Goal: Information Seeking & Learning: Learn about a topic

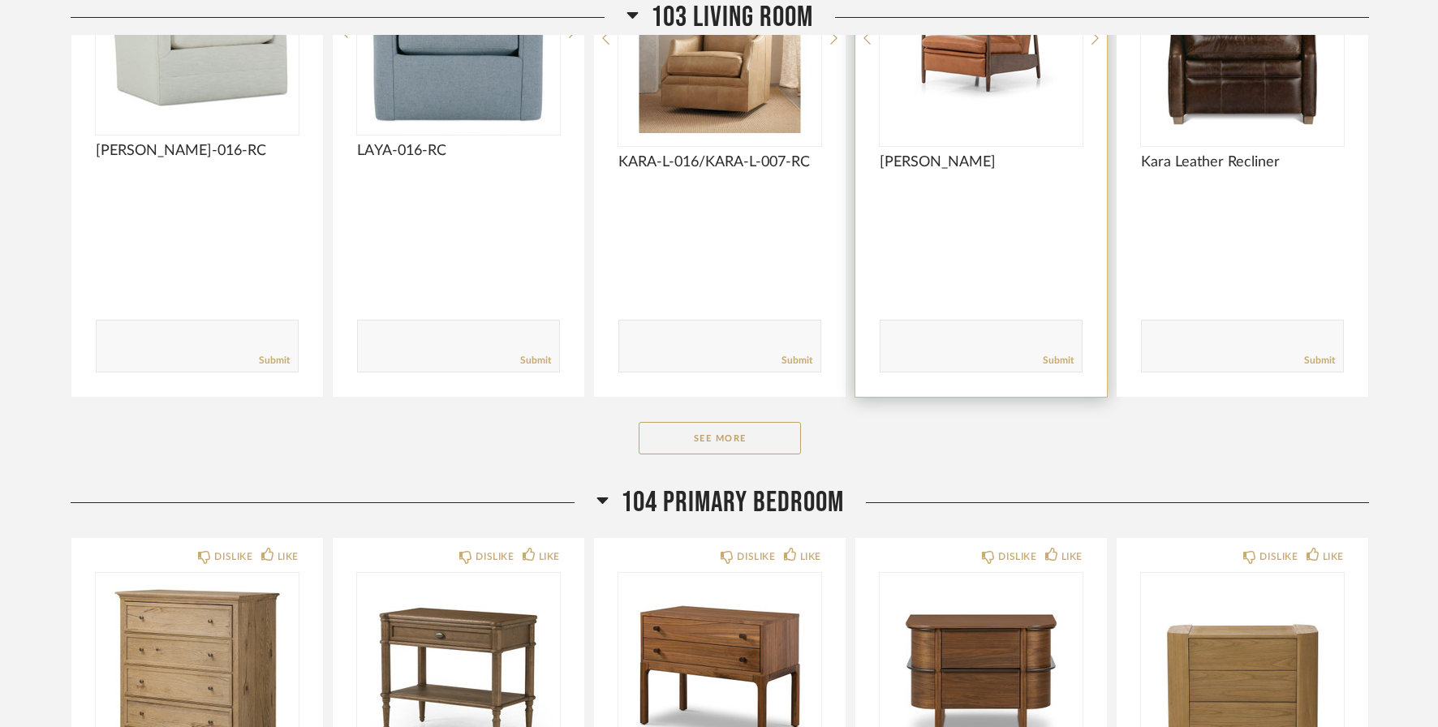
scroll to position [984, 0]
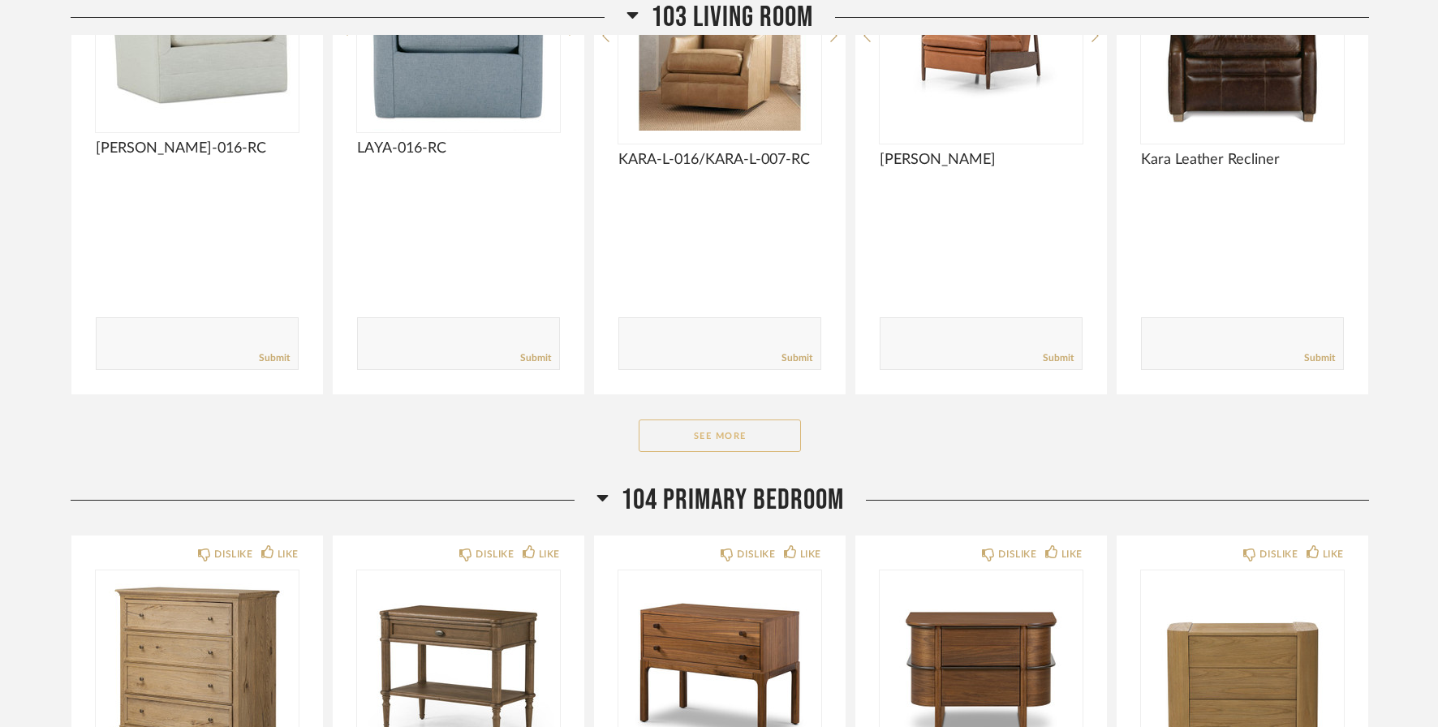
click at [720, 429] on button "See More" at bounding box center [720, 436] width 162 height 32
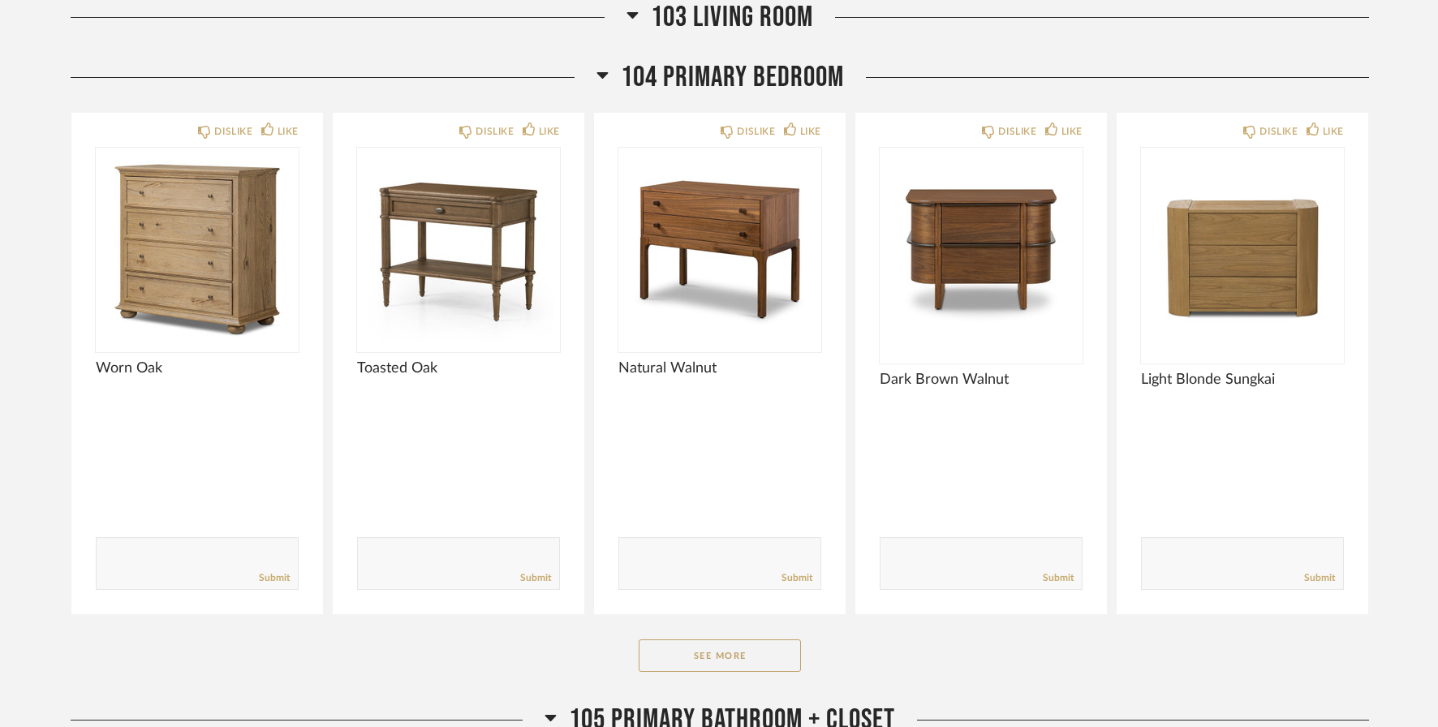
scroll to position [2464, 0]
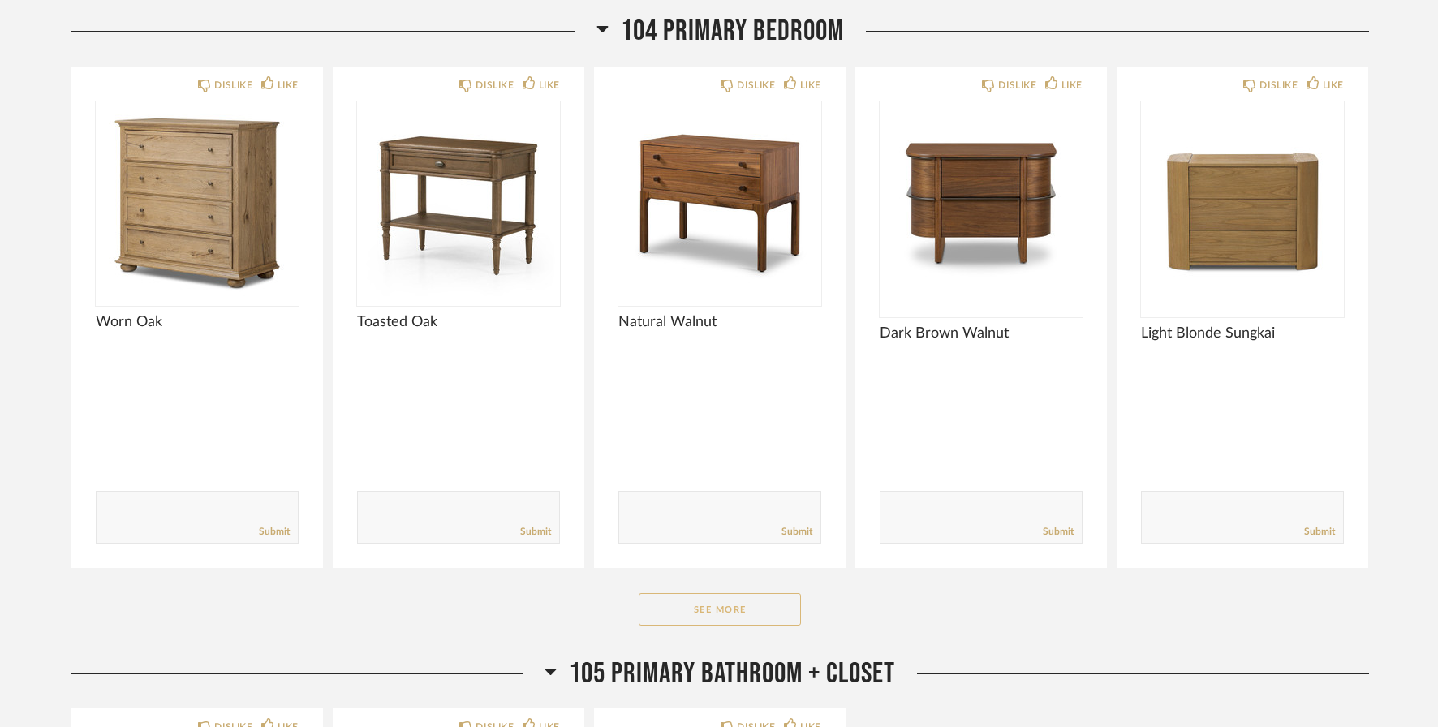
click at [753, 610] on button "See More" at bounding box center [720, 609] width 162 height 32
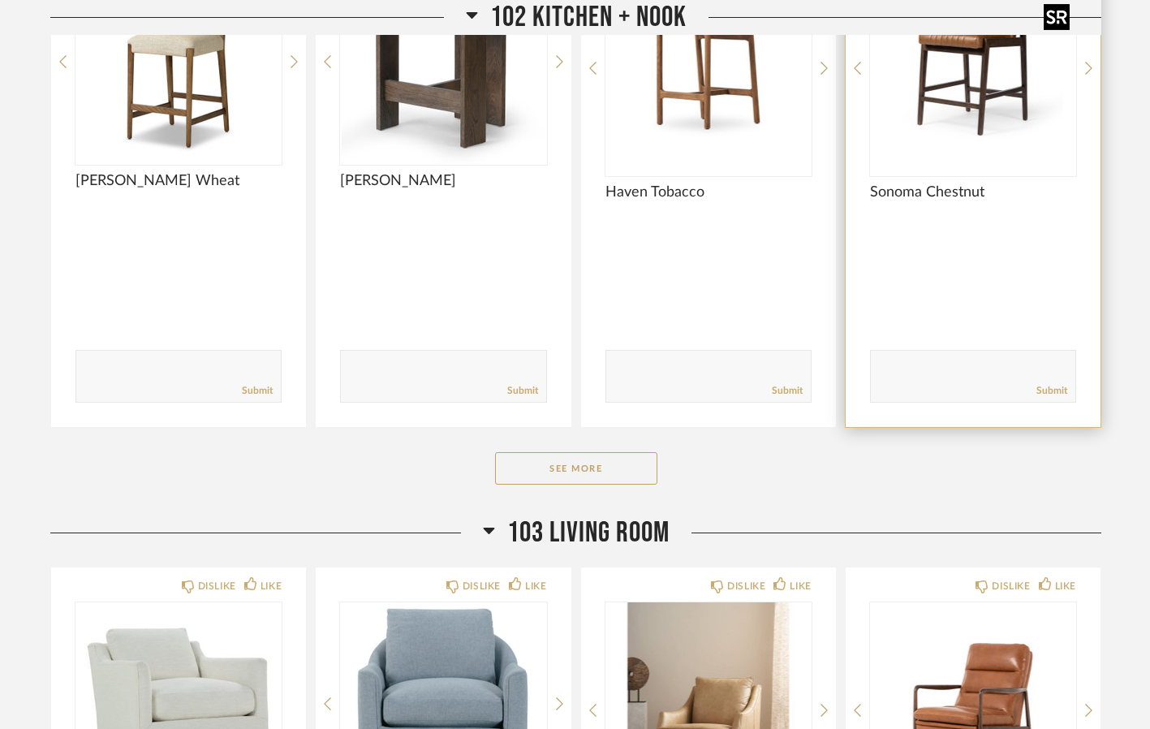
scroll to position [411, 0]
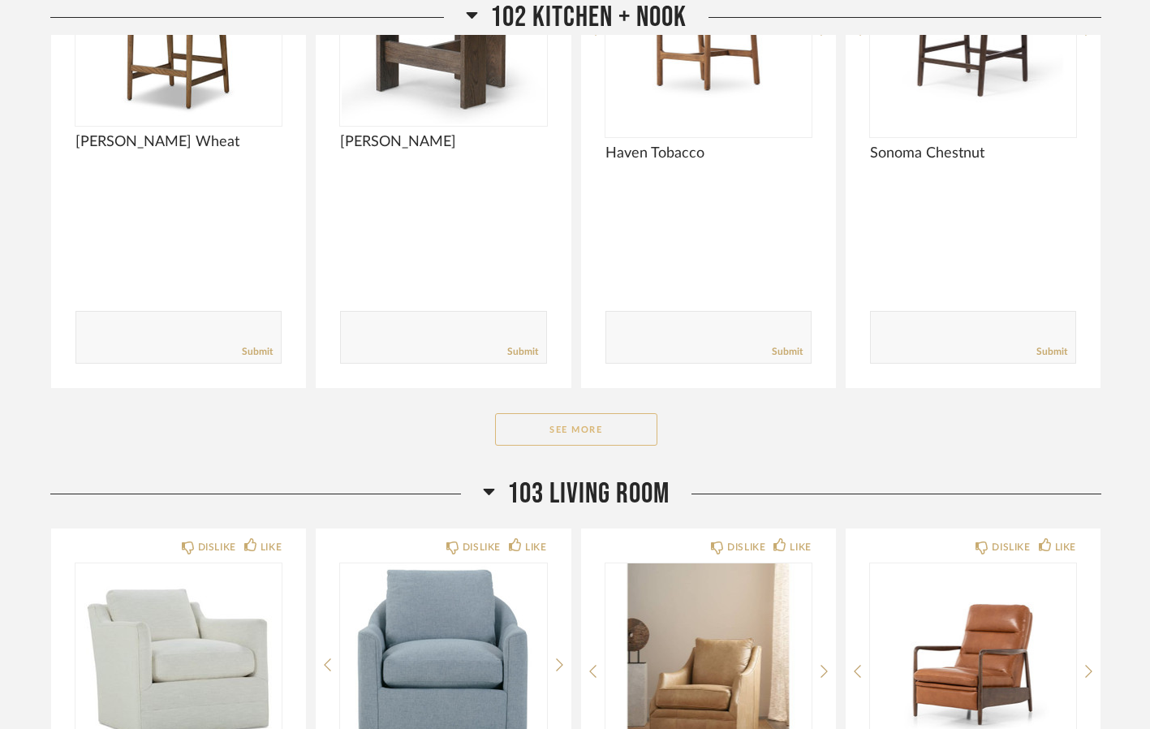
click at [582, 429] on button "See More" at bounding box center [576, 429] width 162 height 32
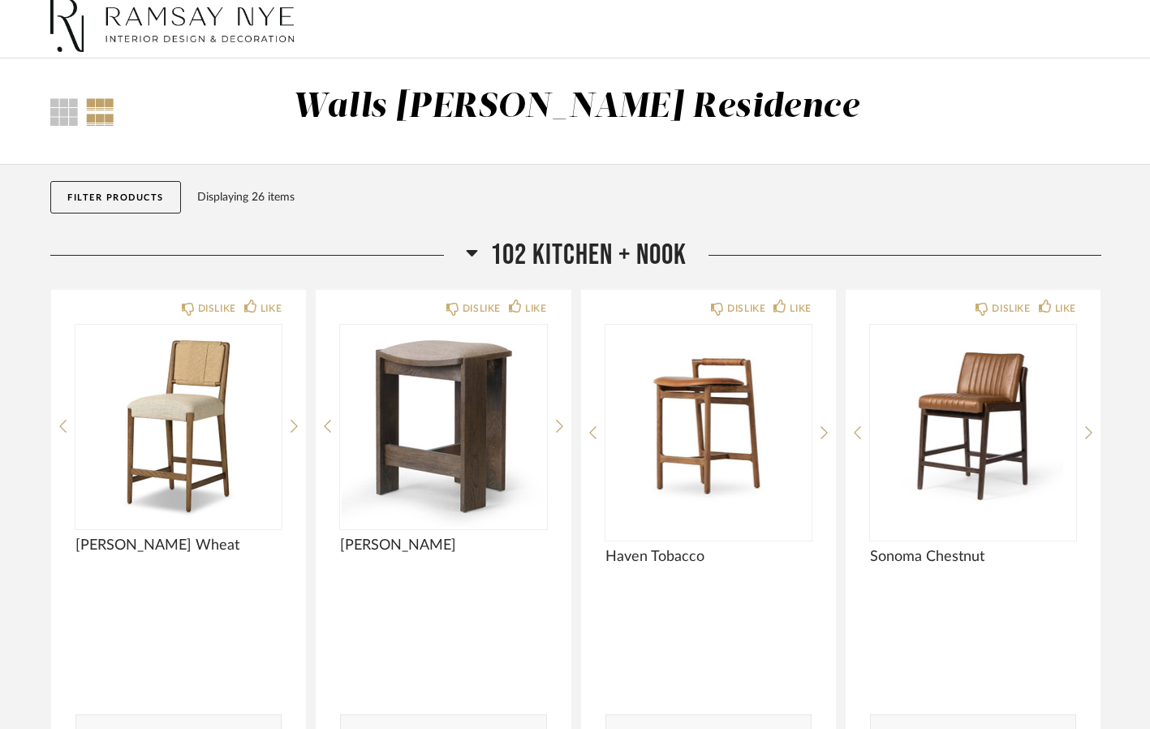
scroll to position [0, 0]
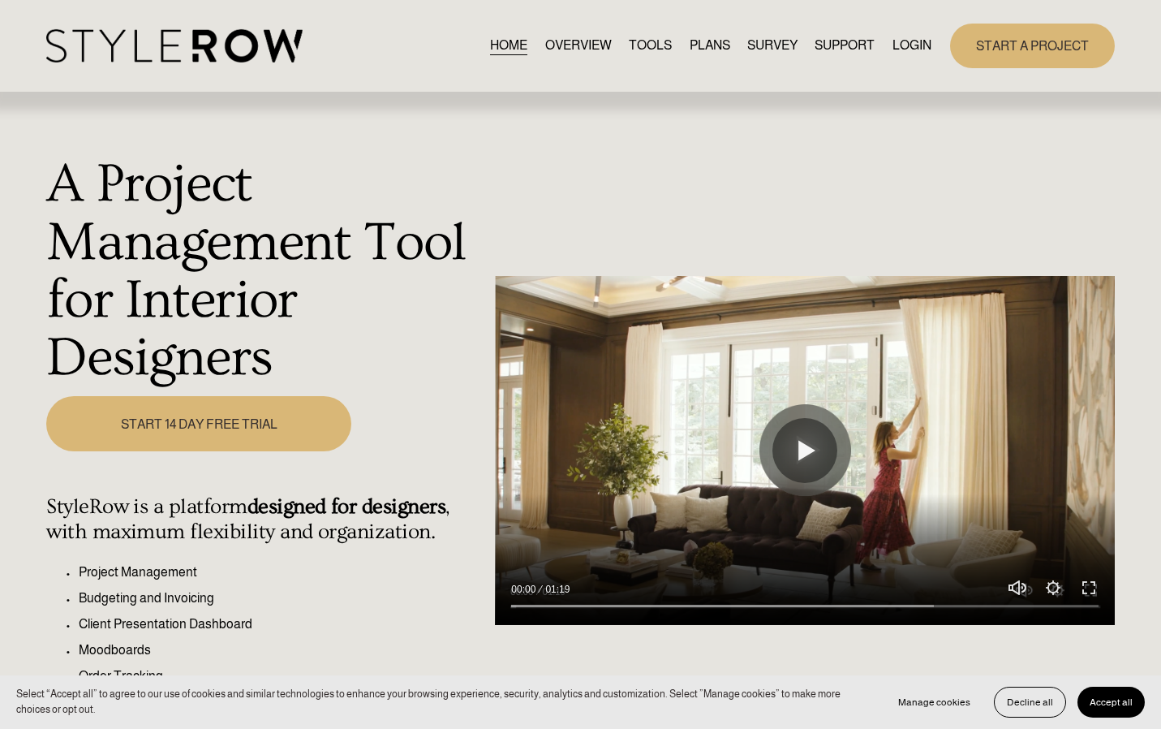
click at [909, 43] on link "LOGIN" at bounding box center [912, 46] width 39 height 22
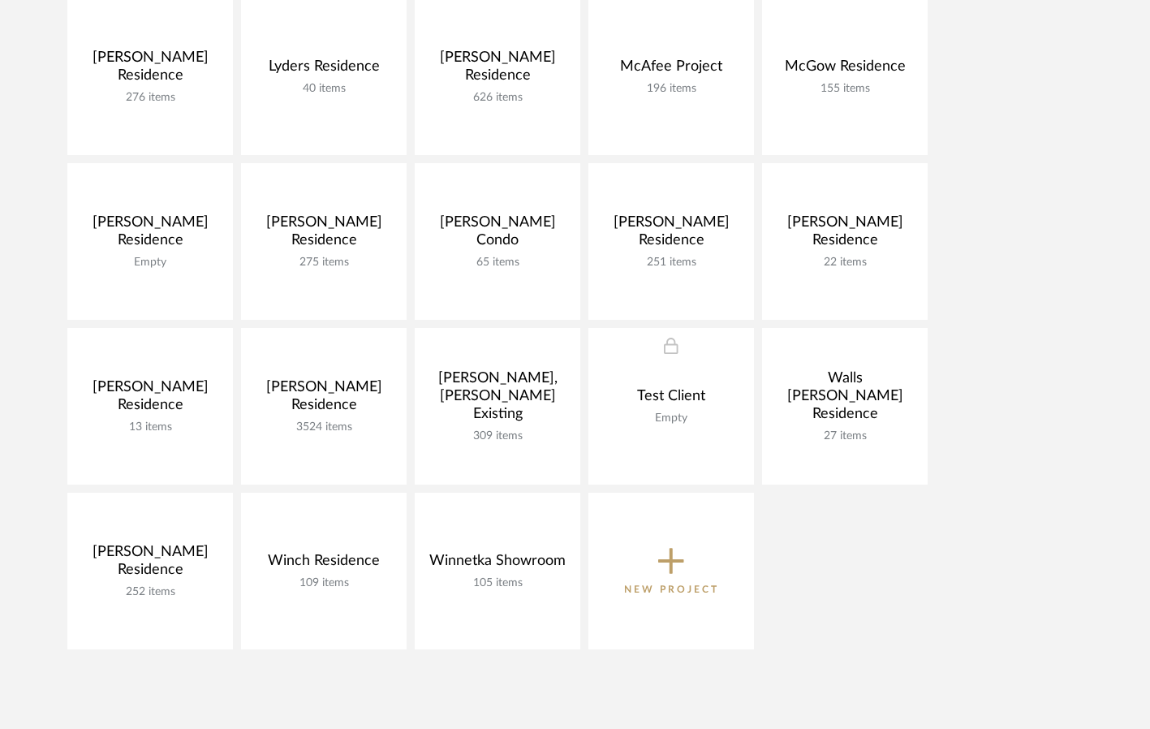
scroll to position [971, 0]
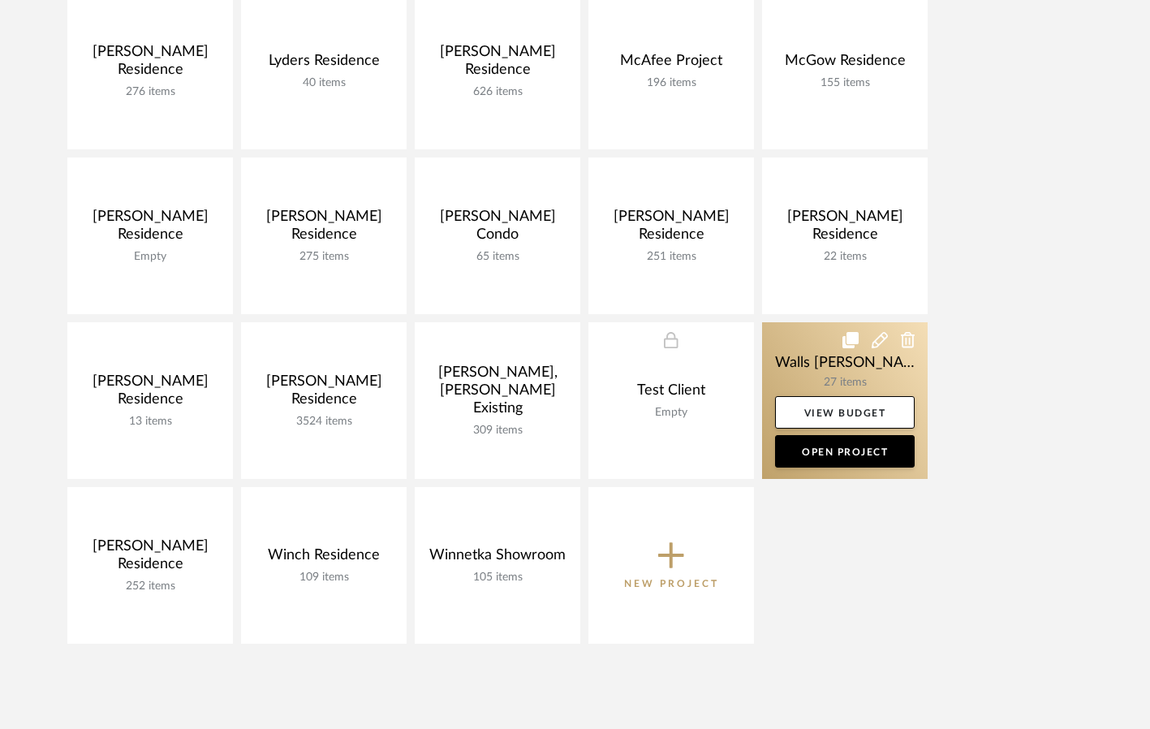
click at [839, 376] on link at bounding box center [845, 400] width 166 height 157
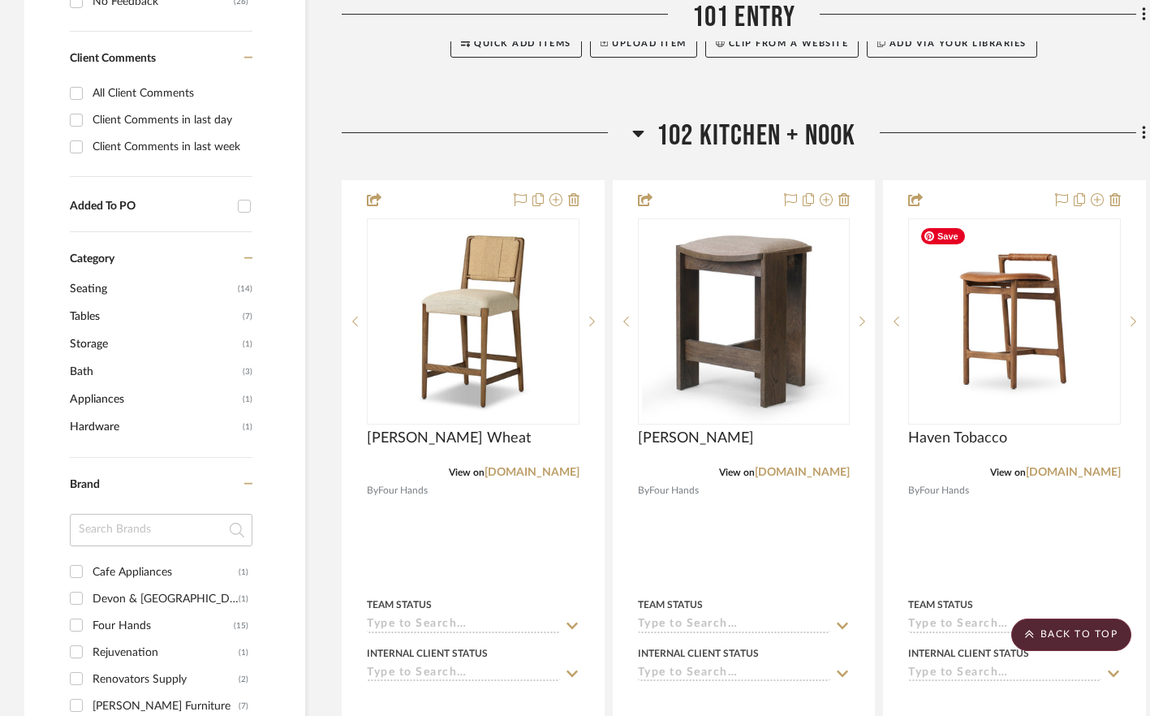
scroll to position [792, 0]
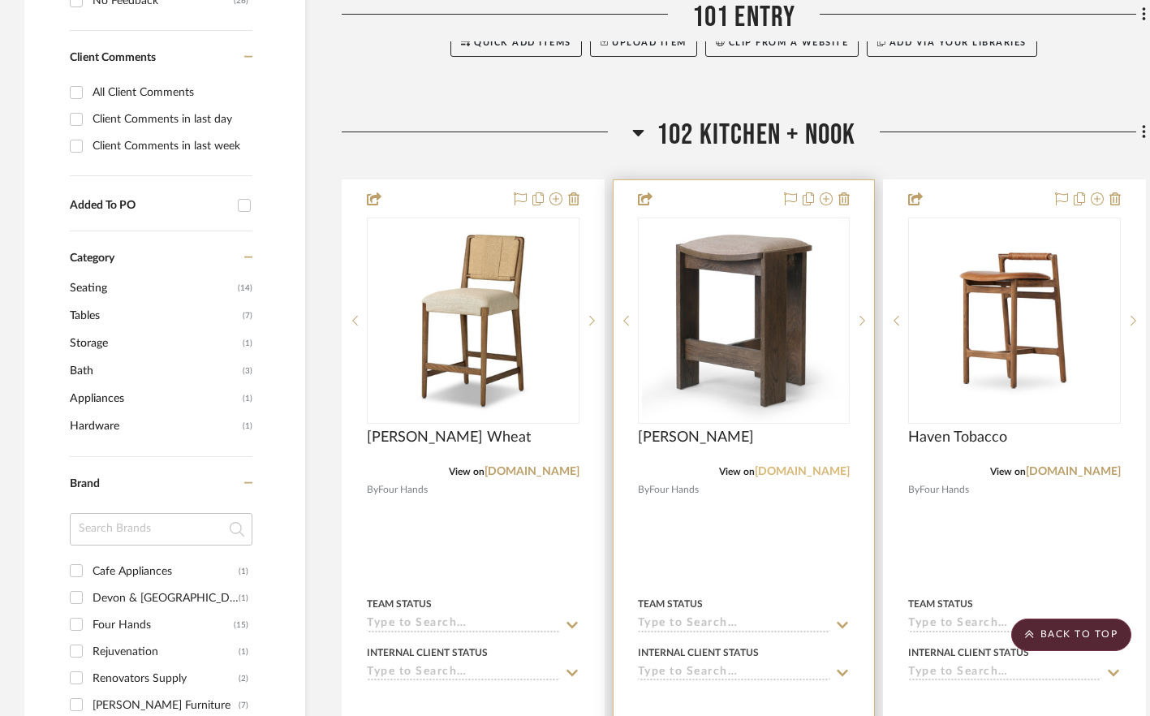
click at [810, 472] on link "fourhands.com" at bounding box center [802, 471] width 95 height 11
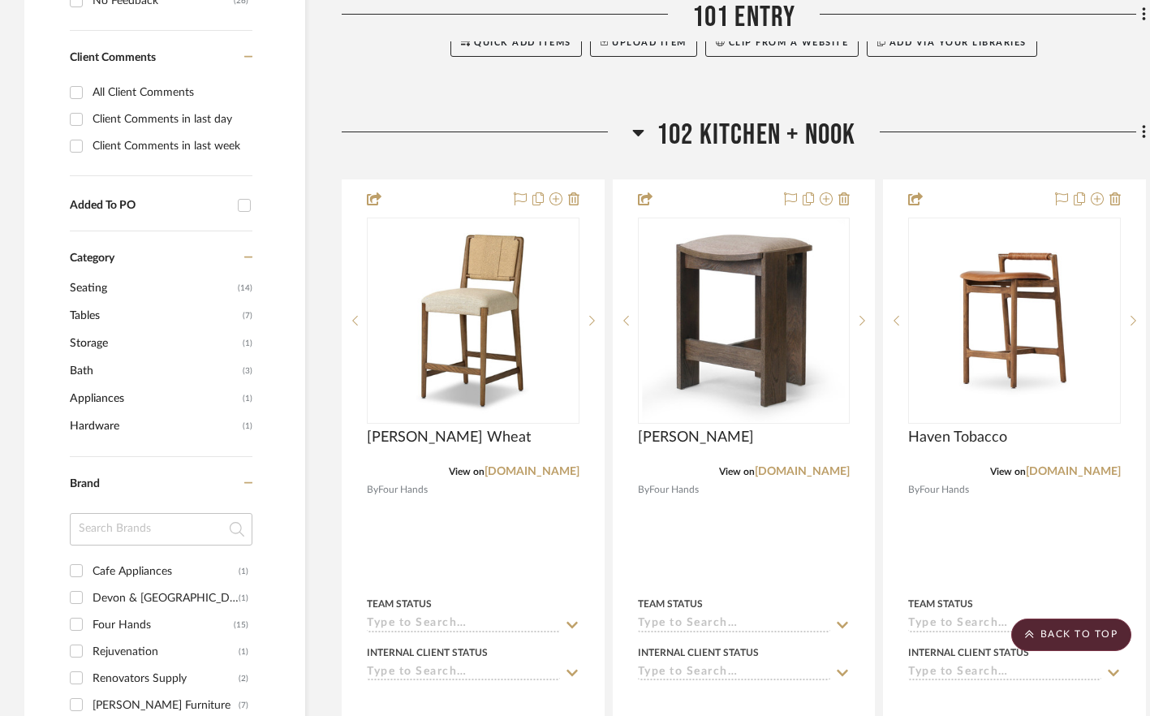
scroll to position [0, 0]
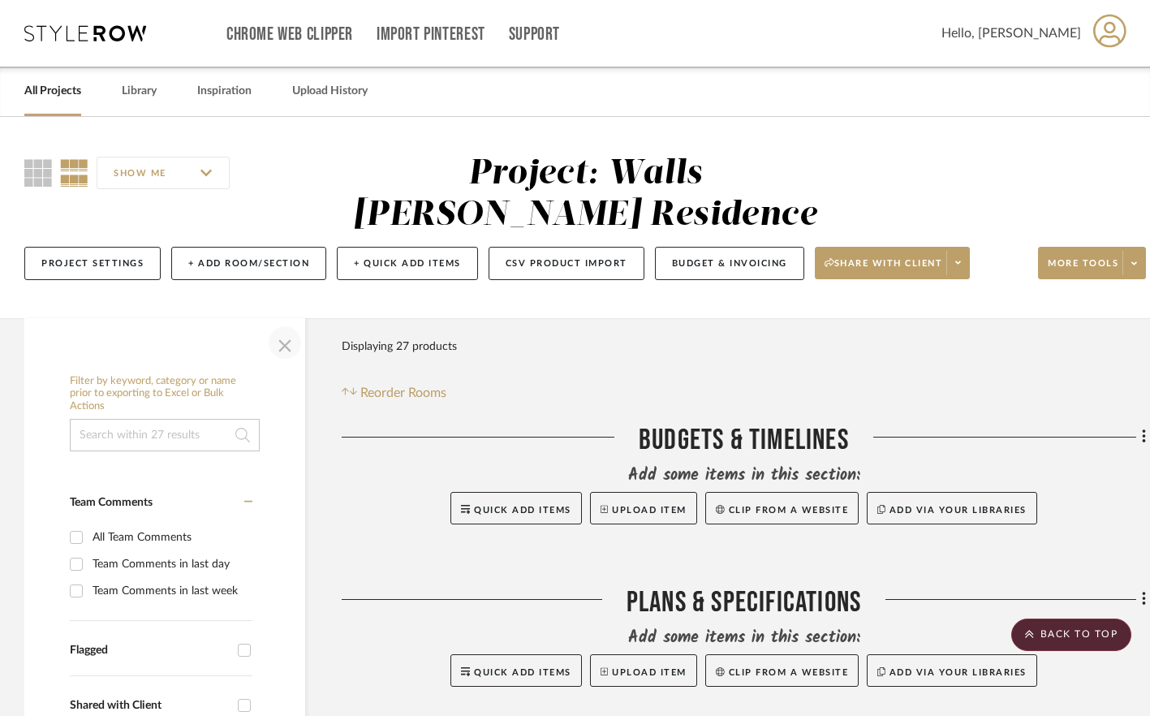
click at [284, 342] on span "button" at bounding box center [284, 342] width 39 height 39
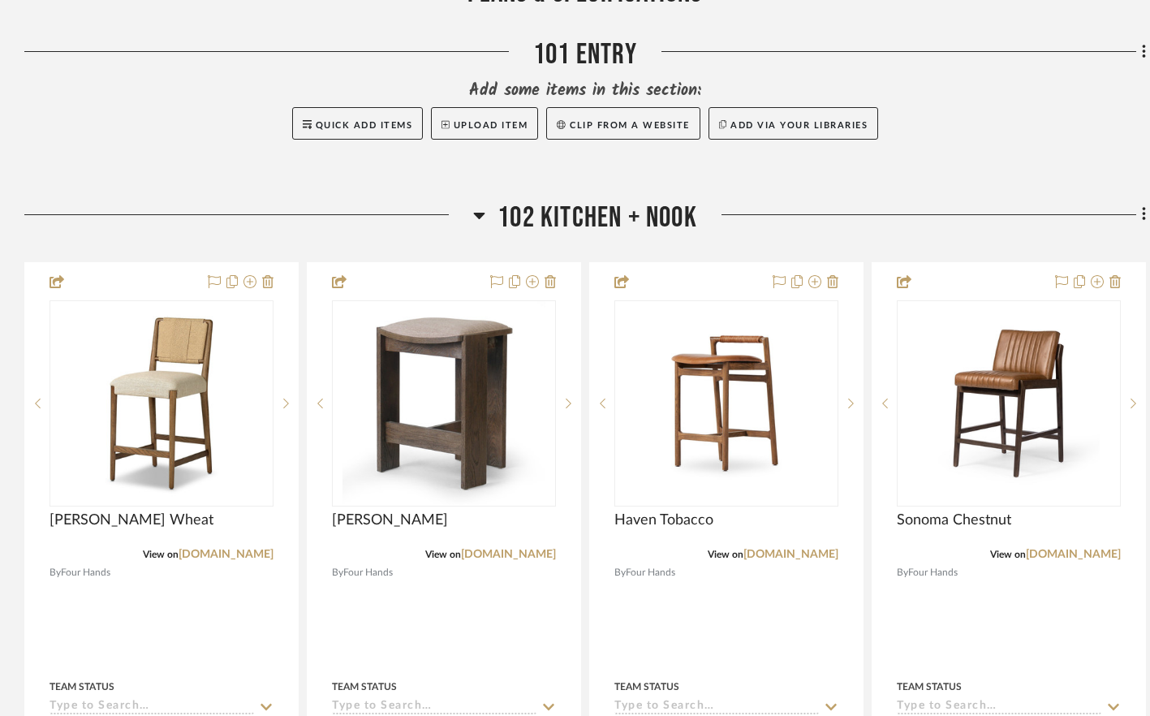
scroll to position [722, 0]
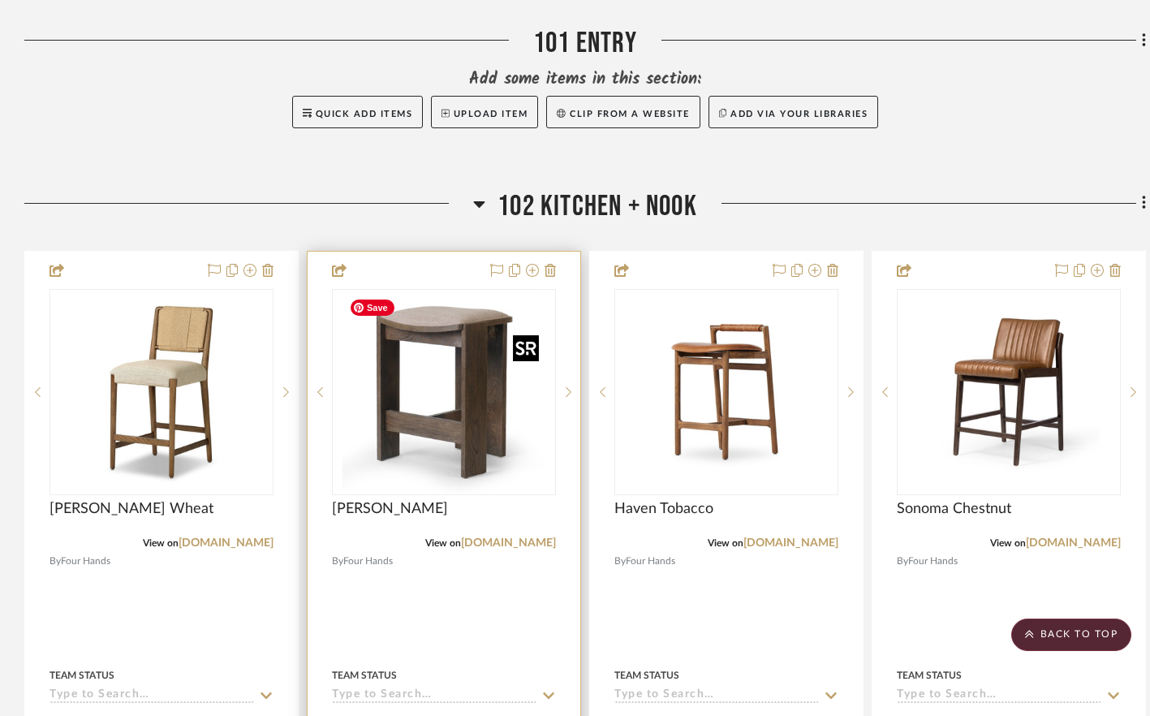
click at [435, 411] on img "0" at bounding box center [443, 392] width 203 height 203
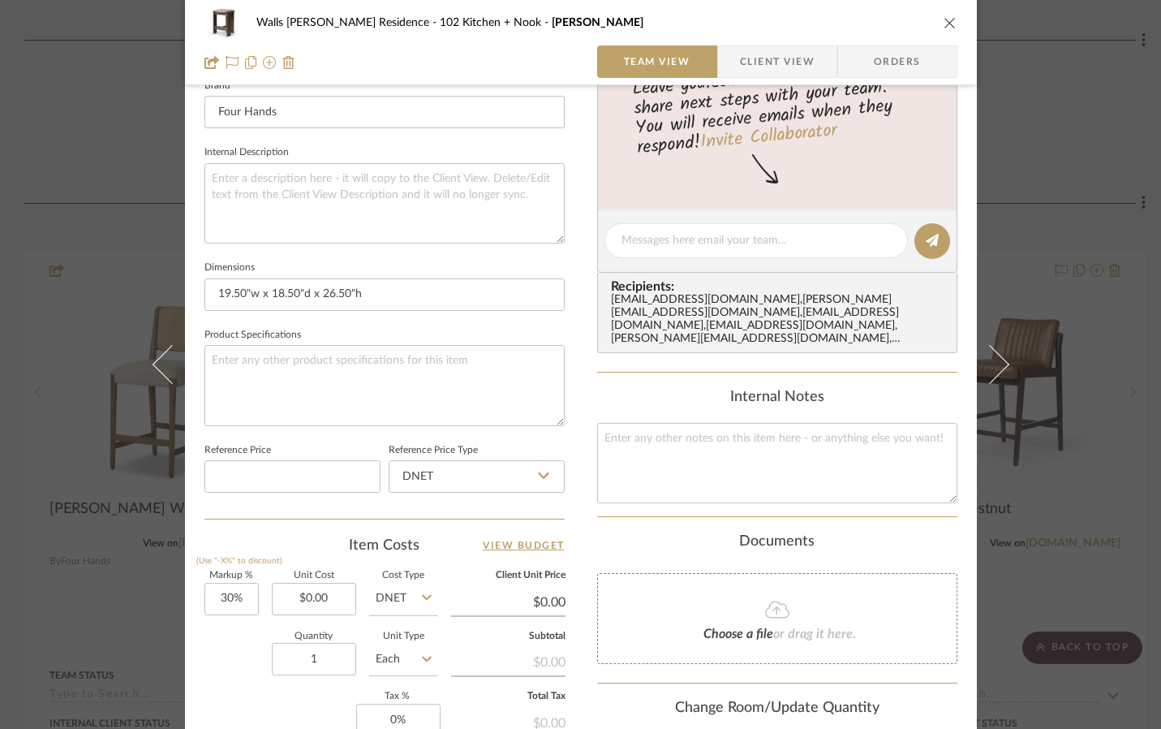
scroll to position [779, 0]
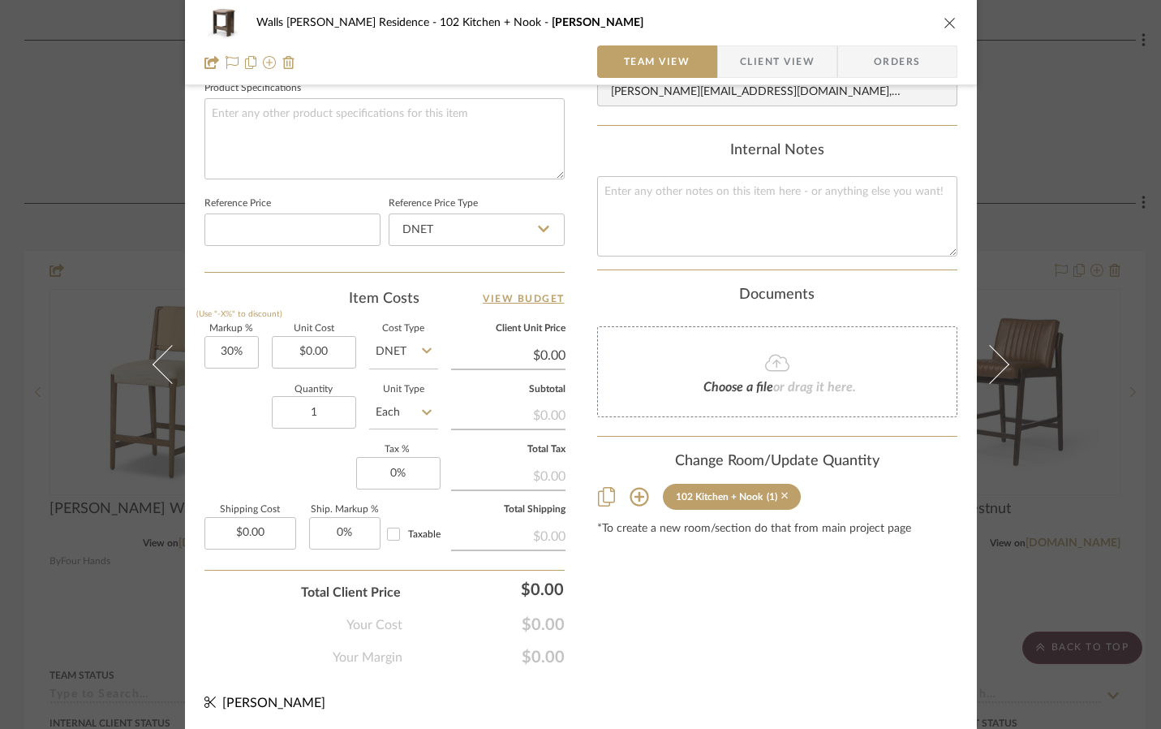
click at [782, 496] on icon at bounding box center [785, 495] width 7 height 11
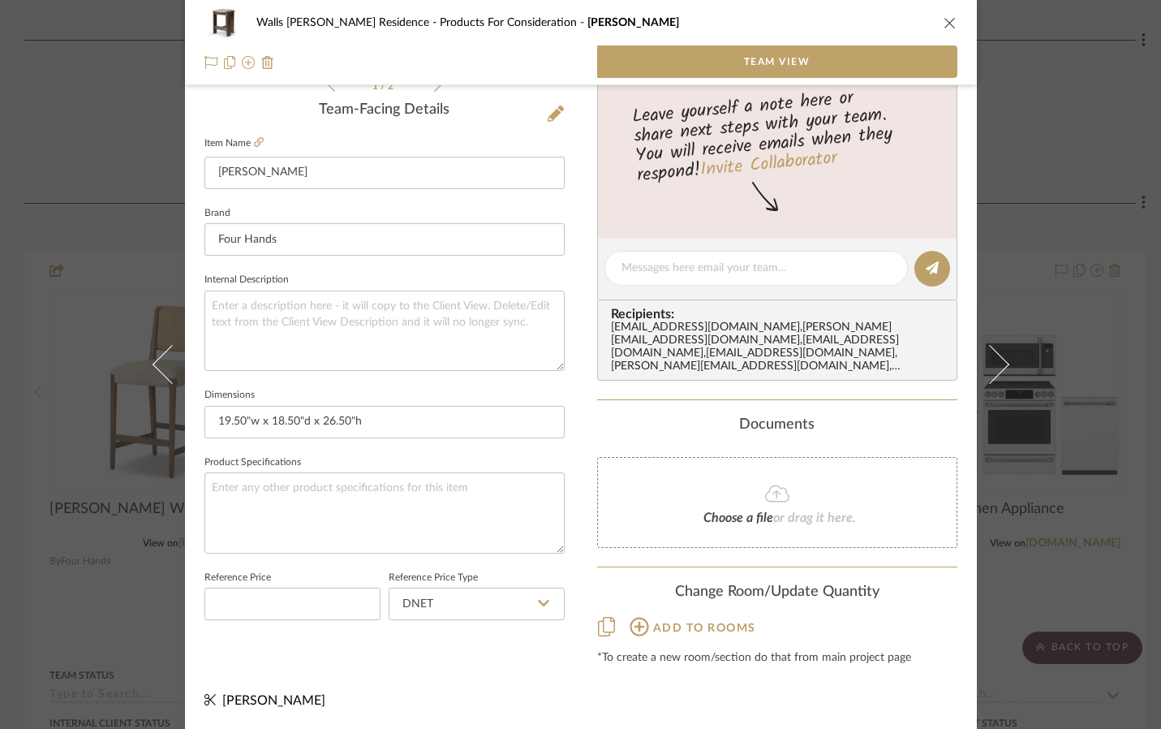
scroll to position [405, 0]
click at [945, 19] on icon "close" at bounding box center [950, 22] width 13 height 13
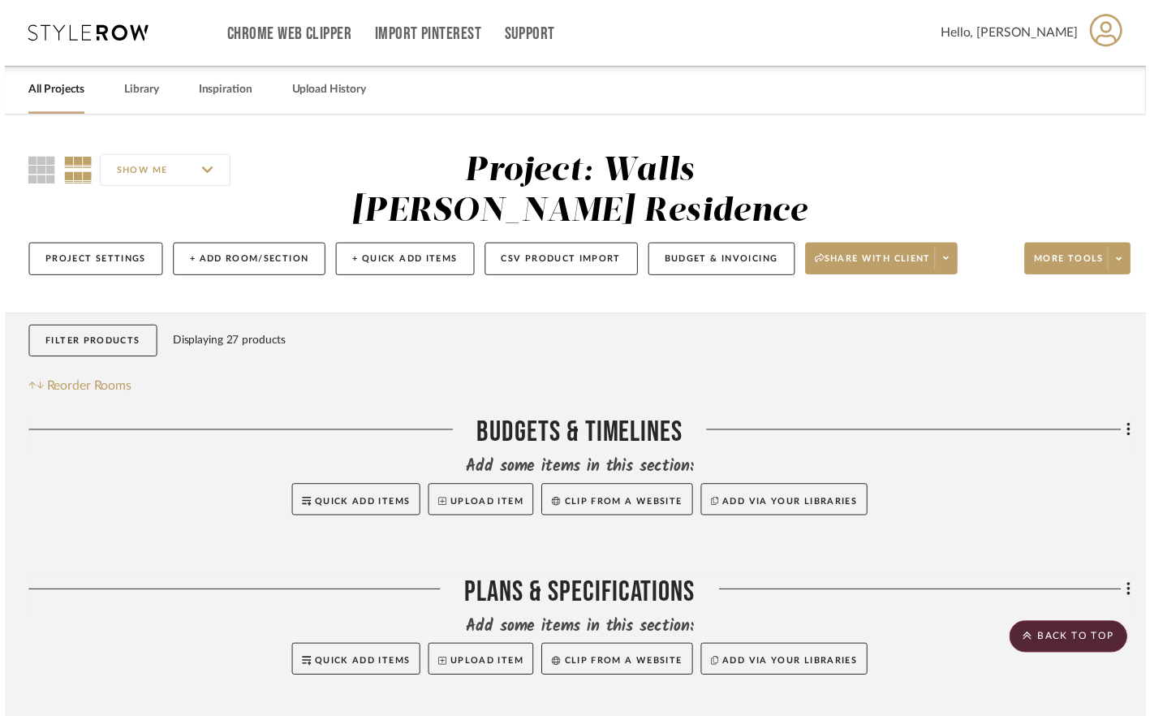
scroll to position [722, 0]
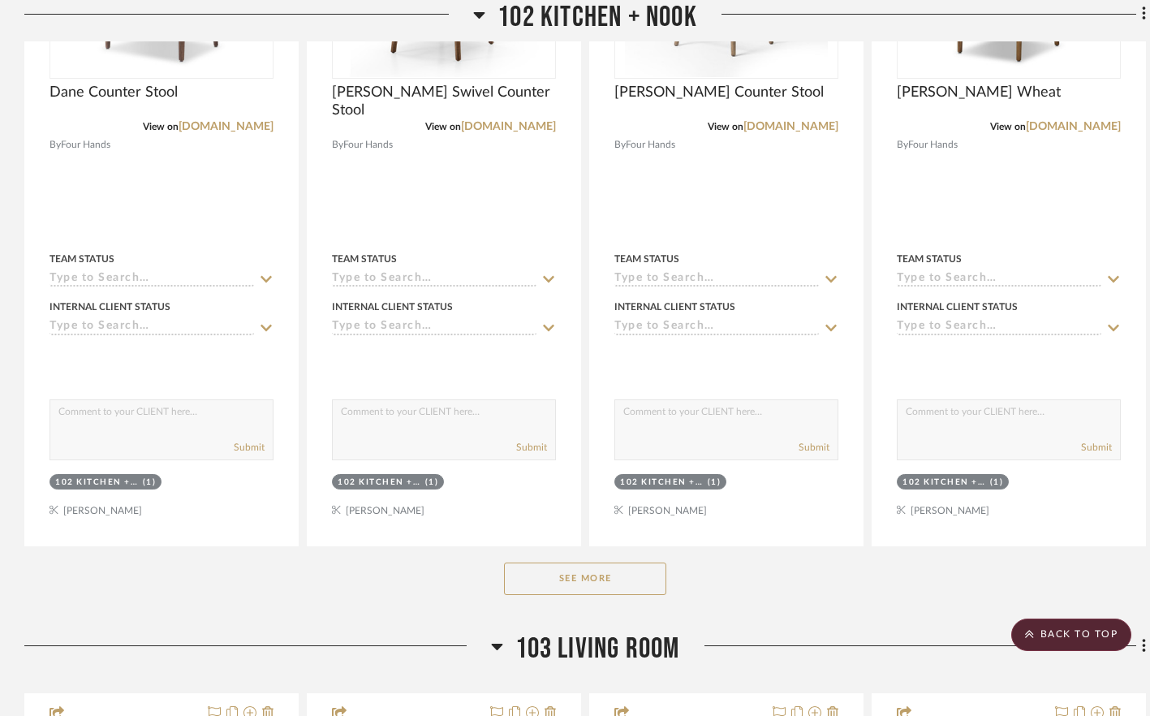
scroll to position [1139, 0]
click at [592, 566] on button "See More" at bounding box center [585, 577] width 162 height 32
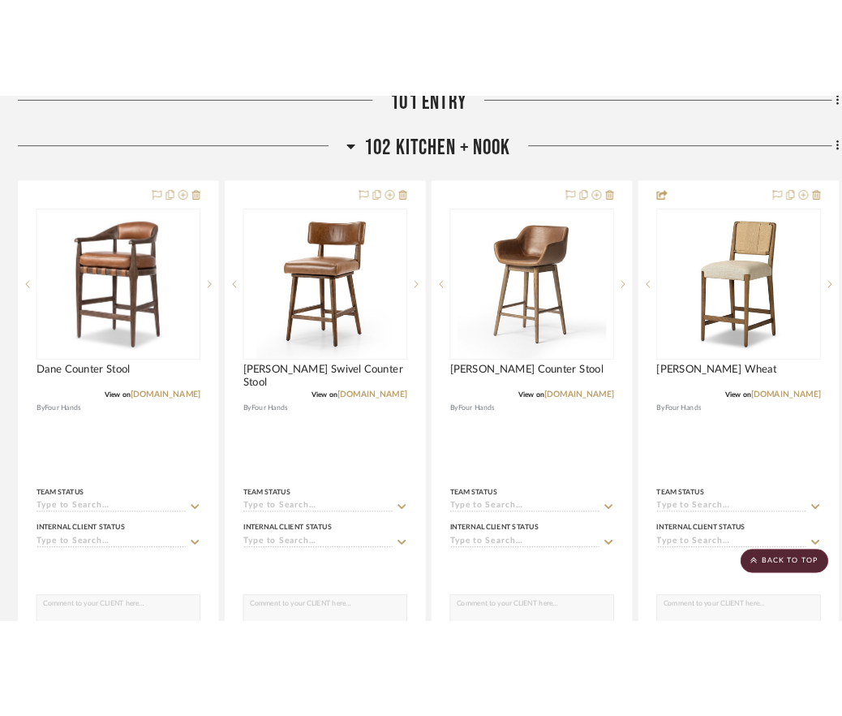
scroll to position [839, 0]
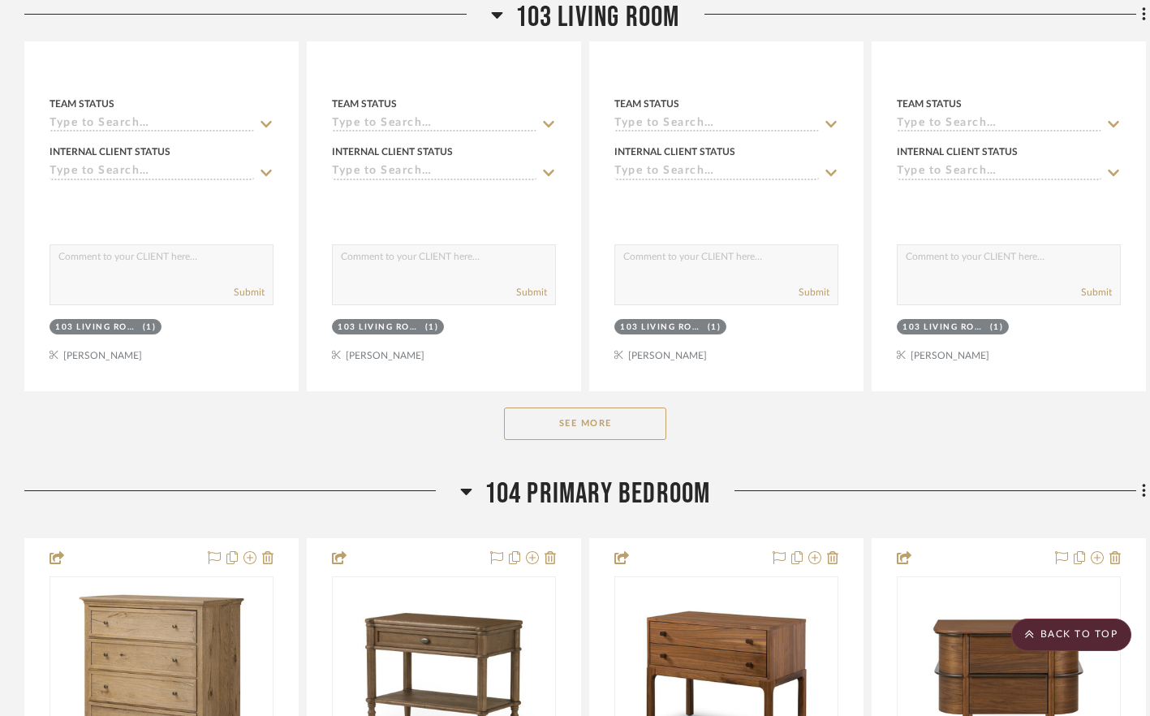
scroll to position [2197, 0]
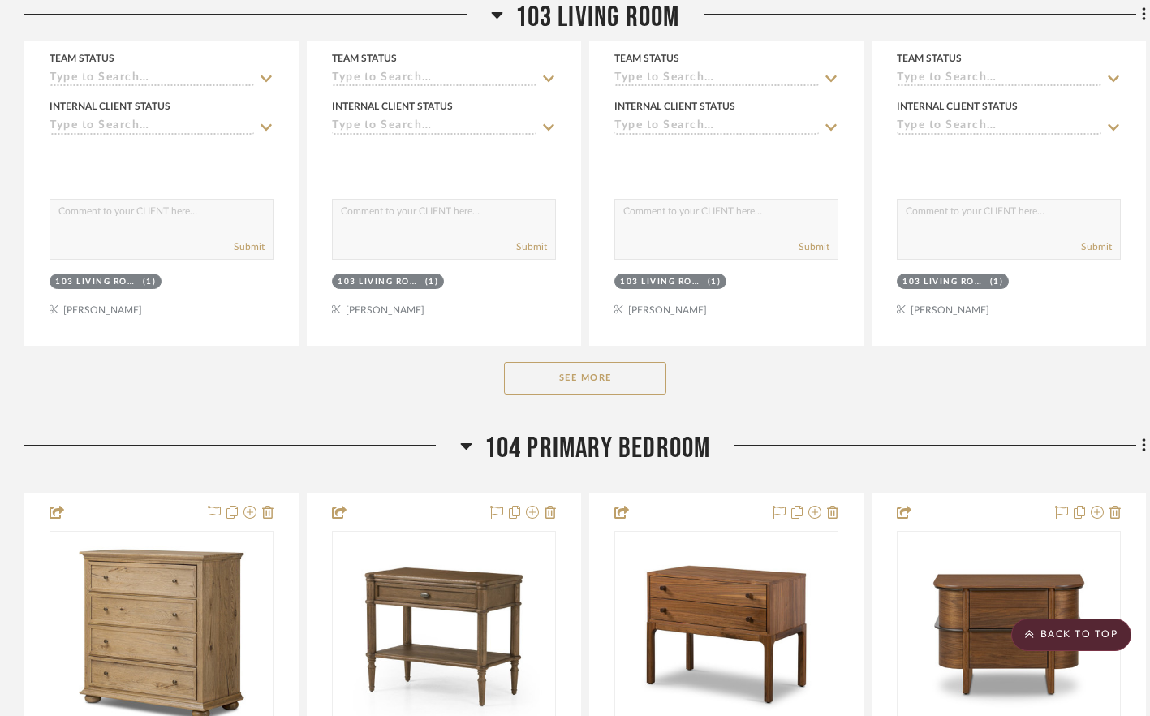
click at [593, 368] on button "See More" at bounding box center [585, 378] width 162 height 32
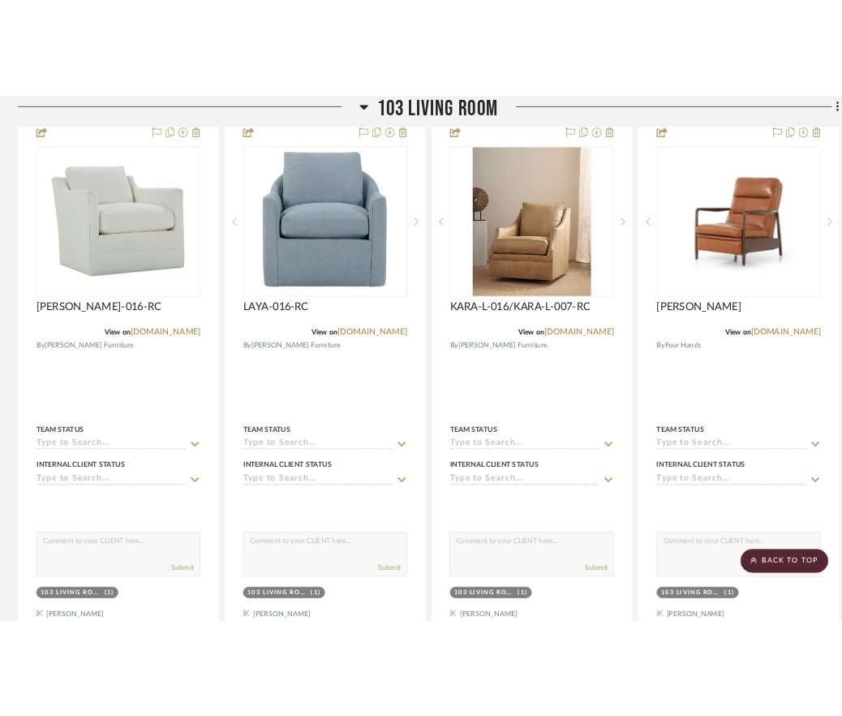
scroll to position [1769, 0]
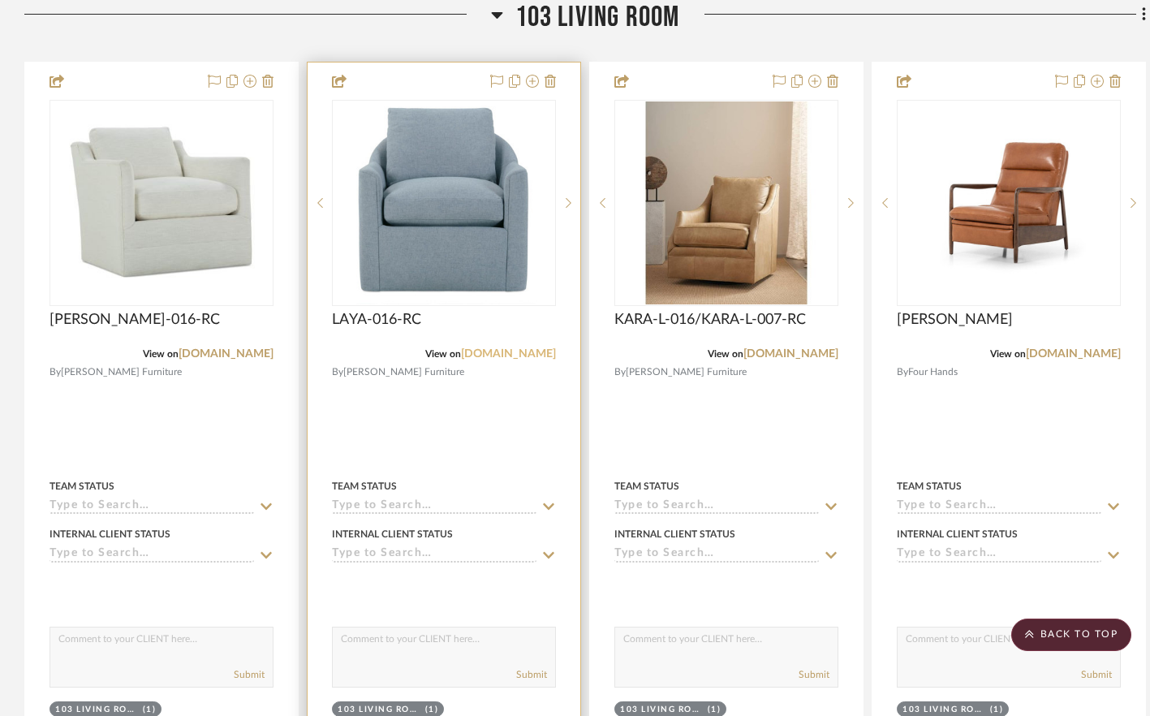
click at [510, 351] on link "[DOMAIN_NAME]" at bounding box center [508, 353] width 95 height 11
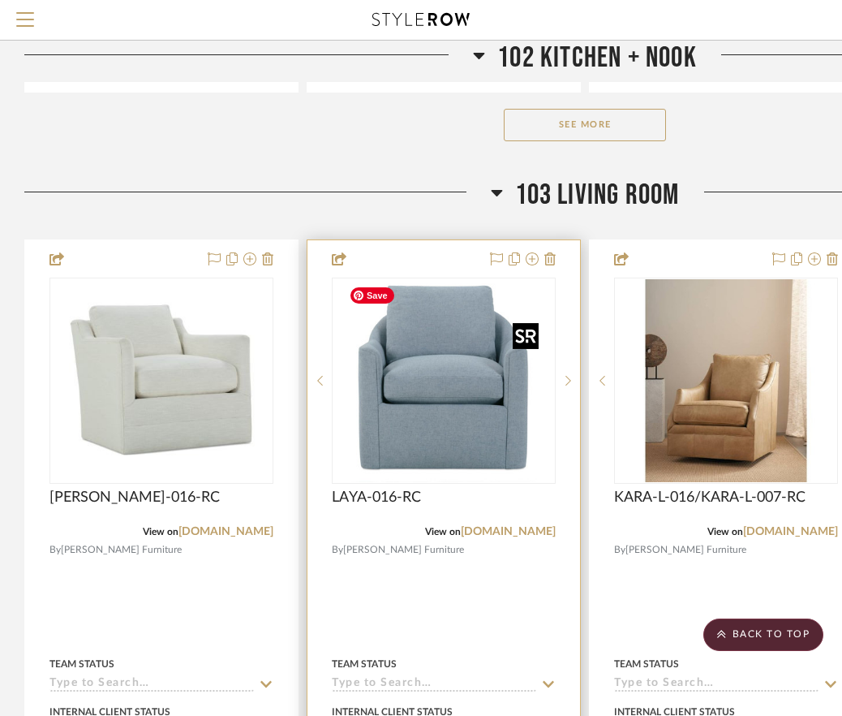
scroll to position [1499, 0]
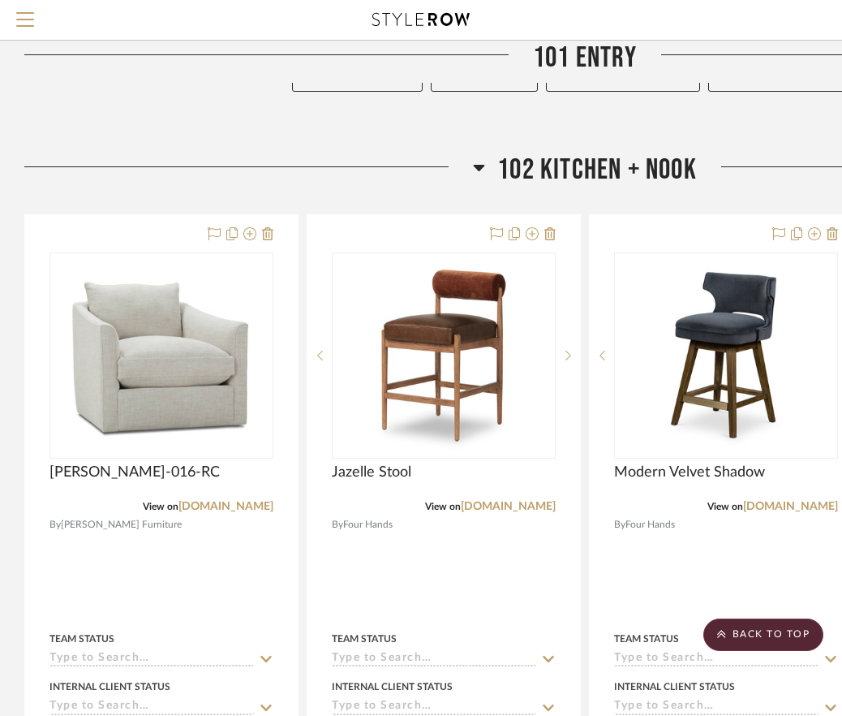
scroll to position [691, 0]
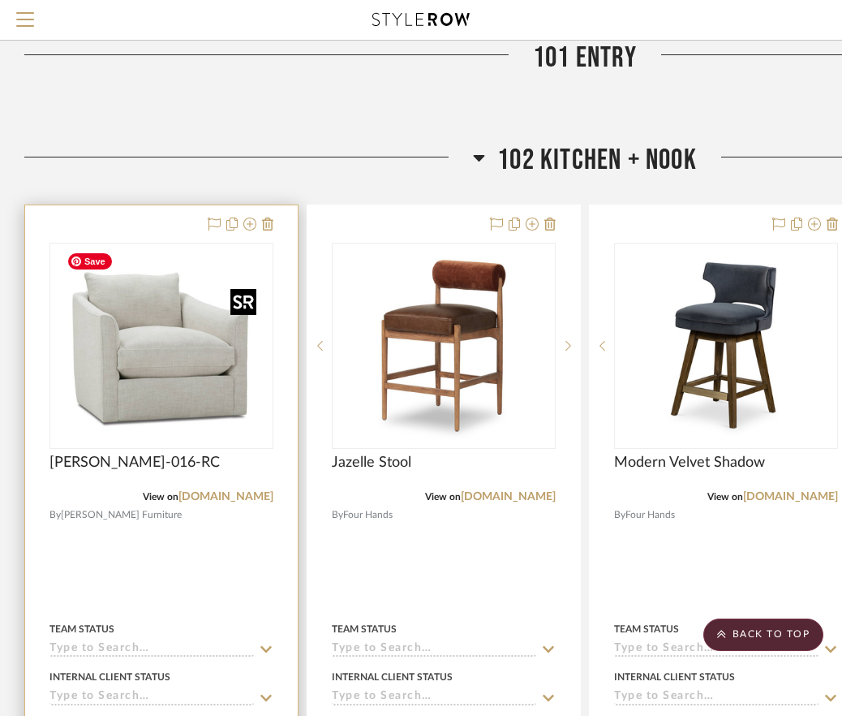
click at [0, 0] on img at bounding box center [0, 0] width 0 height 0
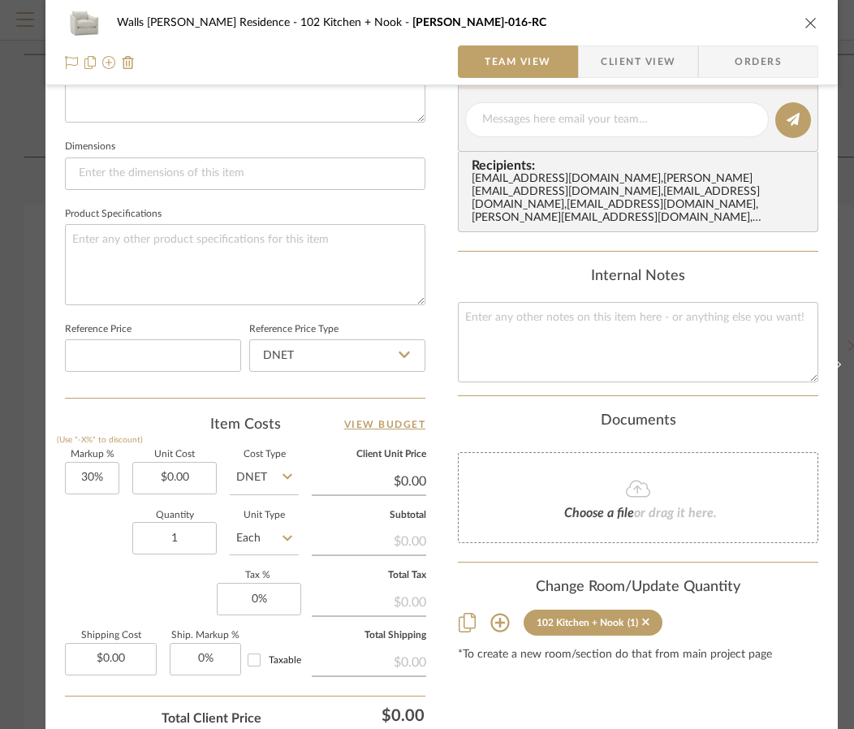
scroll to position [654, 0]
click at [502, 618] on icon at bounding box center [499, 621] width 19 height 19
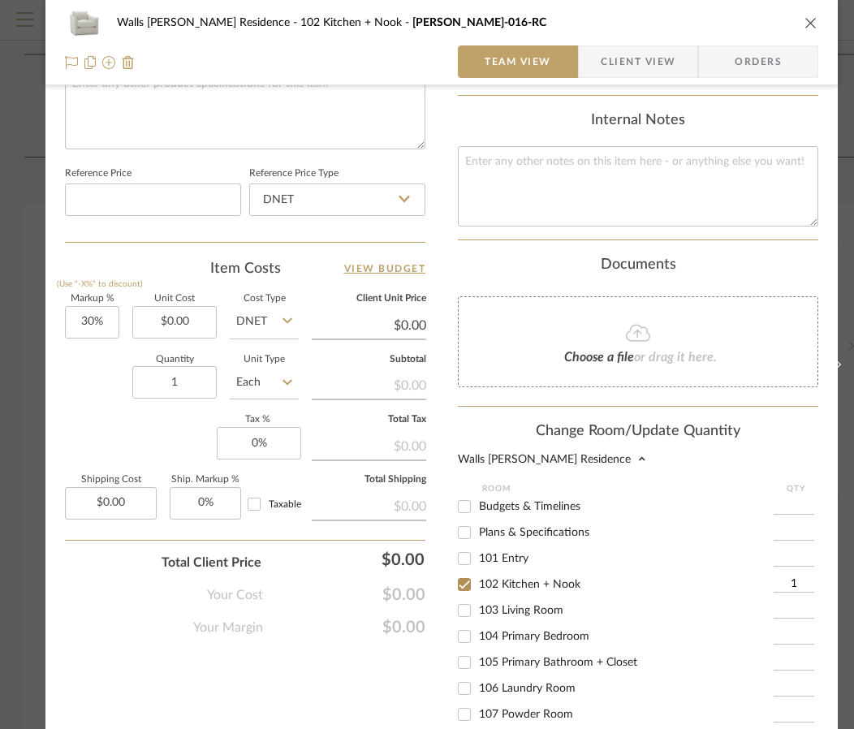
scroll to position [811, 0]
click at [541, 608] on span "103 Living Room" at bounding box center [521, 608] width 84 height 11
click at [477, 608] on input "103 Living Room" at bounding box center [464, 609] width 26 height 26
checkbox input "true"
type input "1"
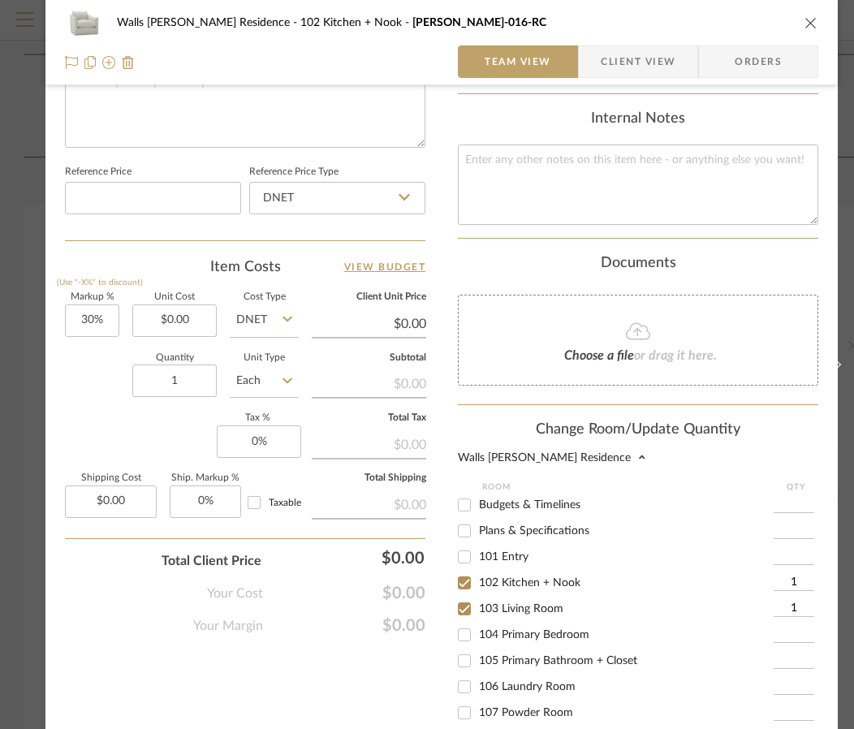
click at [471, 583] on input "102 Kitchen + Nook" at bounding box center [464, 583] width 26 height 26
checkbox input "false"
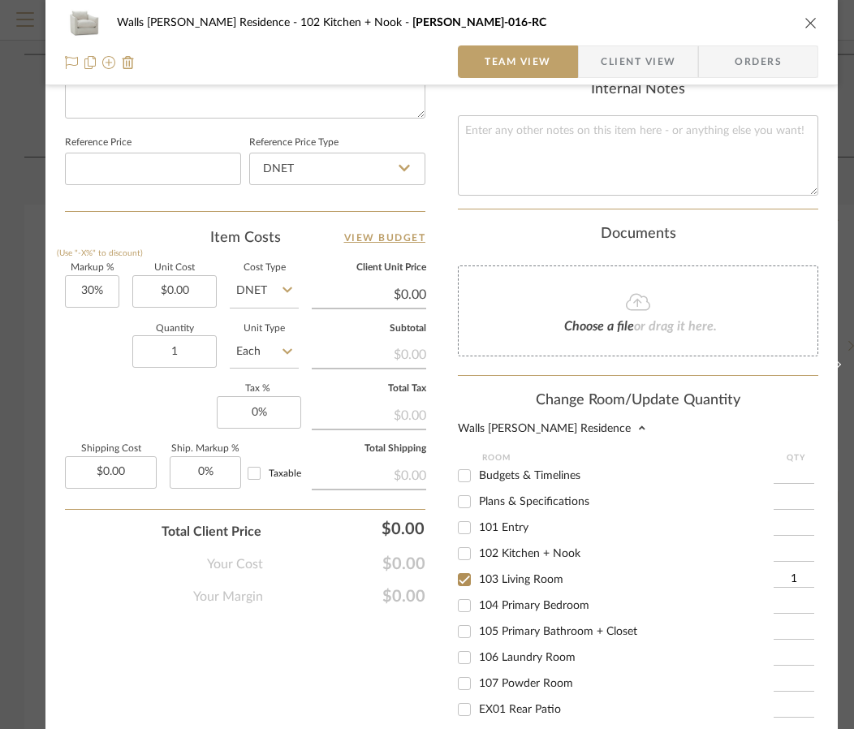
scroll to position [1047, 0]
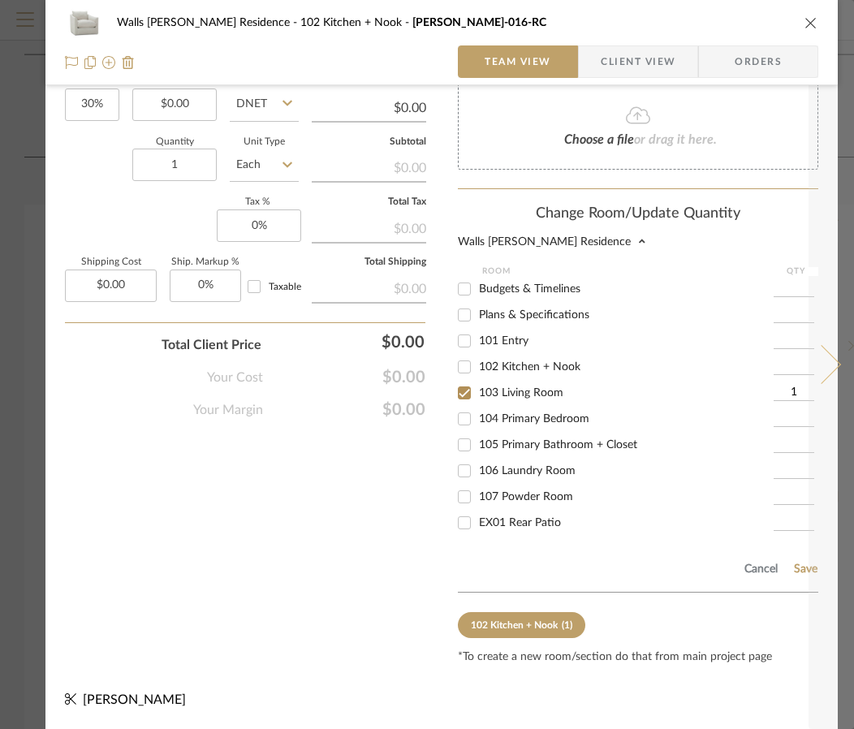
click at [808, 558] on button at bounding box center [830, 364] width 45 height 729
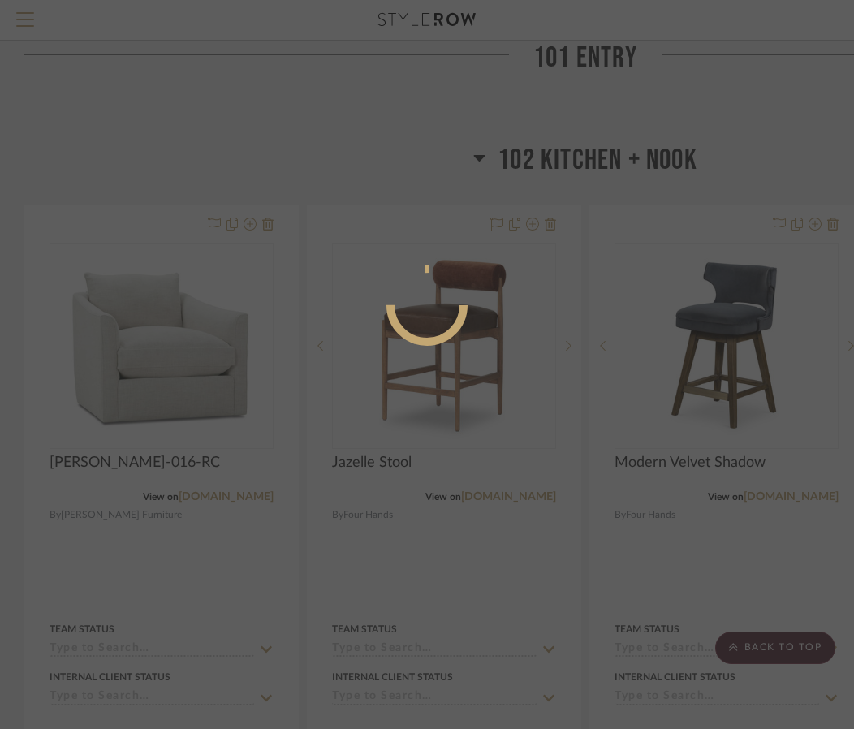
scroll to position [0, 0]
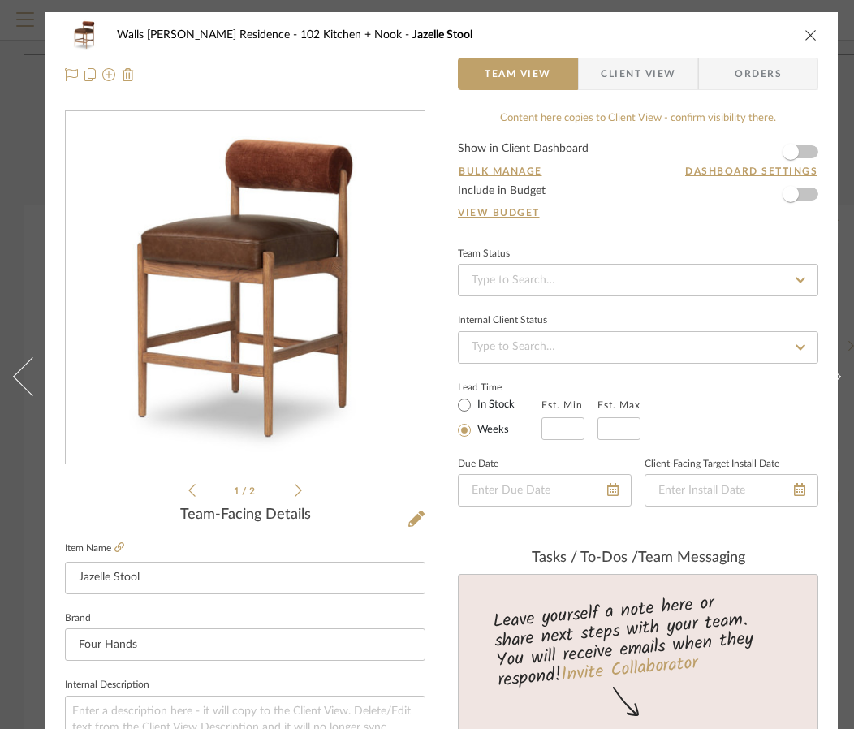
click at [811, 34] on icon "close" at bounding box center [810, 34] width 13 height 13
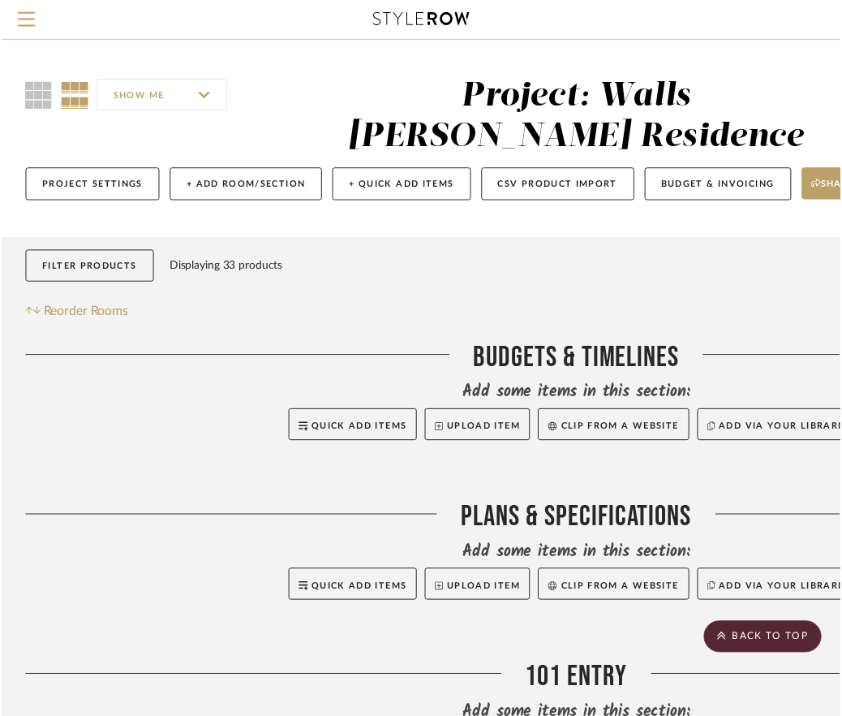
scroll to position [691, 0]
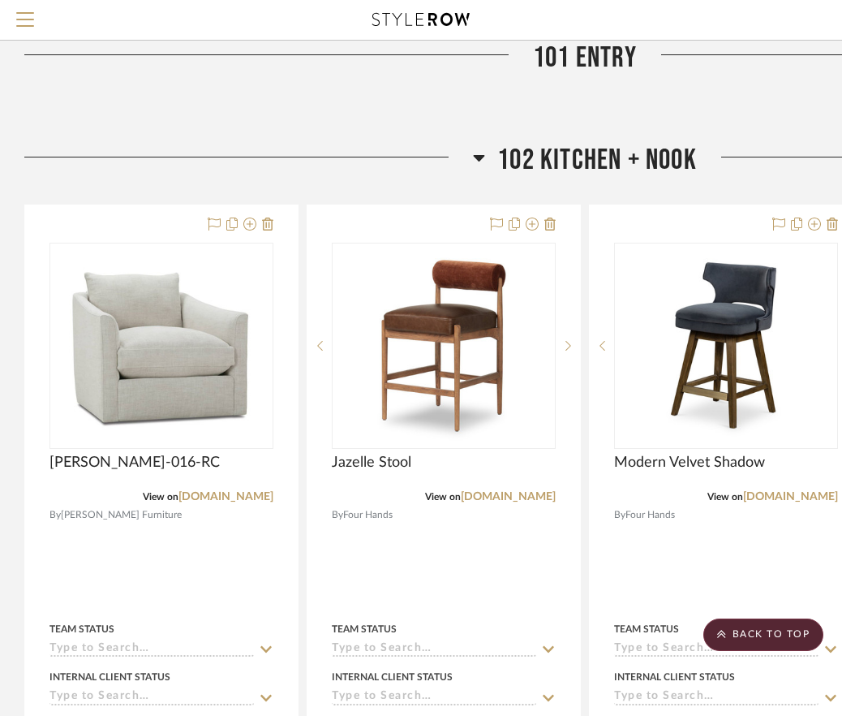
click at [478, 156] on icon at bounding box center [479, 158] width 11 height 6
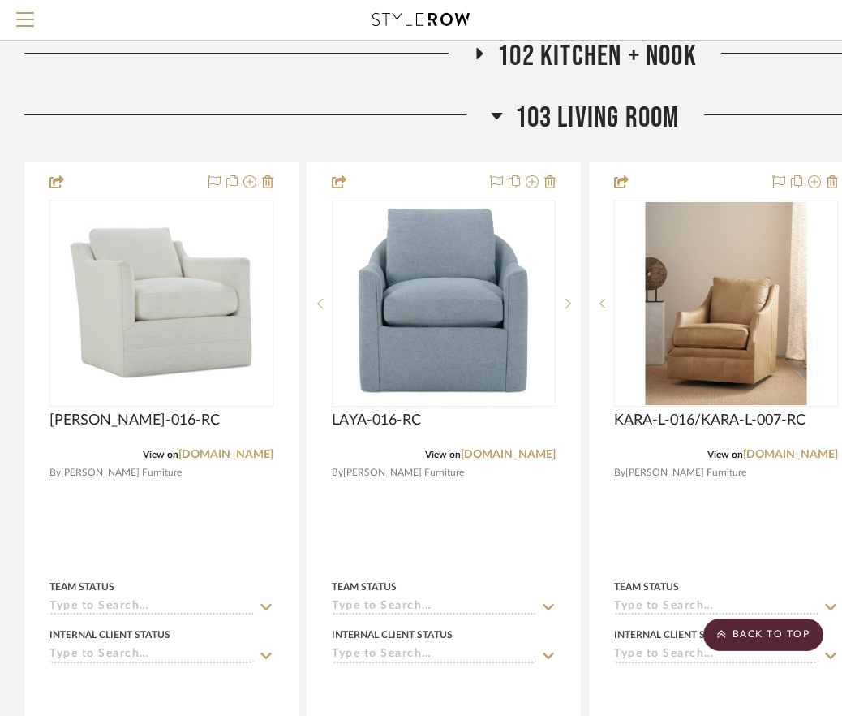
scroll to position [799, 0]
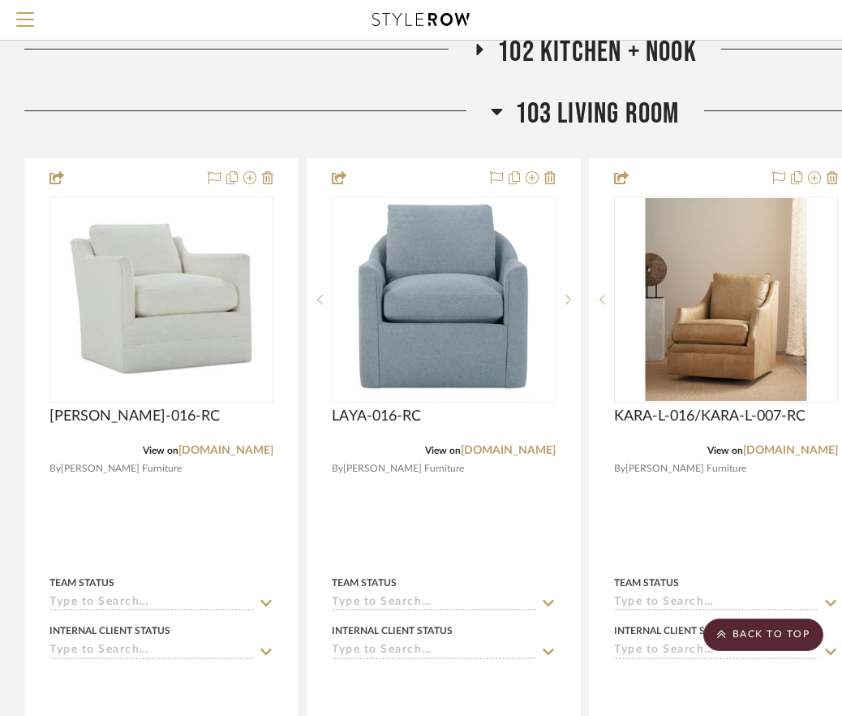
click at [482, 50] on icon at bounding box center [479, 49] width 19 height 12
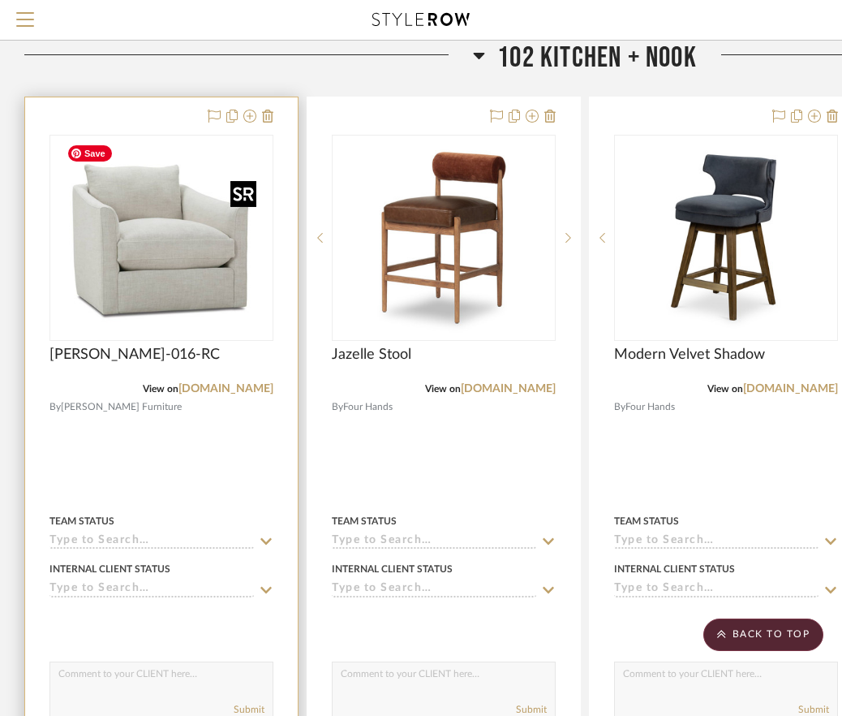
click at [226, 282] on img "0" at bounding box center [161, 237] width 203 height 203
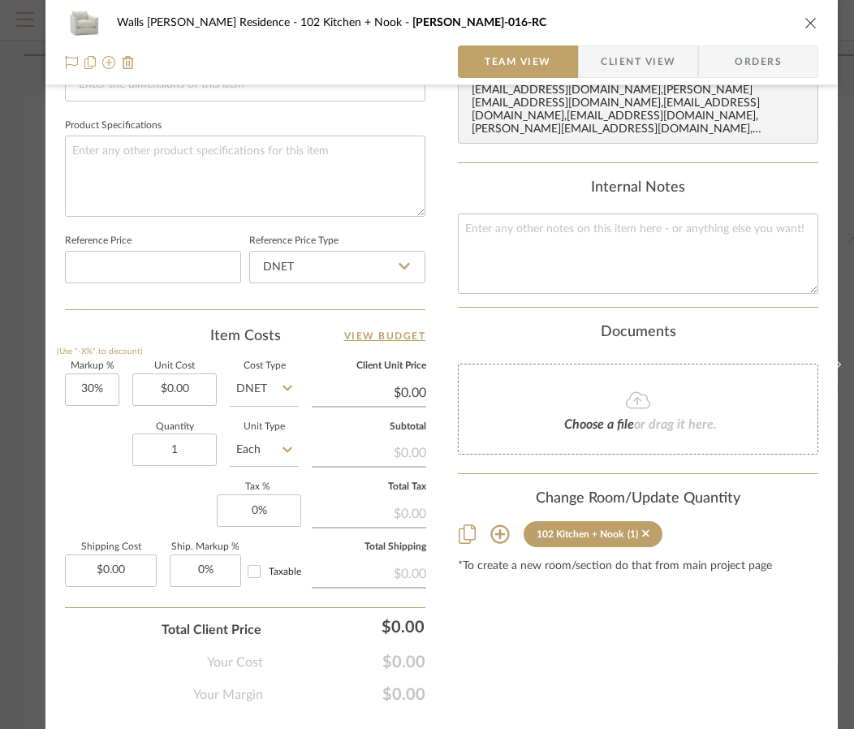
scroll to position [790, 0]
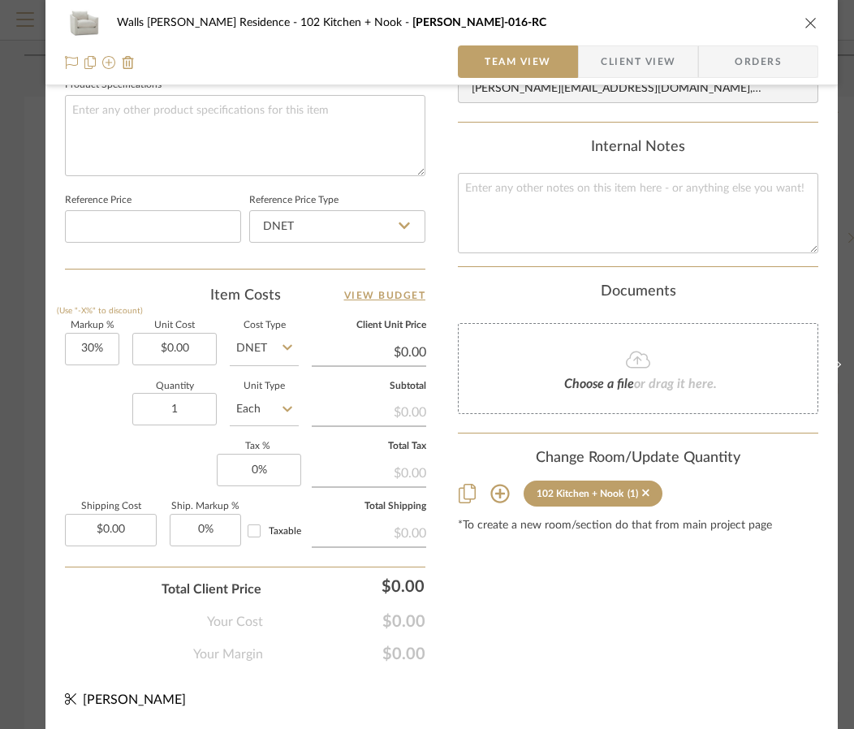
click at [499, 485] on icon at bounding box center [499, 494] width 19 height 19
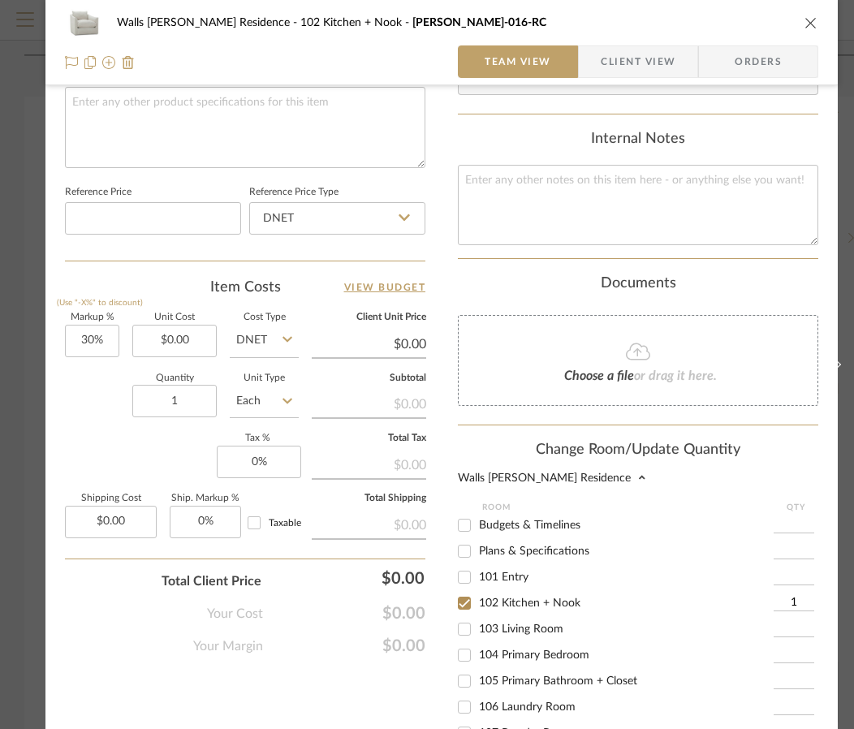
click at [503, 631] on span "103 Living Room" at bounding box center [521, 628] width 84 height 11
click at [477, 631] on input "103 Living Room" at bounding box center [464, 629] width 26 height 26
checkbox input "true"
type input "1"
click at [468, 605] on input "102 Kitchen + Nook" at bounding box center [464, 603] width 26 height 26
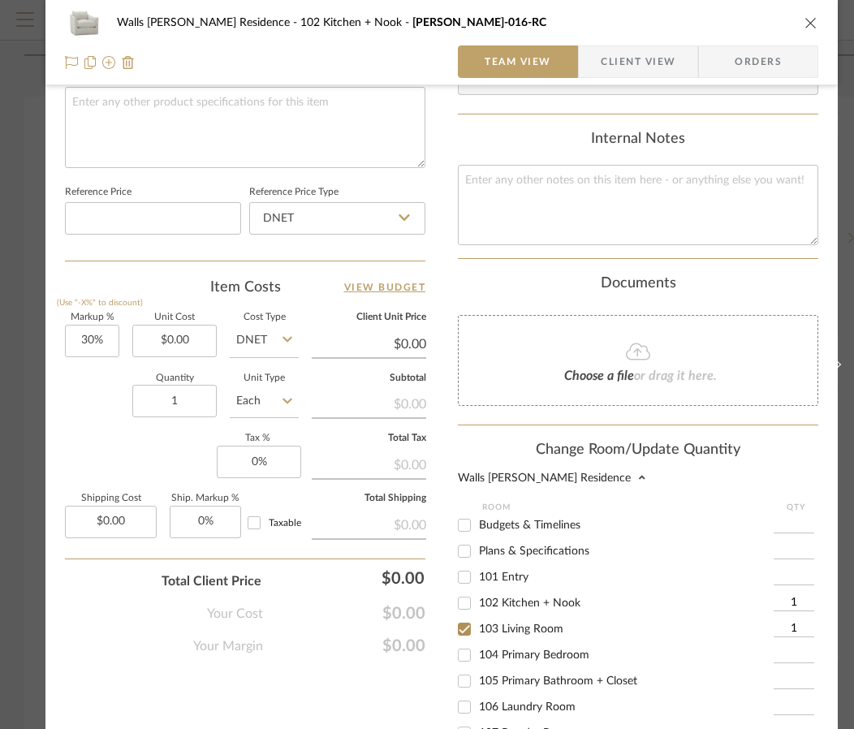
checkbox input "false"
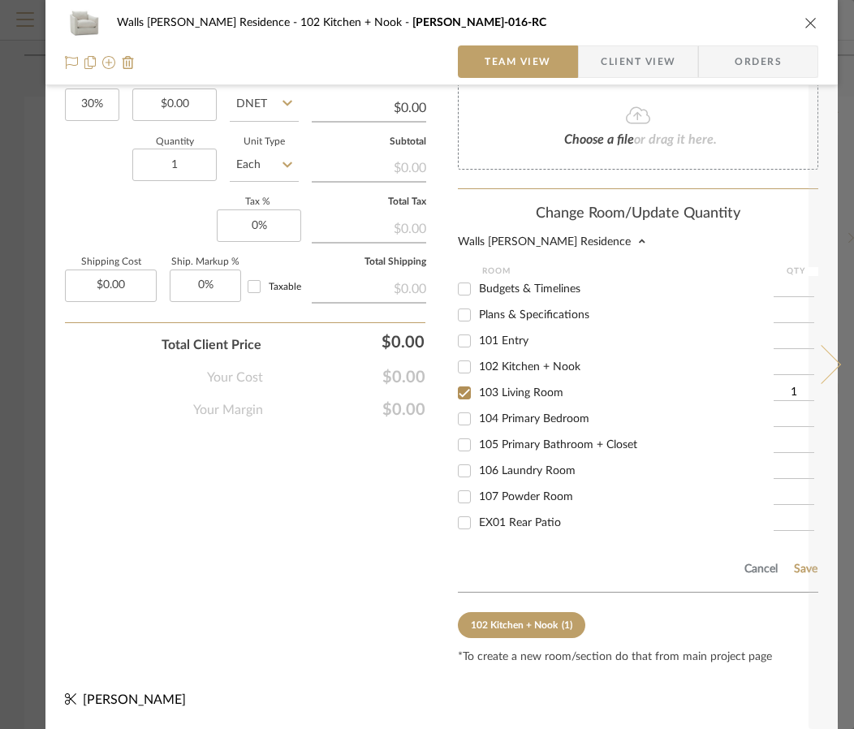
click at [808, 555] on button at bounding box center [830, 364] width 45 height 729
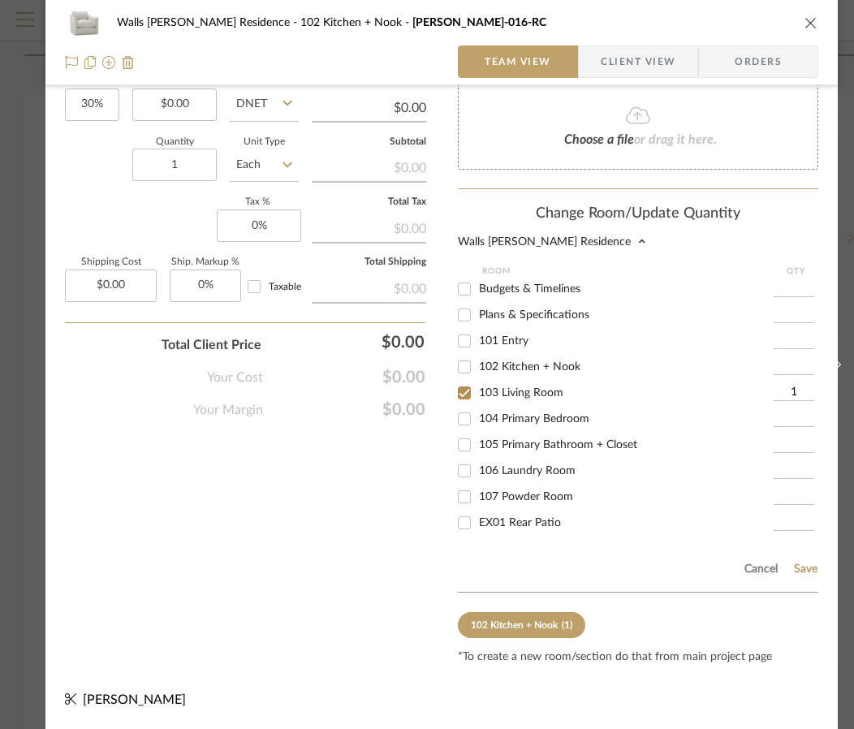
scroll to position [0, 0]
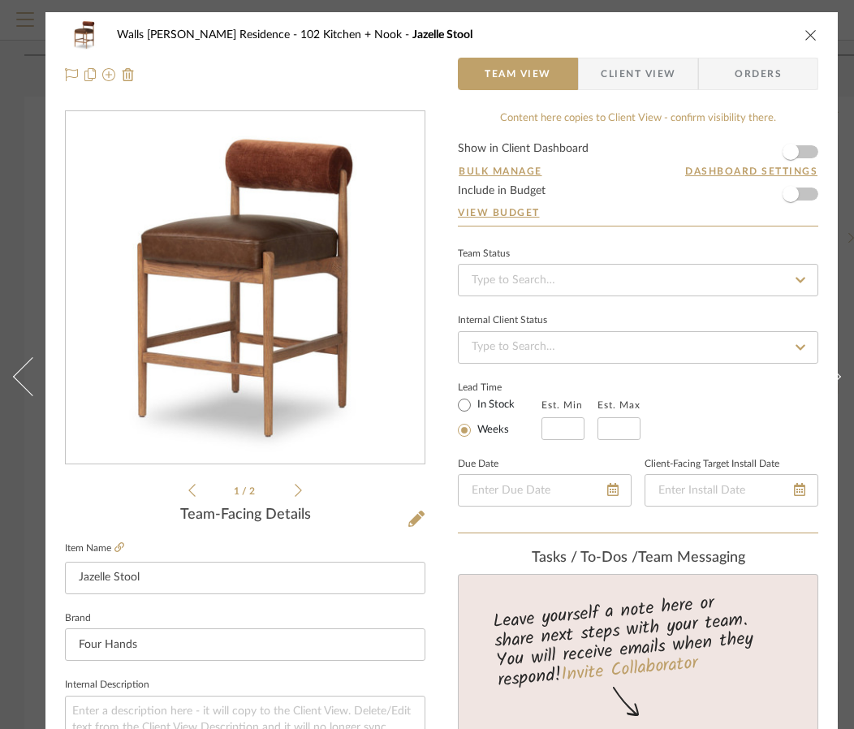
click at [812, 35] on icon "close" at bounding box center [810, 34] width 13 height 13
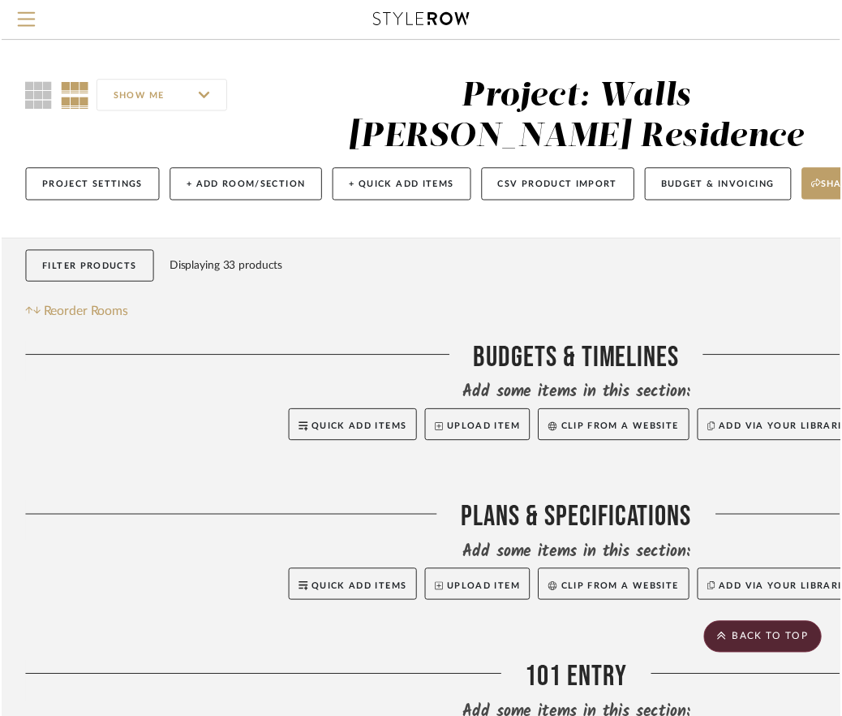
scroll to position [799, 0]
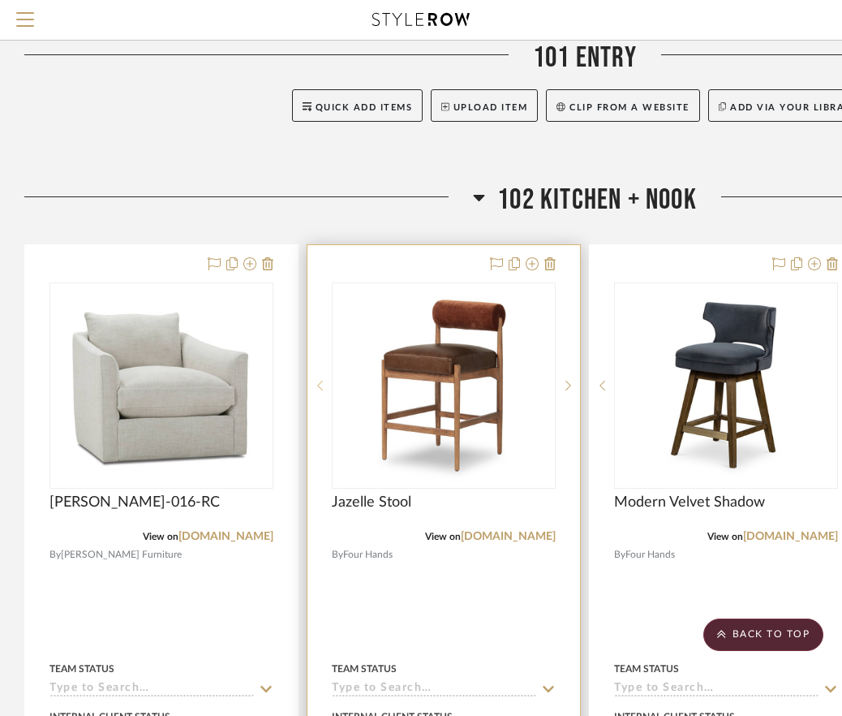
scroll to position [653, 0]
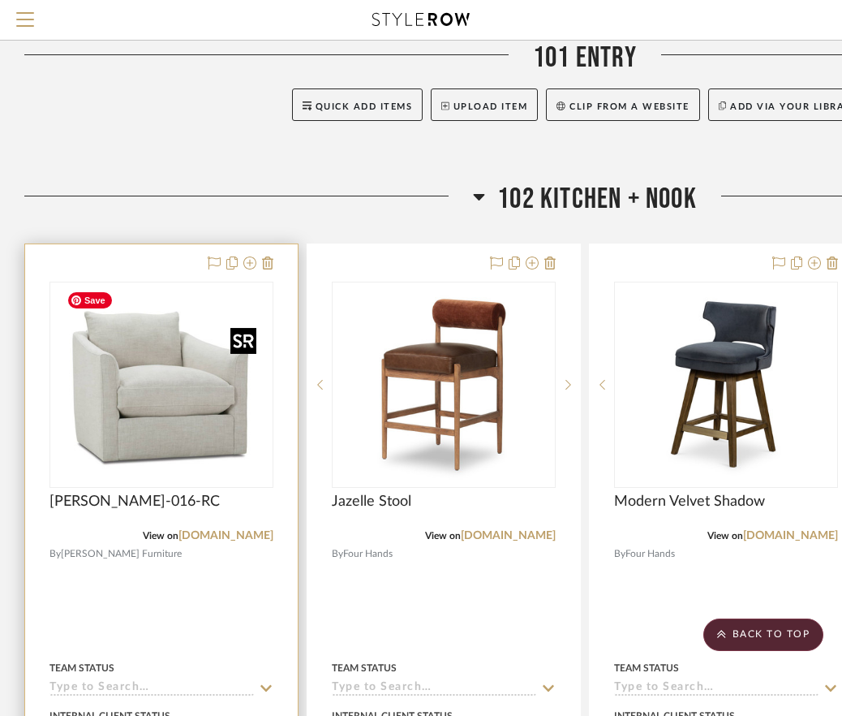
click at [0, 0] on img at bounding box center [0, 0] width 0 height 0
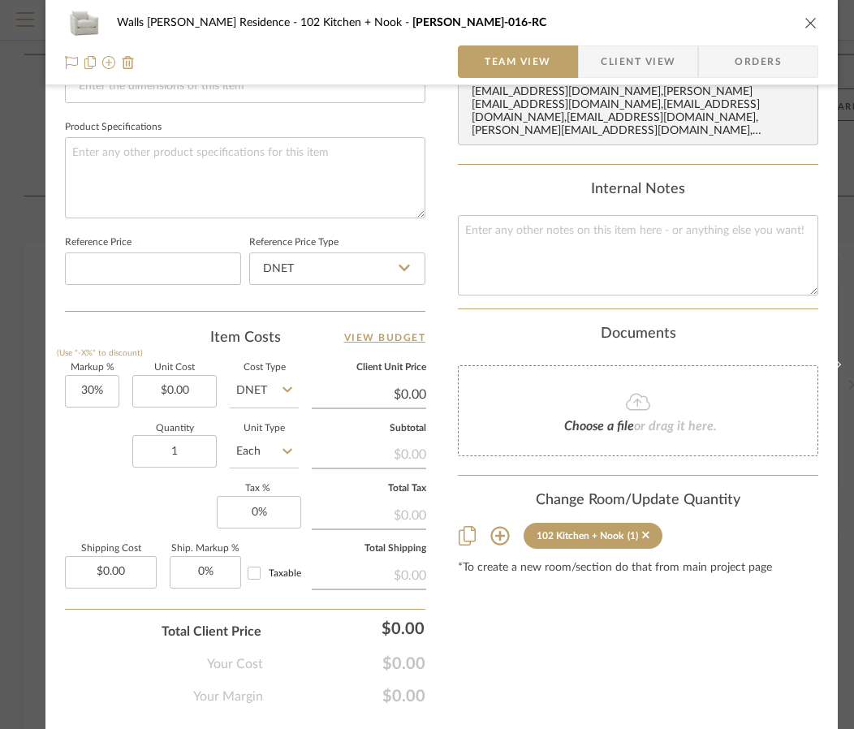
scroll to position [745, 0]
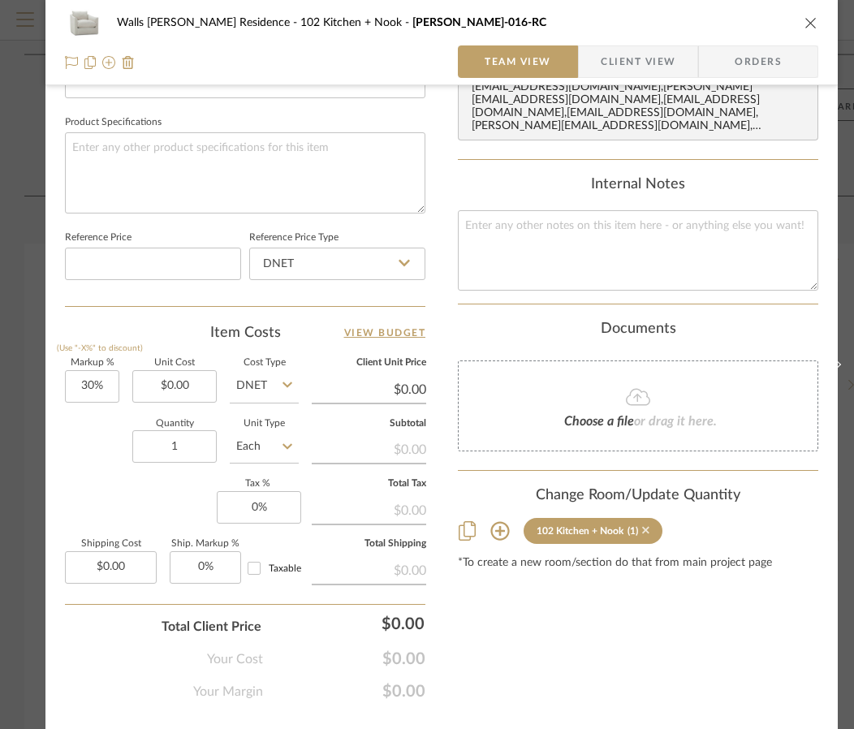
click at [646, 532] on icon at bounding box center [645, 529] width 7 height 11
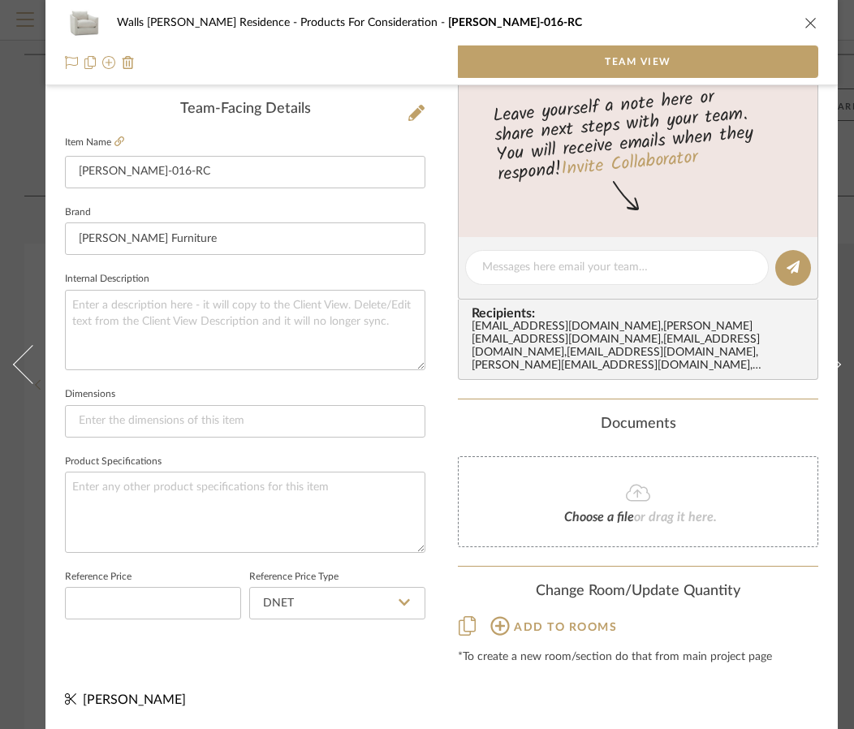
scroll to position [418, 0]
click at [811, 20] on icon "close" at bounding box center [810, 22] width 13 height 13
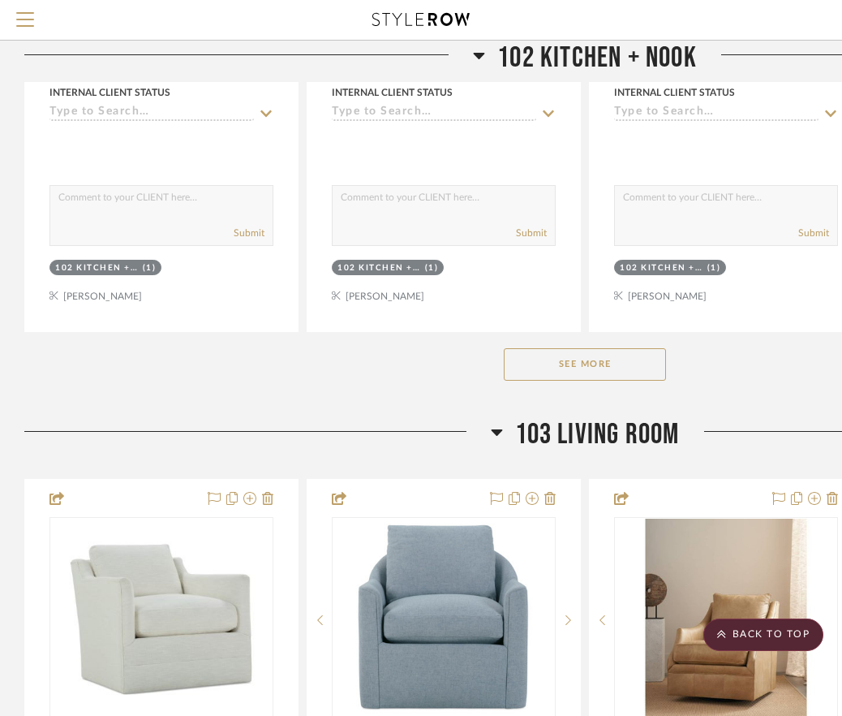
scroll to position [1496, 0]
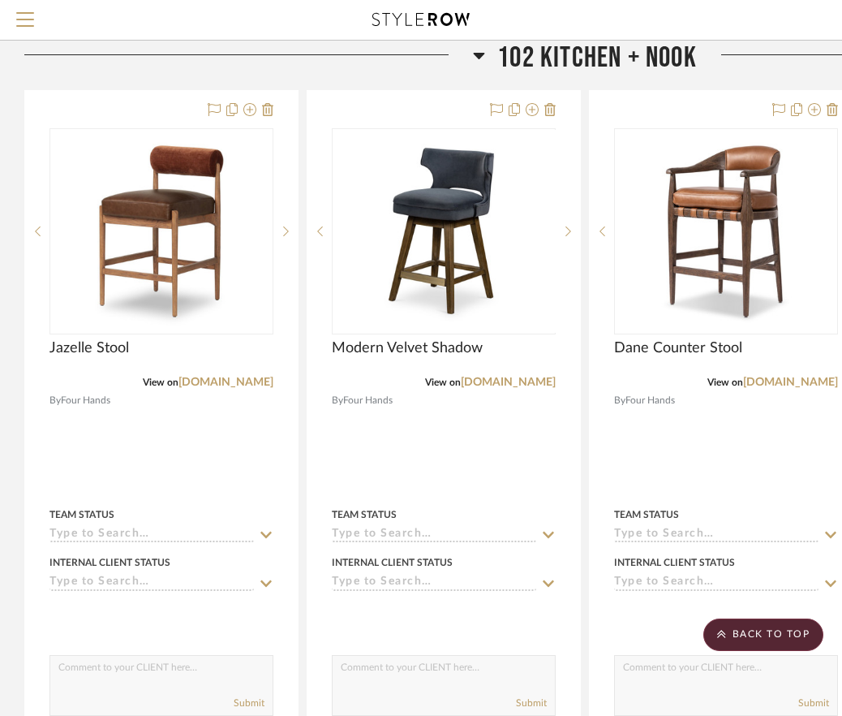
scroll to position [807, 0]
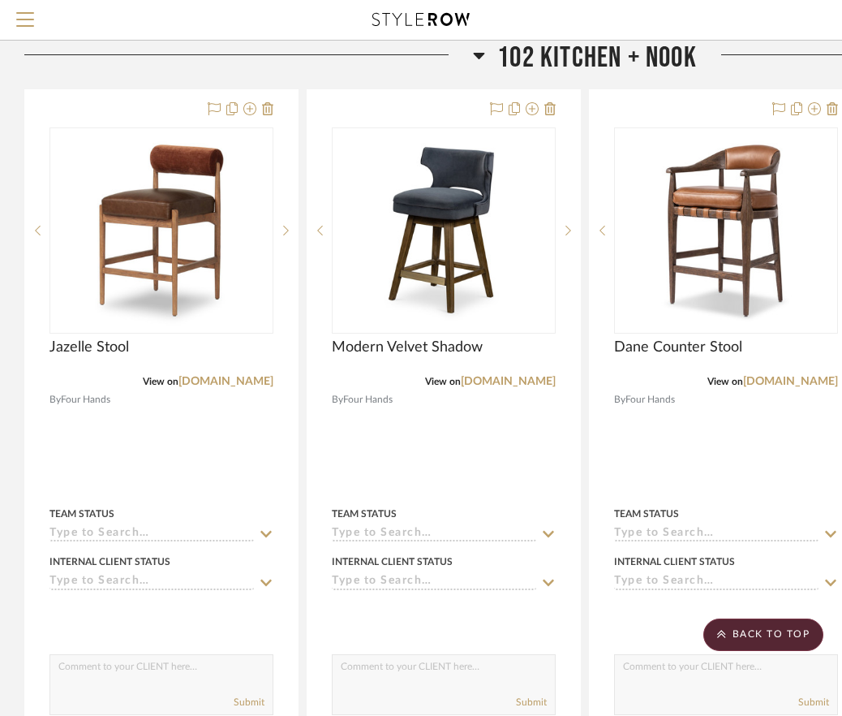
click at [480, 54] on icon at bounding box center [479, 56] width 11 height 6
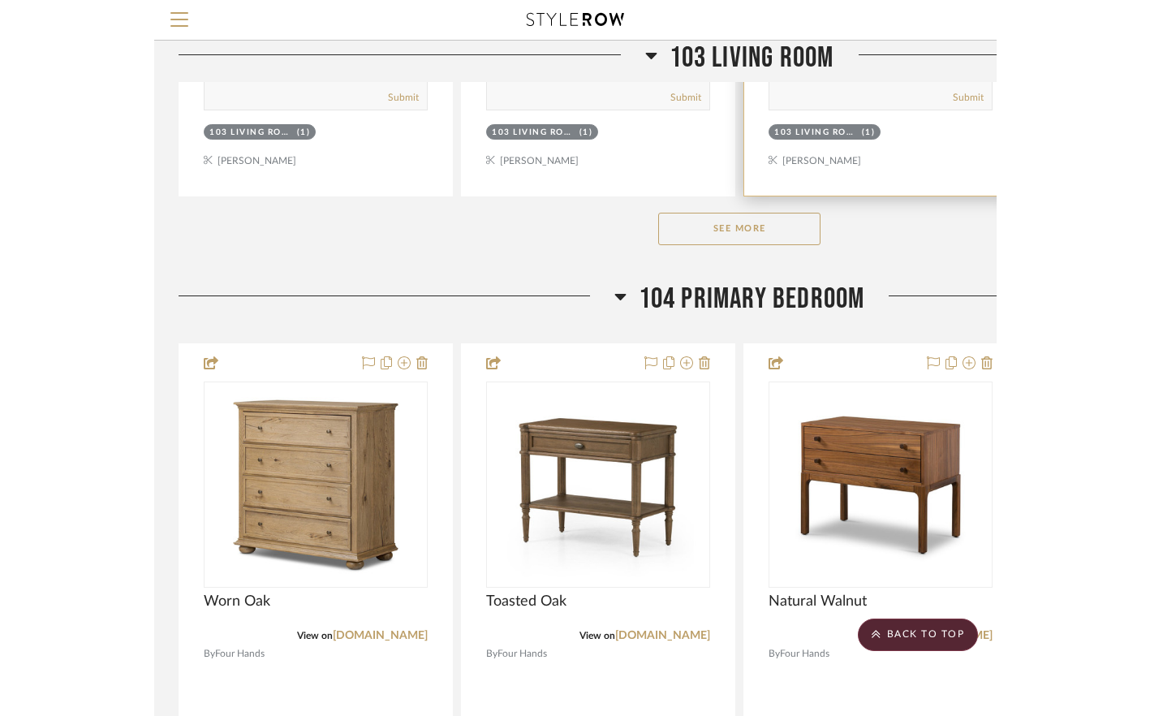
scroll to position [1475, 0]
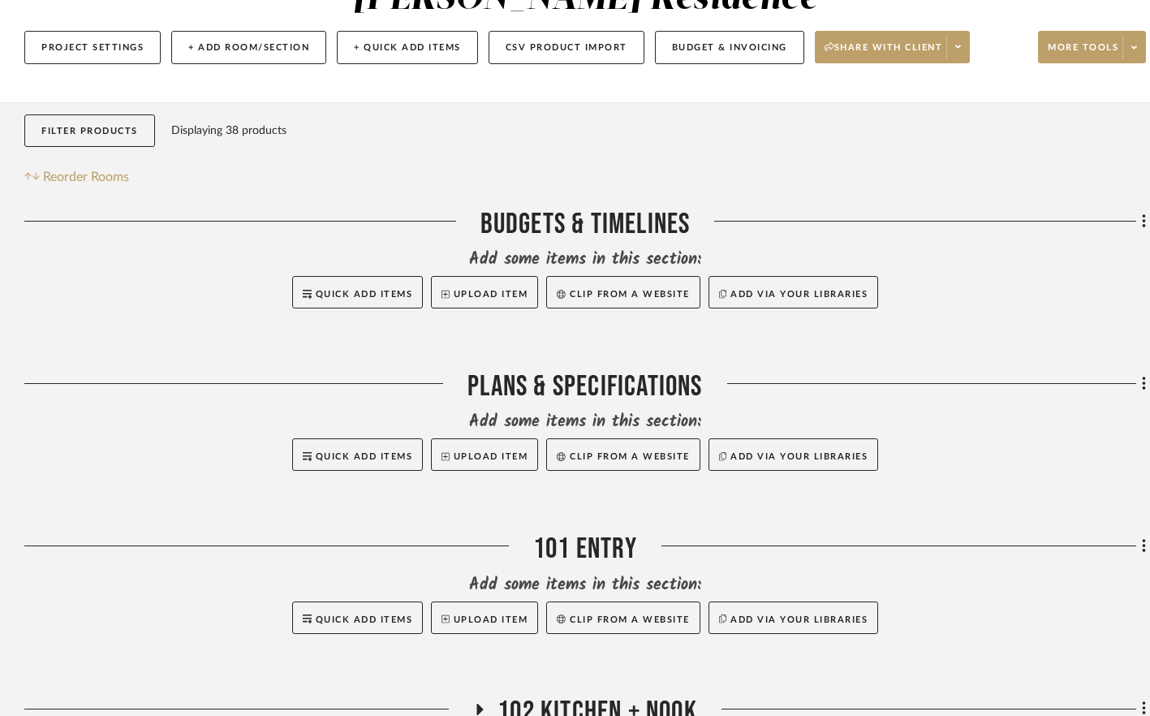
scroll to position [218, 0]
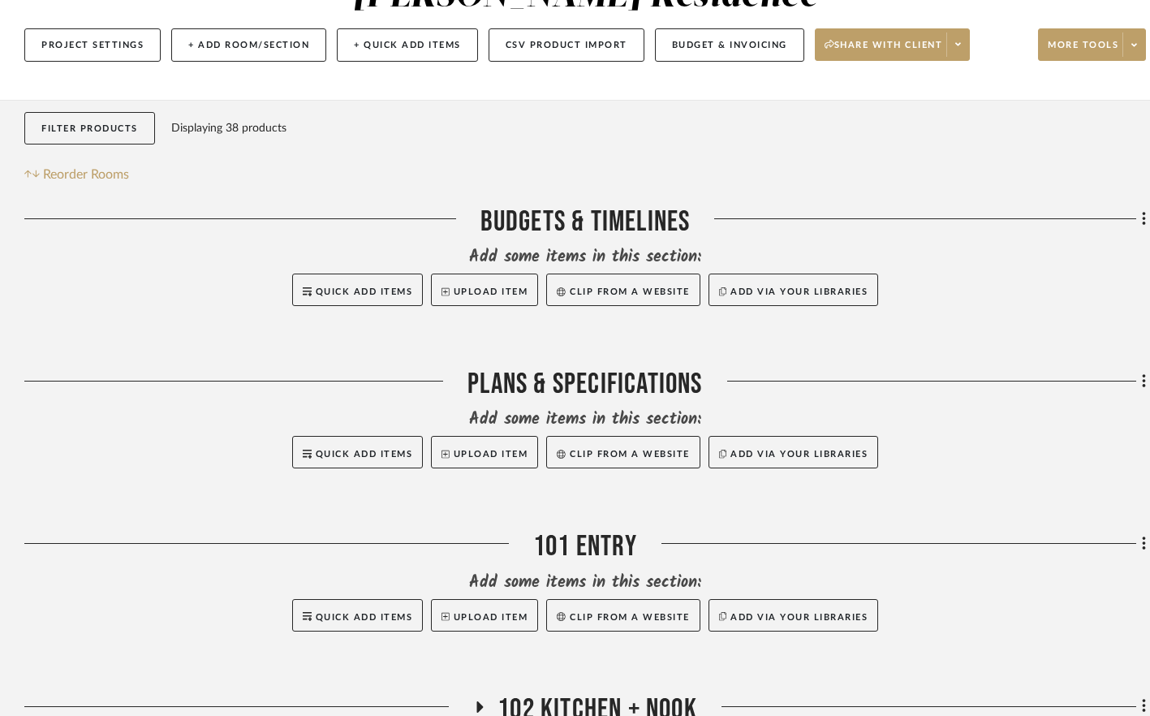
click at [853, 383] on fa-icon at bounding box center [1141, 382] width 11 height 27
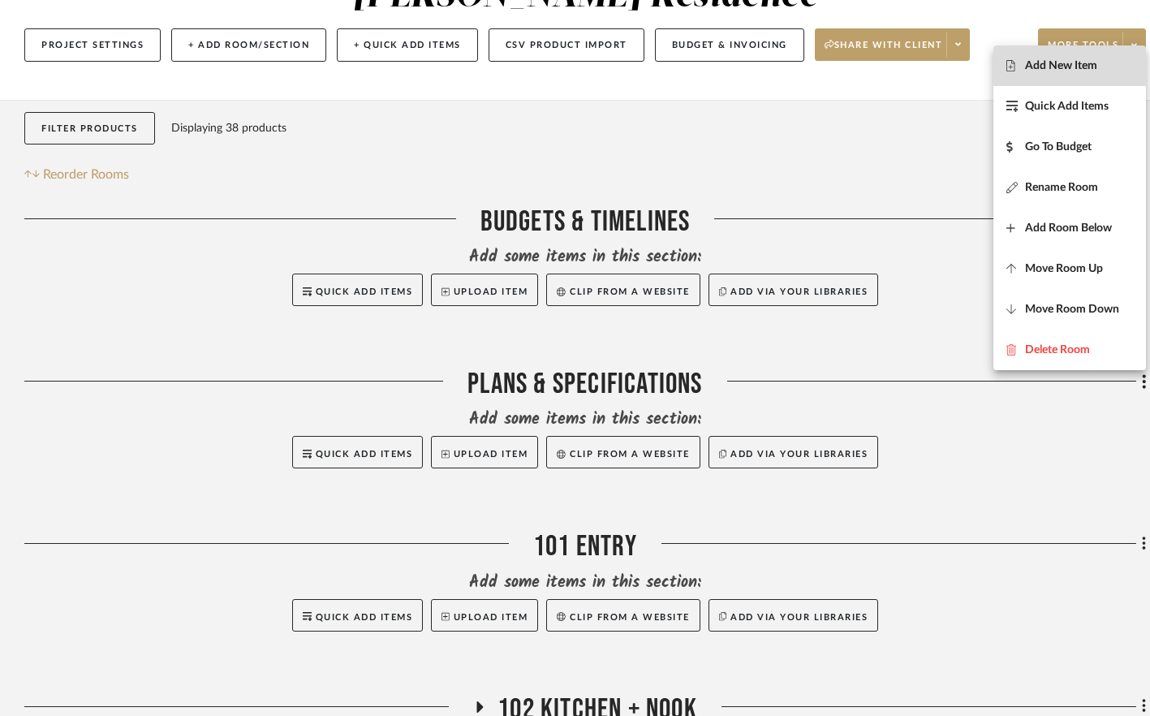
click at [853, 70] on fa-icon at bounding box center [1015, 65] width 19 height 11
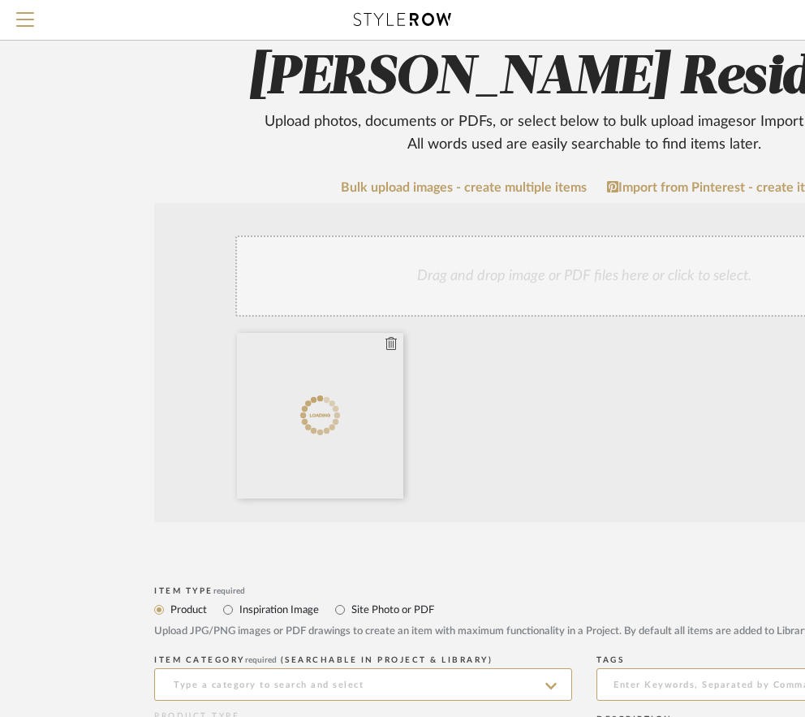
scroll to position [170, 0]
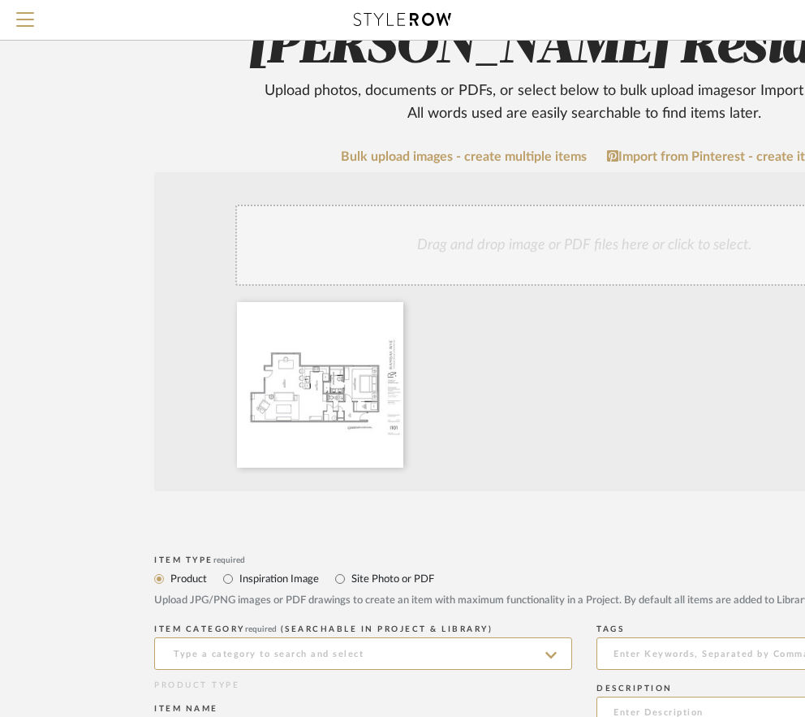
click at [398, 570] on label "Site Photo or PDF" at bounding box center [392, 579] width 84 height 18
click at [350, 570] on input "Site Photo or PDF" at bounding box center [339, 578] width 19 height 19
radio input "true"
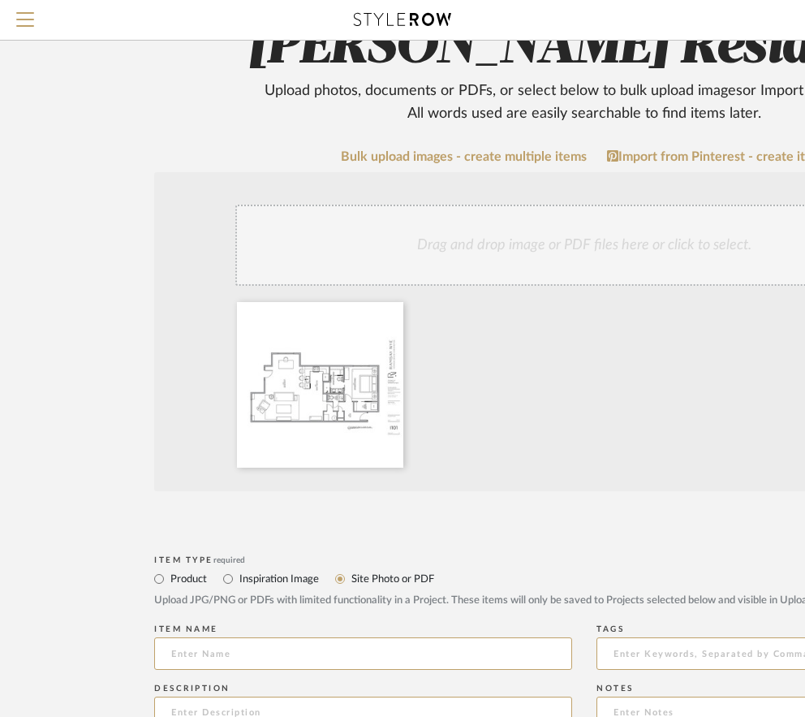
click at [390, 579] on label "Site Photo or PDF" at bounding box center [392, 579] width 84 height 18
click at [350, 579] on input "Site Photo or PDF" at bounding box center [339, 578] width 19 height 19
click at [210, 664] on input at bounding box center [363, 653] width 418 height 32
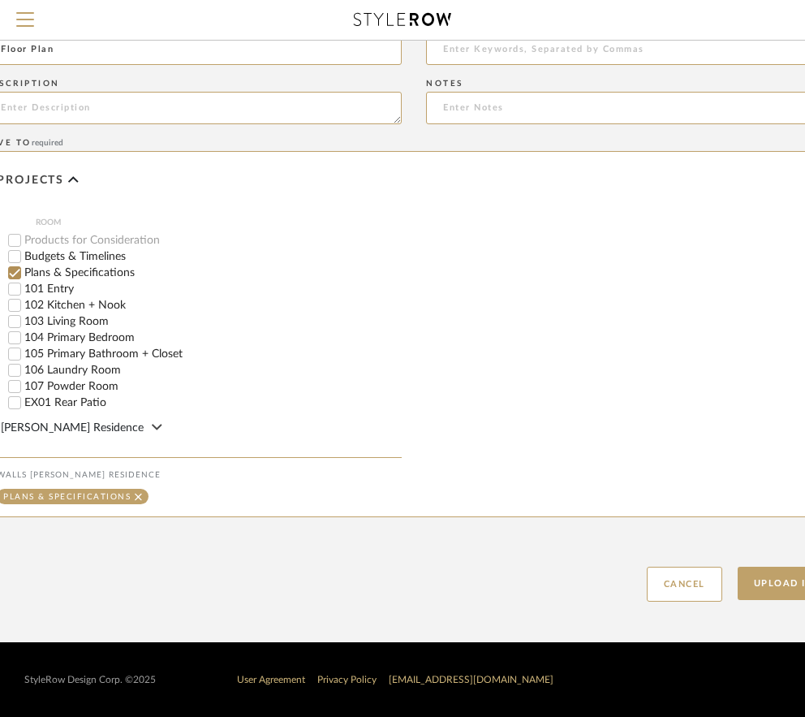
scroll to position [774, 364]
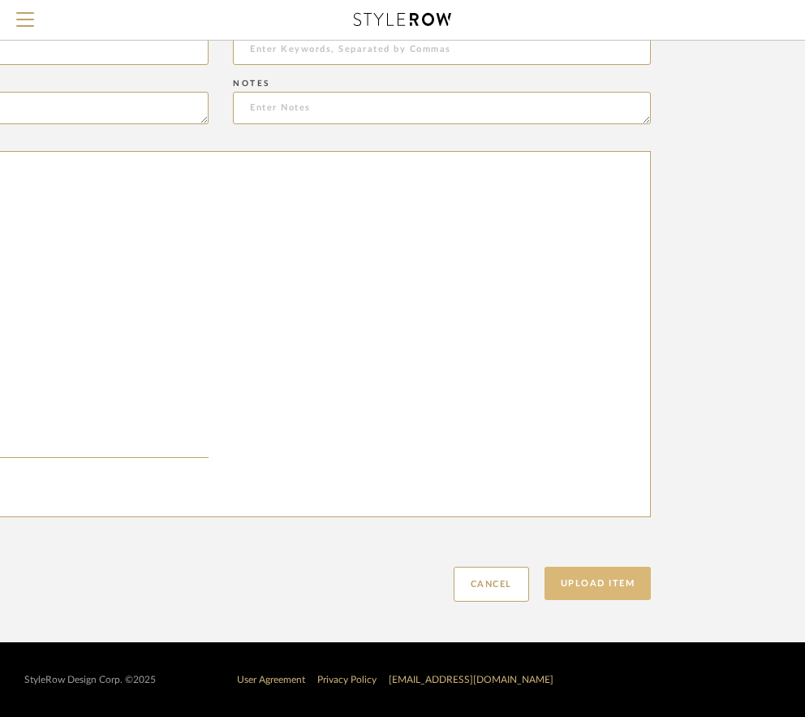
type input "Floor Plan"
click at [582, 588] on button "Upload Item" at bounding box center [598, 582] width 107 height 33
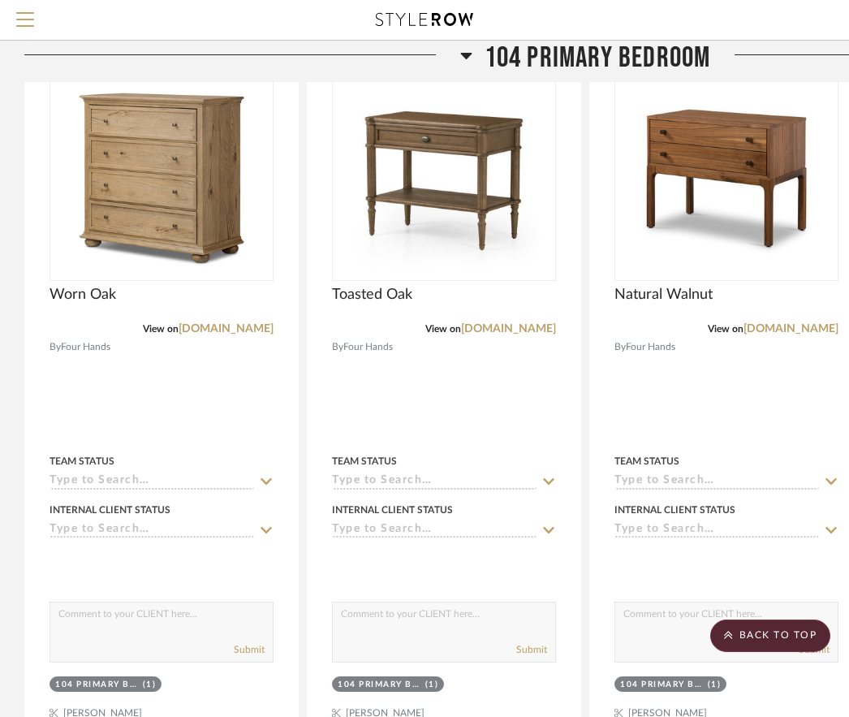
scroll to position [2421, 0]
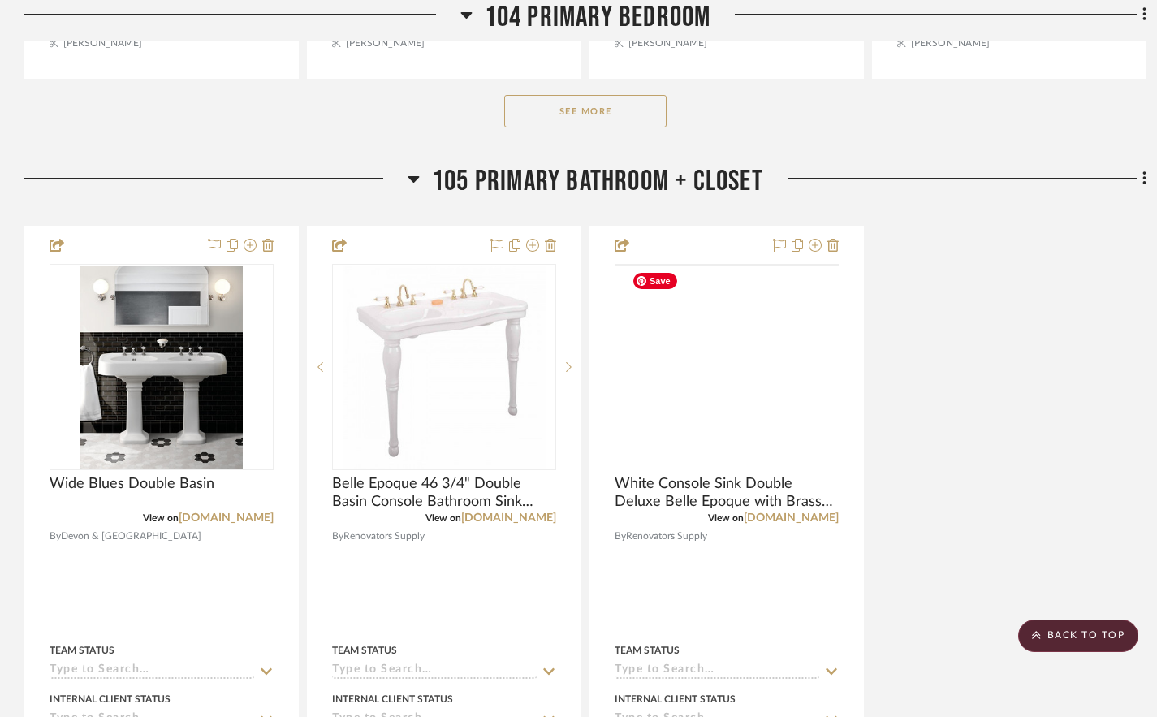
scroll to position [3251, 0]
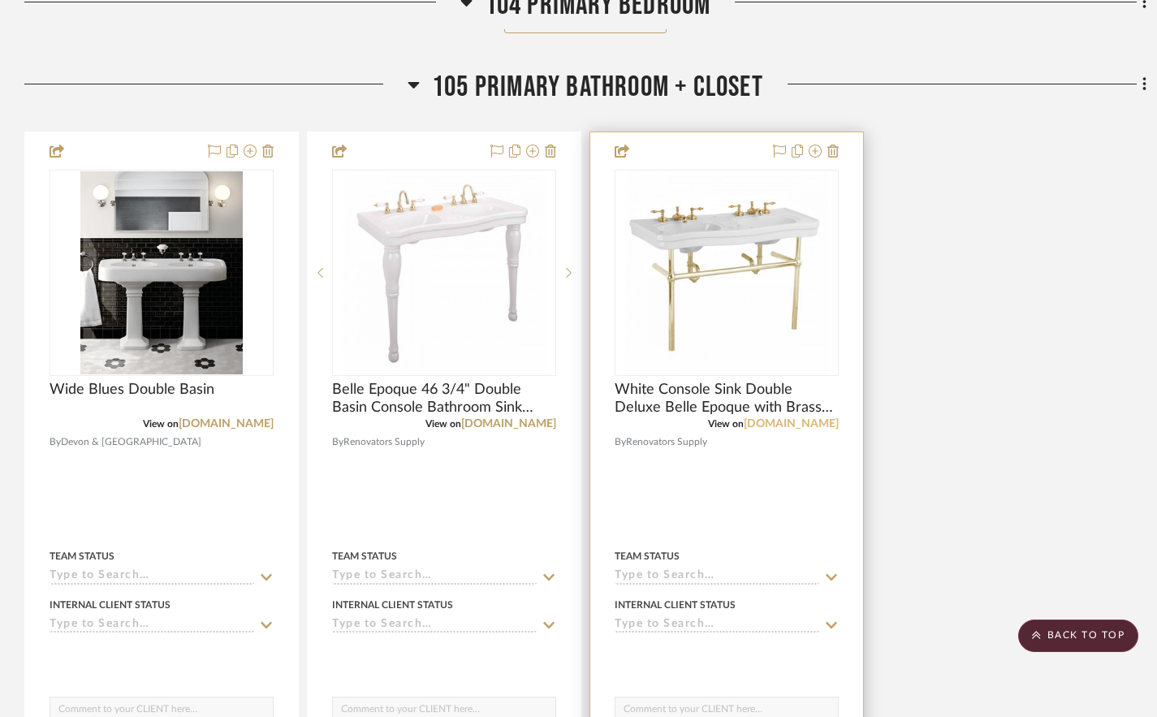
click at [799, 424] on link "[DOMAIN_NAME]" at bounding box center [790, 423] width 95 height 11
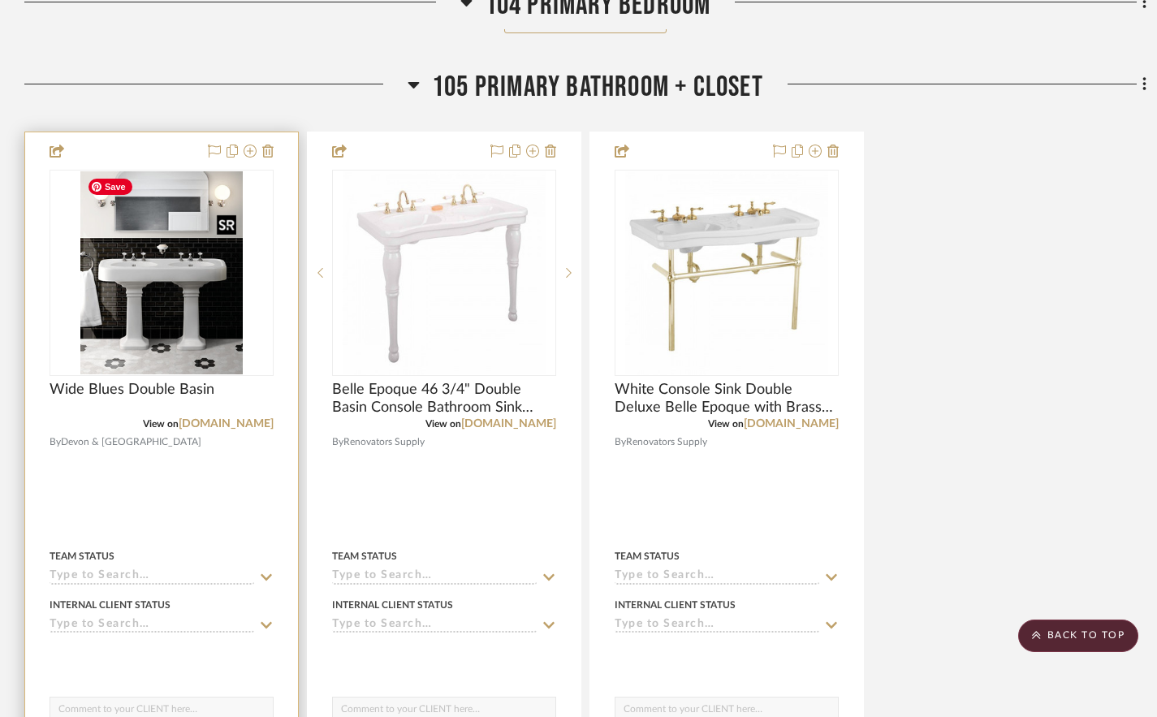
click at [183, 353] on img "0" at bounding box center [161, 272] width 162 height 203
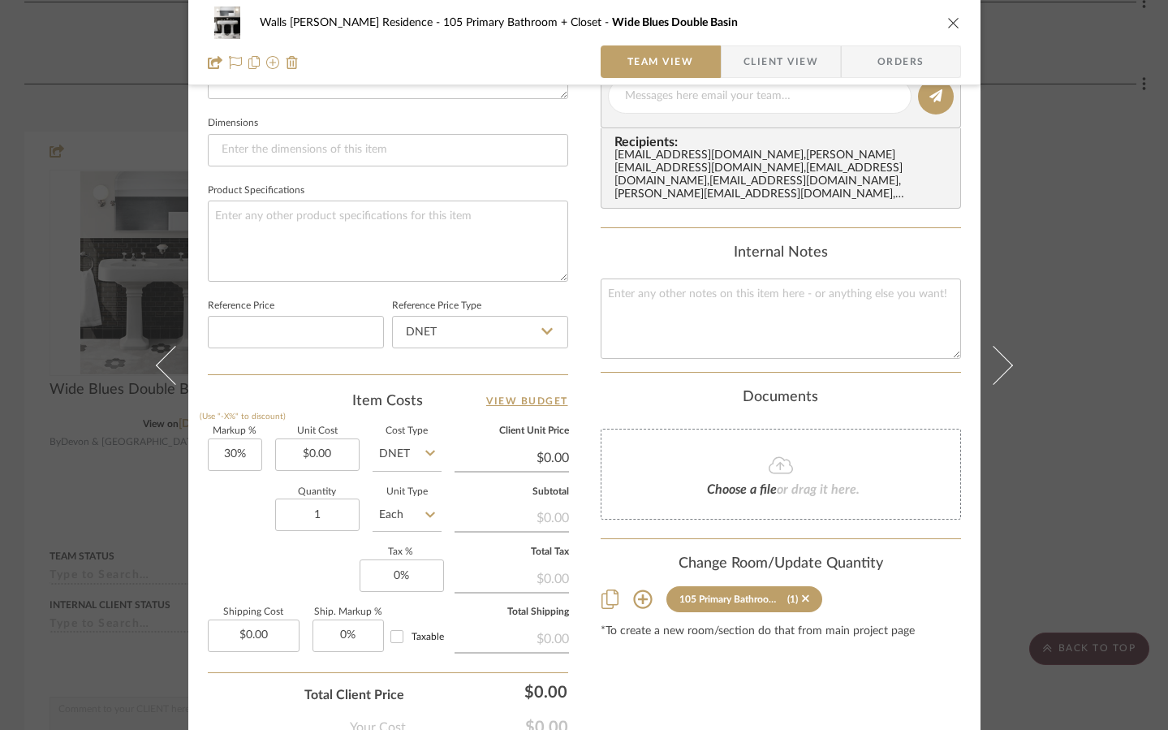
scroll to position [778, 0]
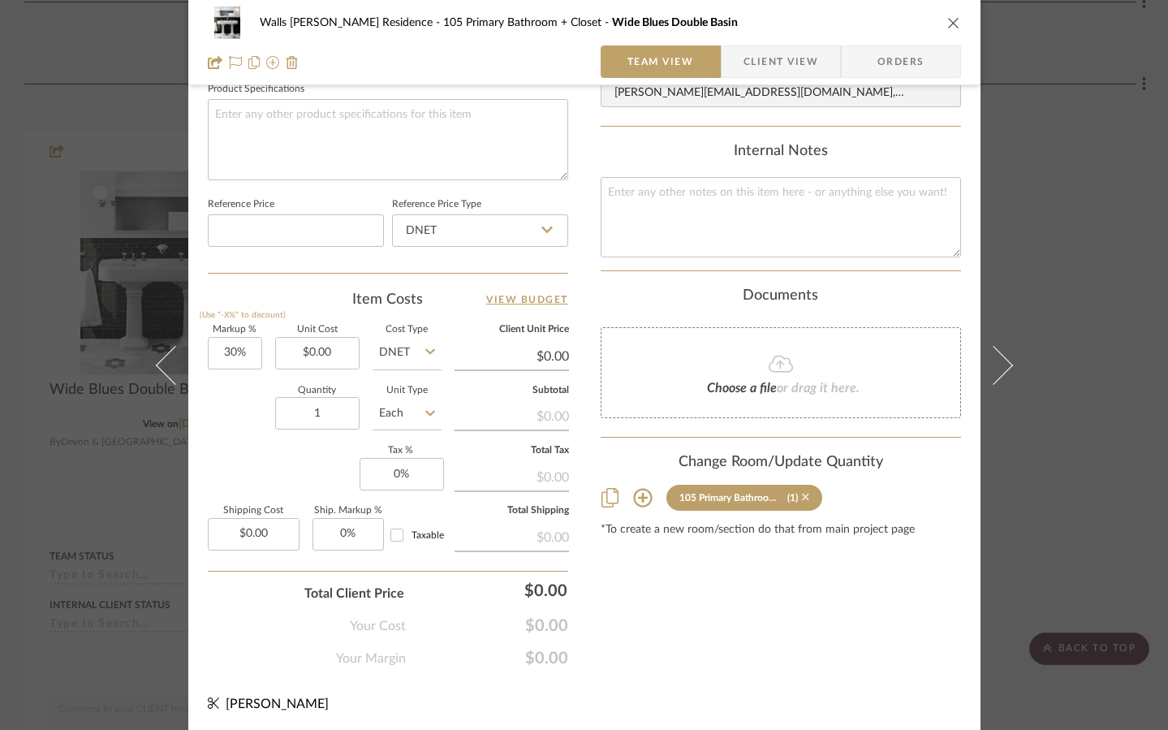
click at [802, 499] on icon at bounding box center [805, 496] width 7 height 11
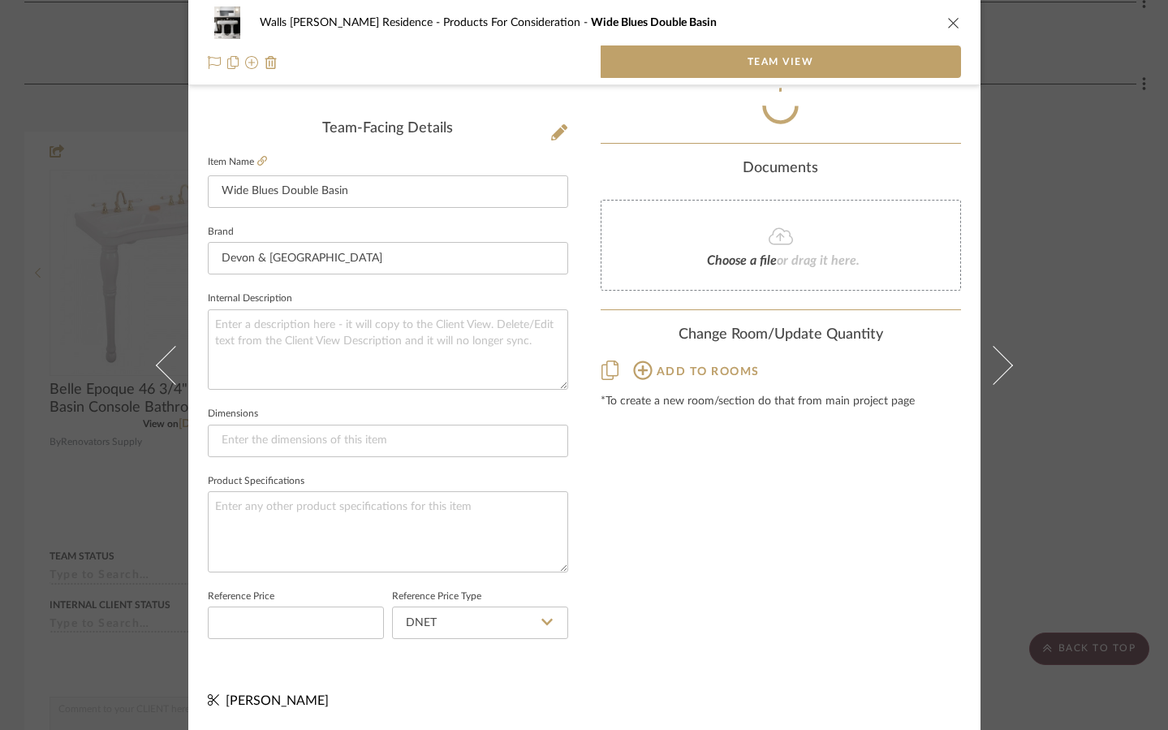
scroll to position [404, 0]
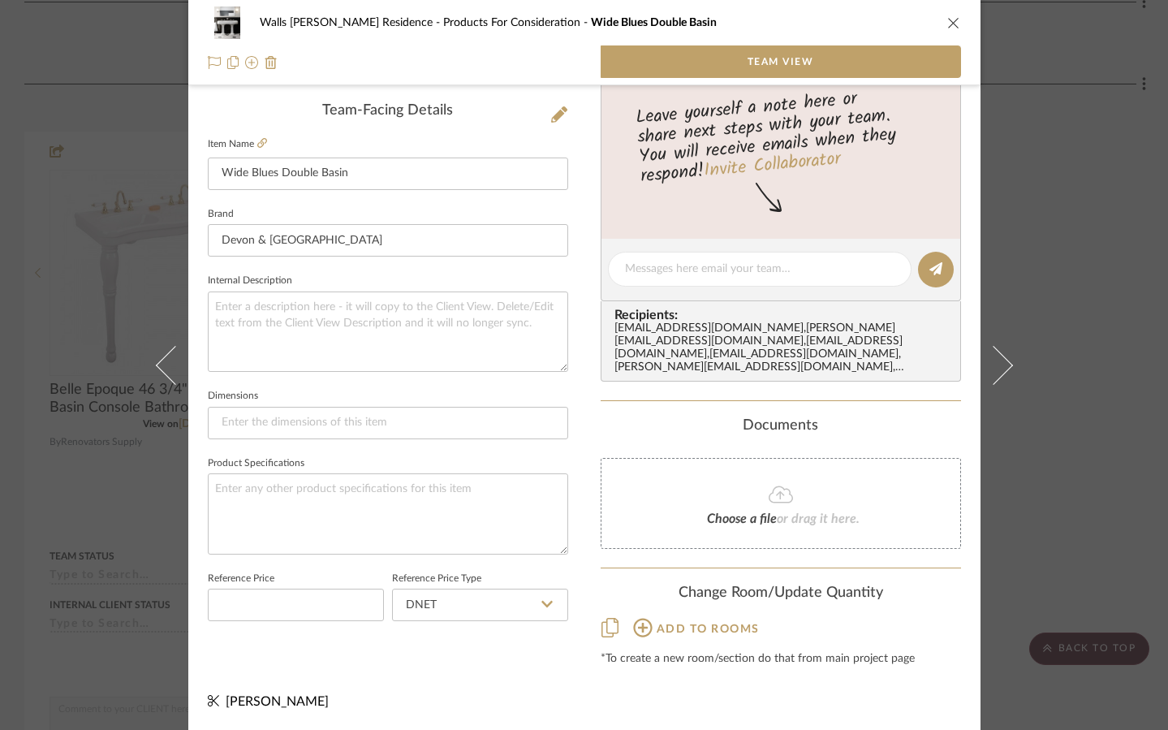
click at [859, 22] on icon "close" at bounding box center [953, 22] width 13 height 13
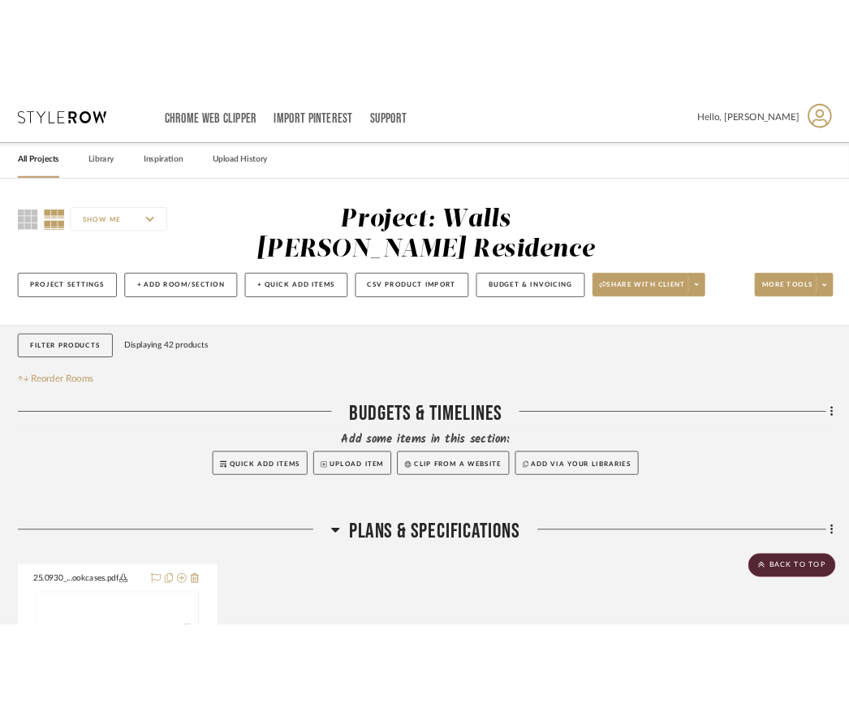
scroll to position [3251, 0]
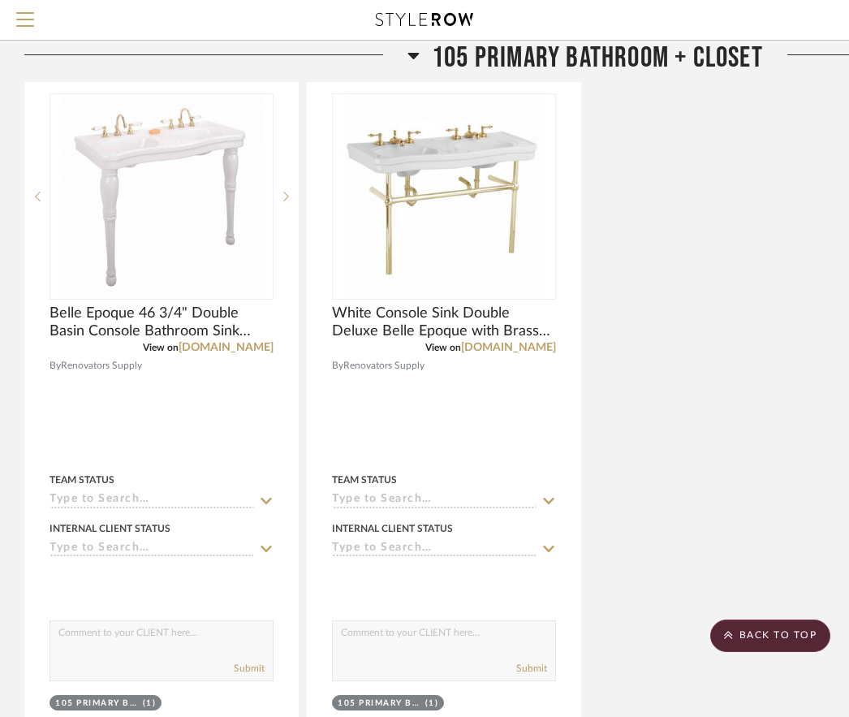
click at [411, 56] on icon at bounding box center [413, 56] width 11 height 6
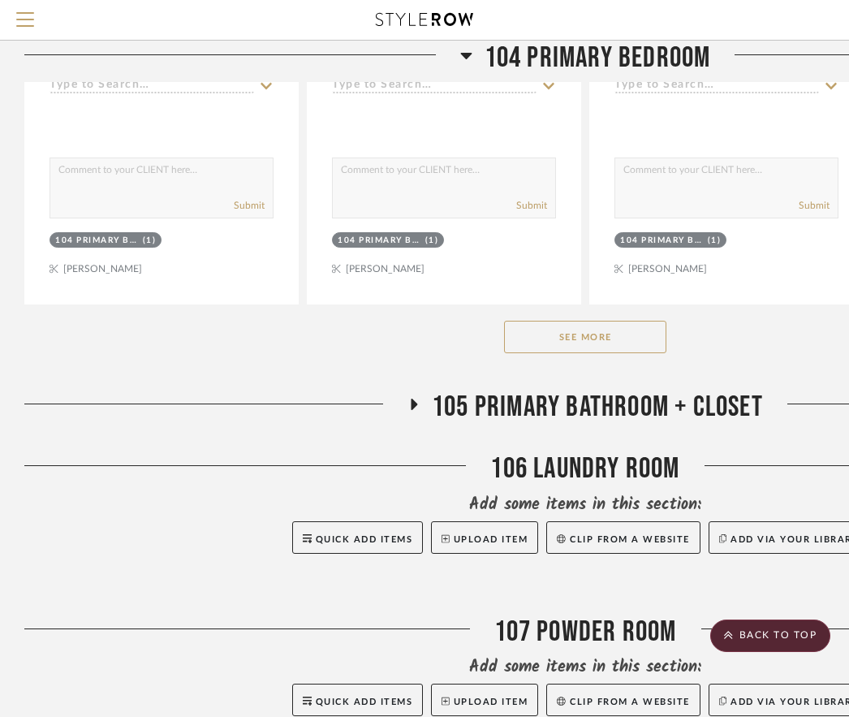
scroll to position [2838, 0]
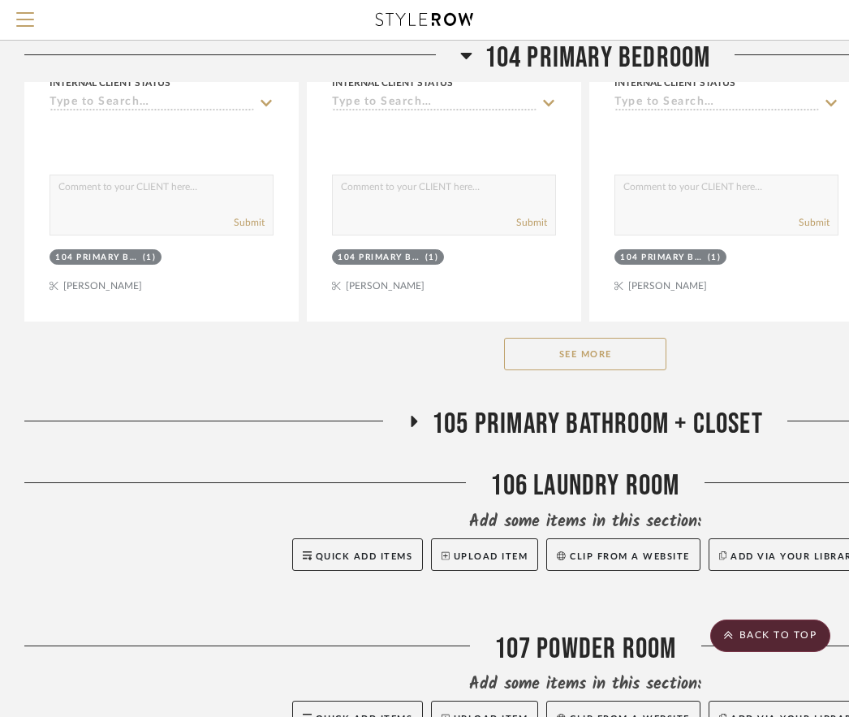
click at [418, 416] on icon at bounding box center [413, 422] width 19 height 12
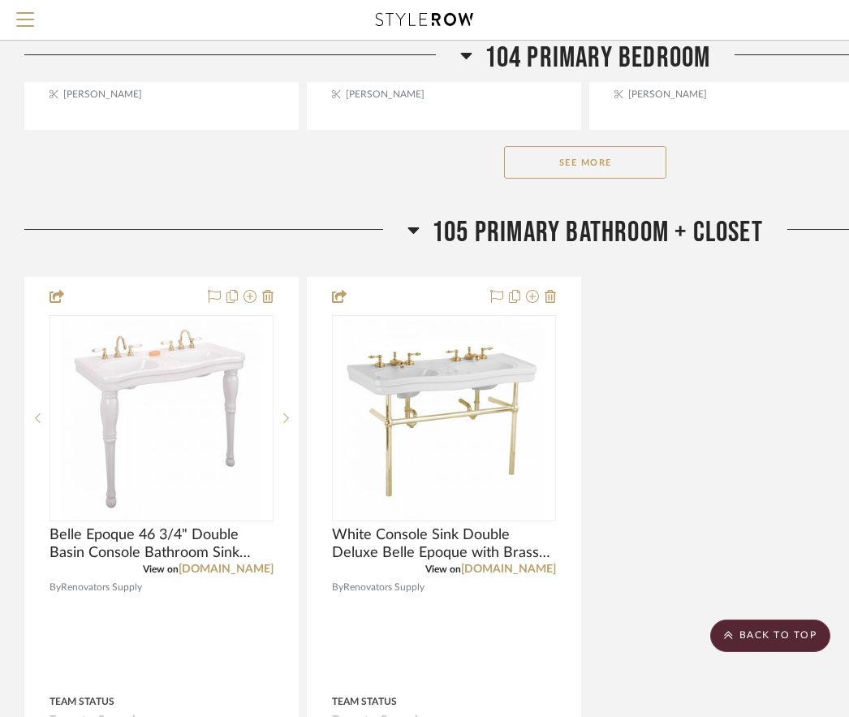
scroll to position [3031, 0]
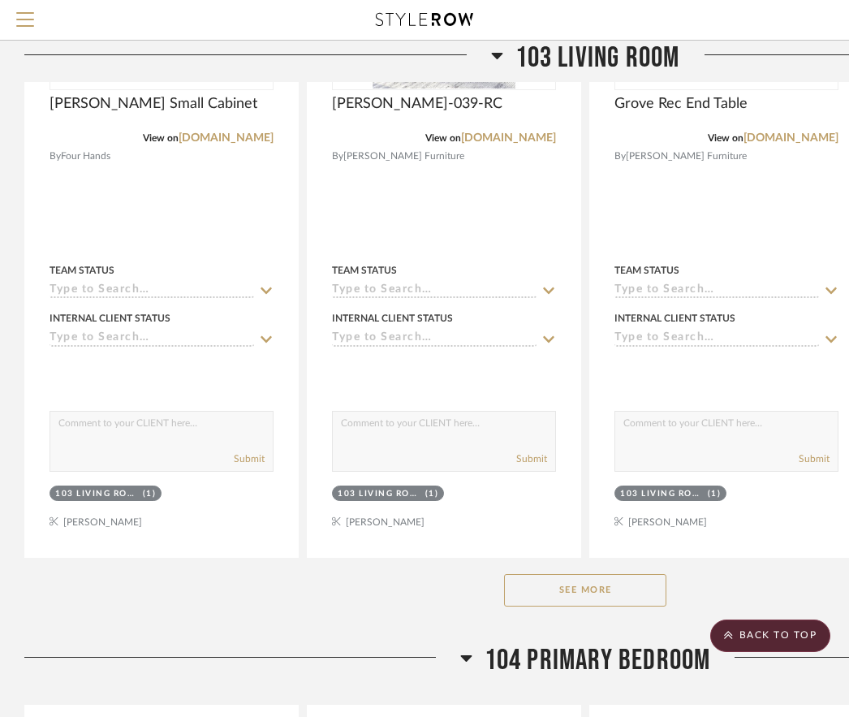
scroll to position [1751, 0]
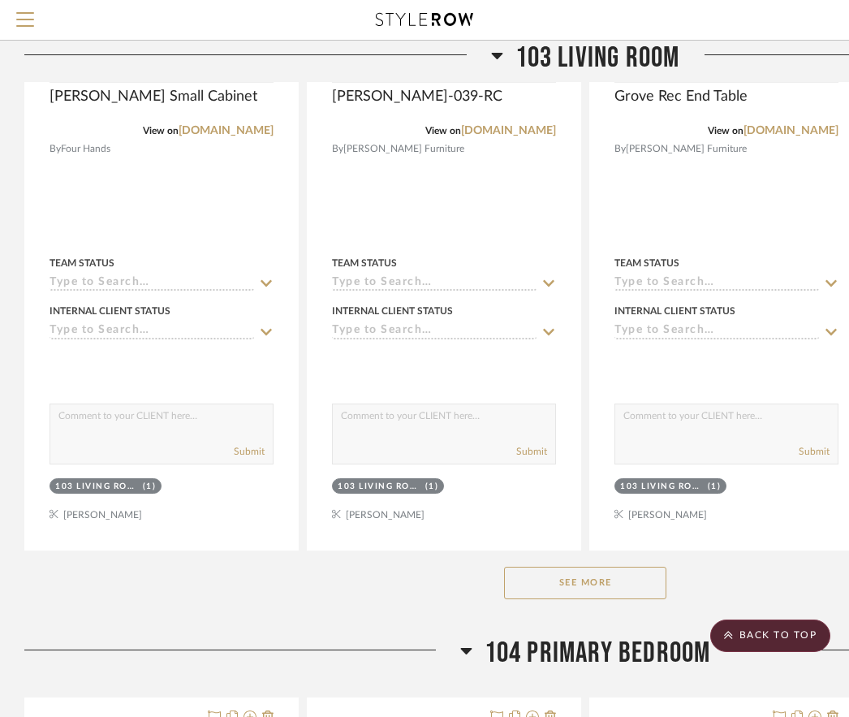
click at [491, 53] on icon at bounding box center [496, 56] width 11 height 6
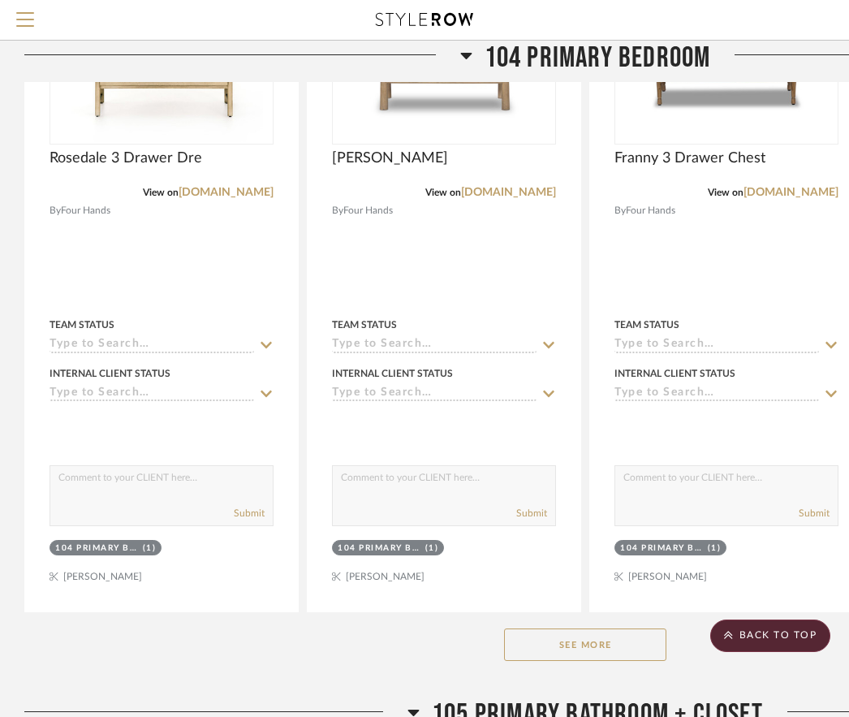
click at [463, 50] on icon at bounding box center [466, 54] width 12 height 19
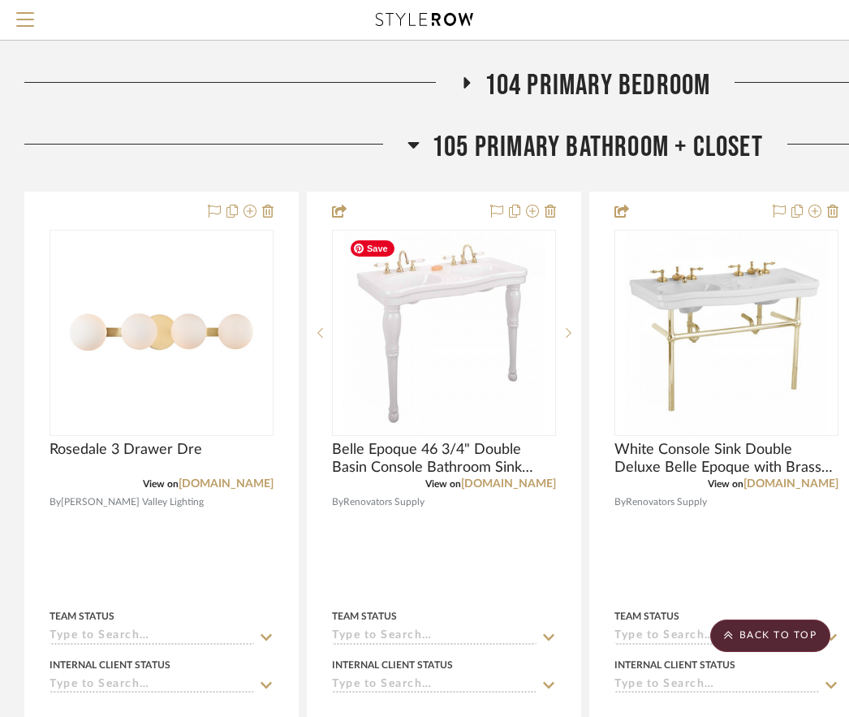
scroll to position [1522, 0]
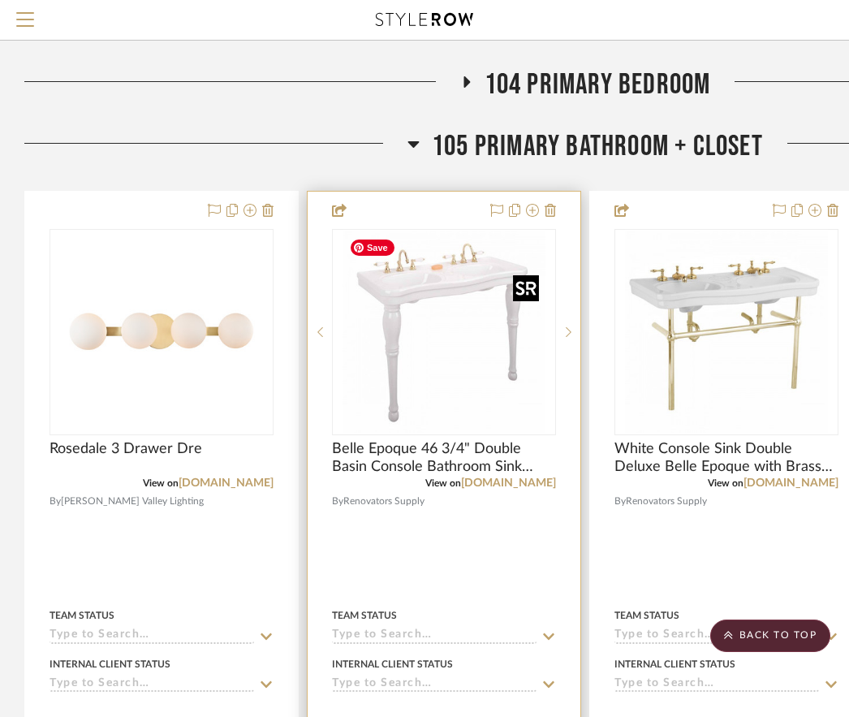
click at [470, 280] on img "0" at bounding box center [443, 331] width 203 height 203
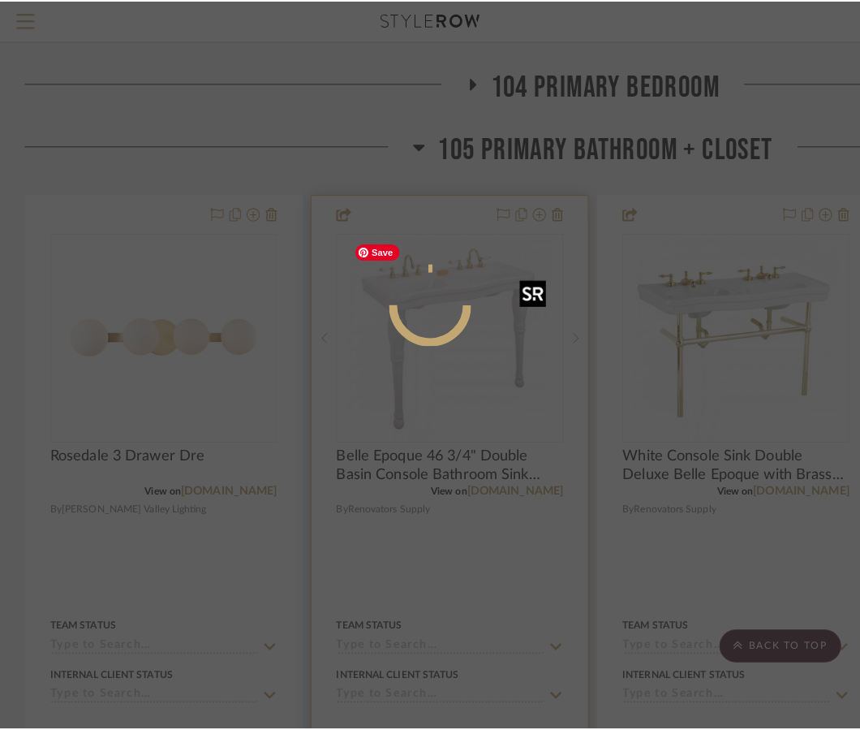
scroll to position [0, 0]
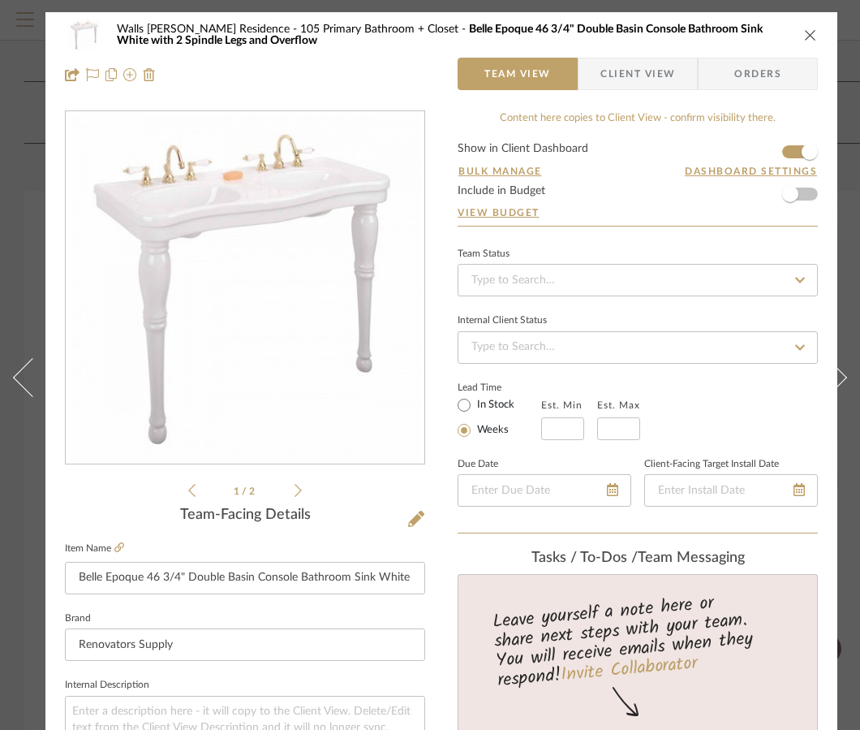
click at [811, 37] on icon "close" at bounding box center [810, 34] width 13 height 13
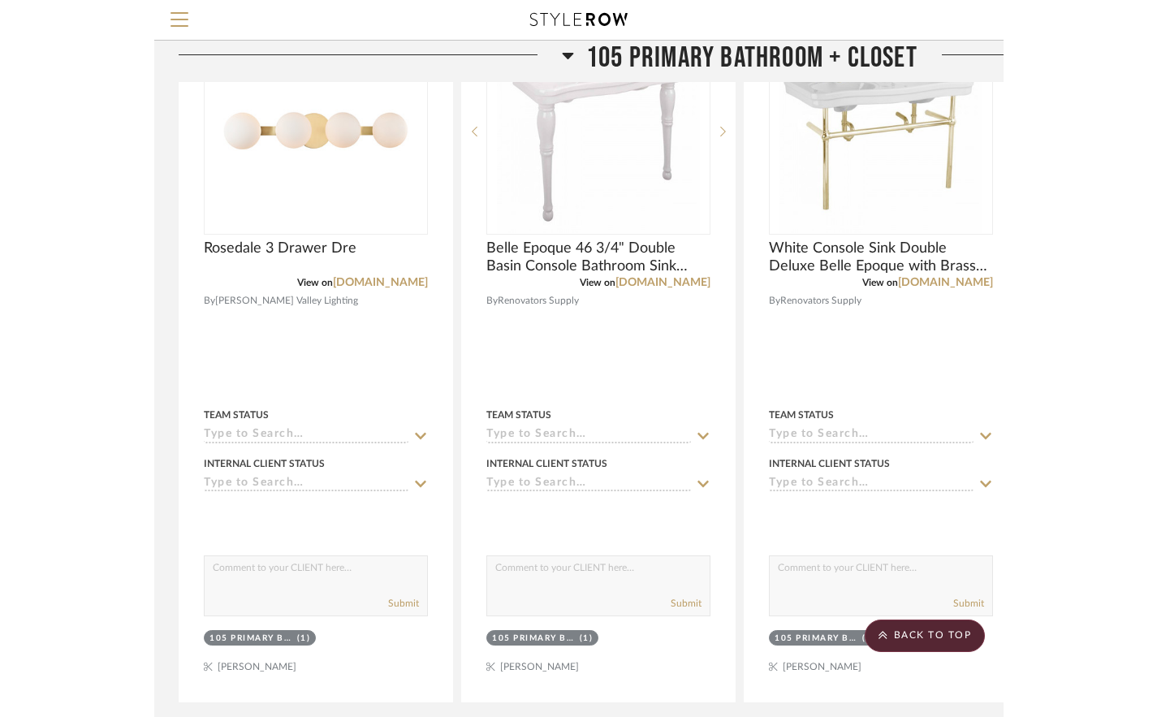
scroll to position [1700, 0]
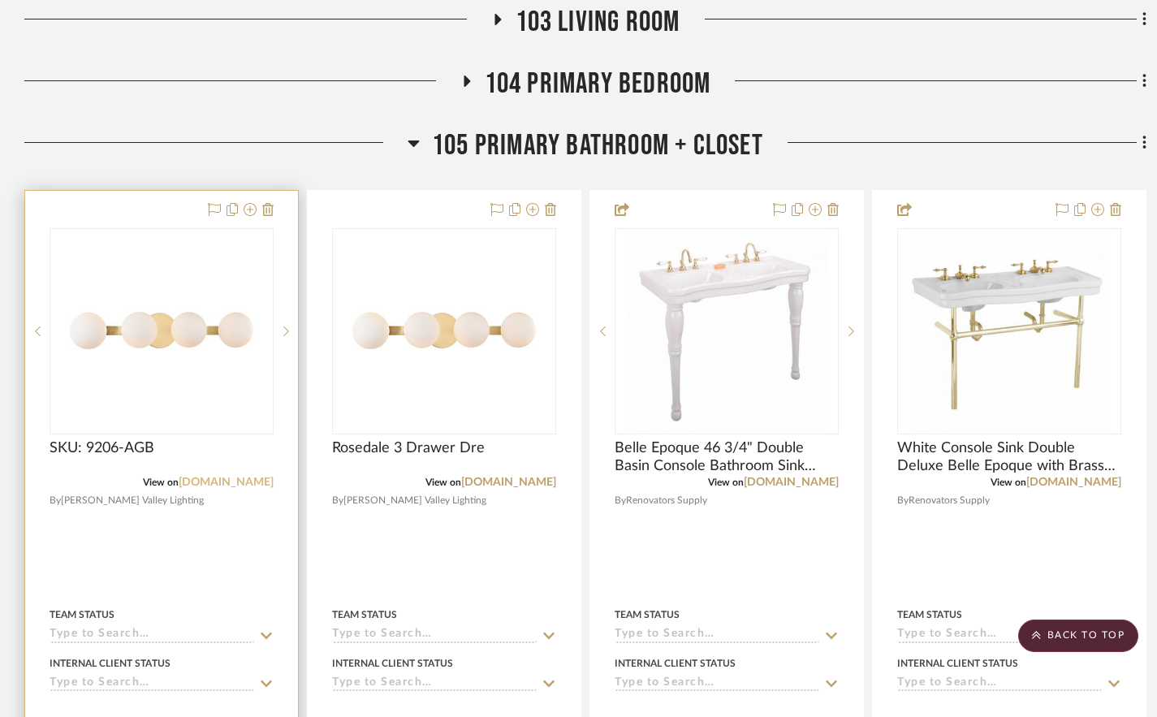
scroll to position [1620, 0]
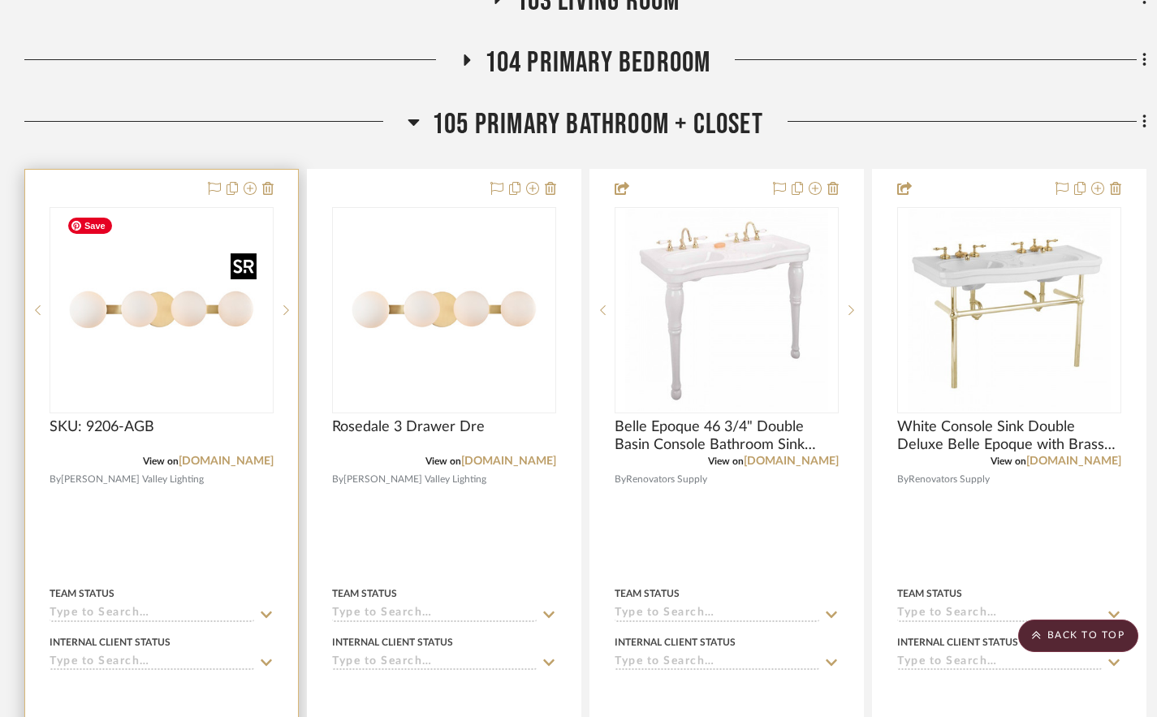
click at [236, 376] on img "0" at bounding box center [161, 310] width 203 height 203
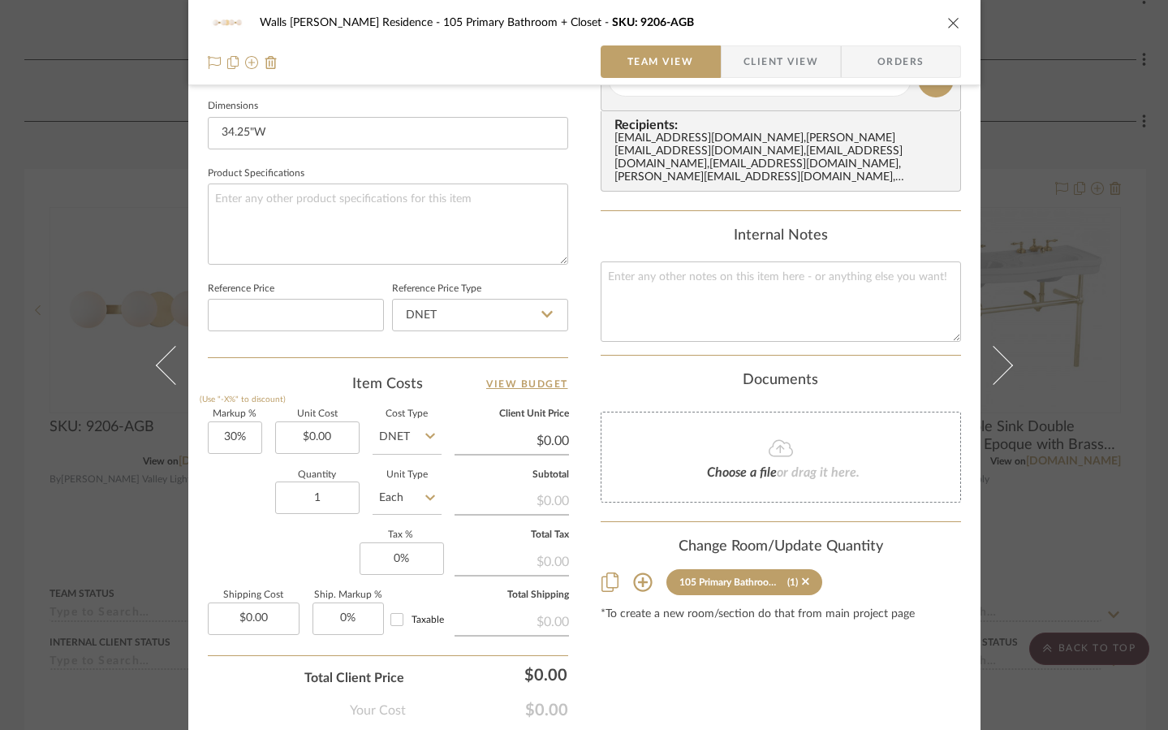
scroll to position [697, 0]
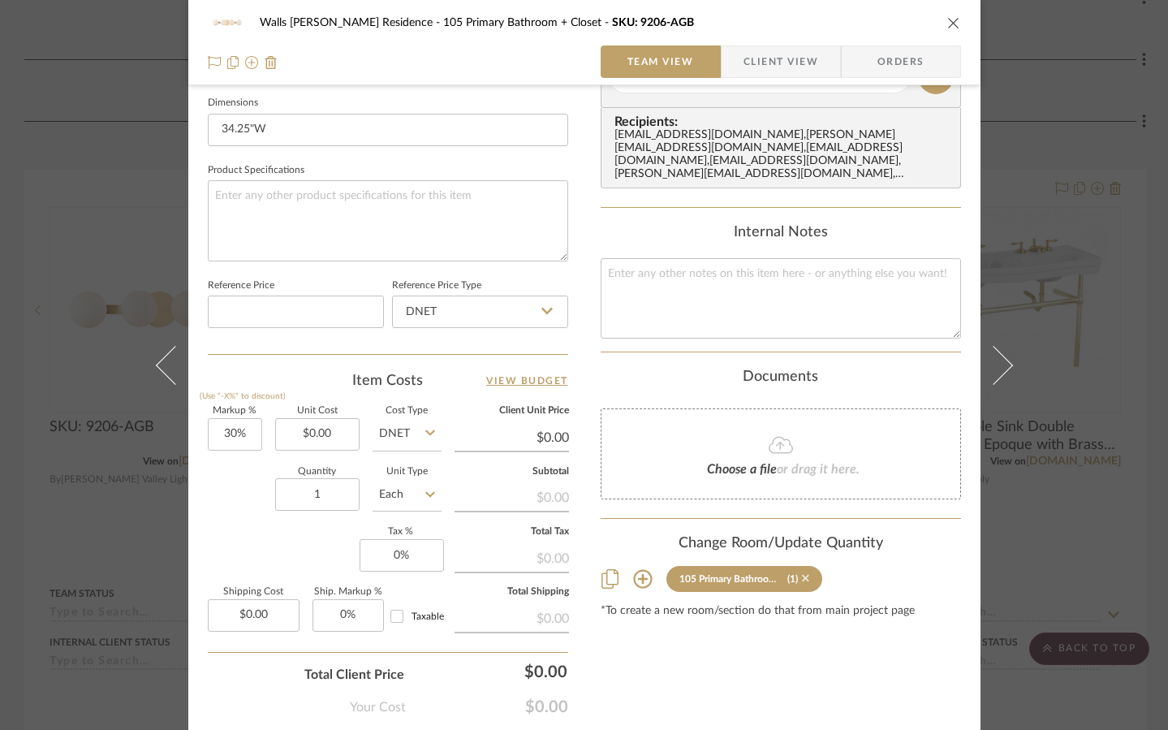
click at [802, 578] on icon at bounding box center [805, 577] width 7 height 11
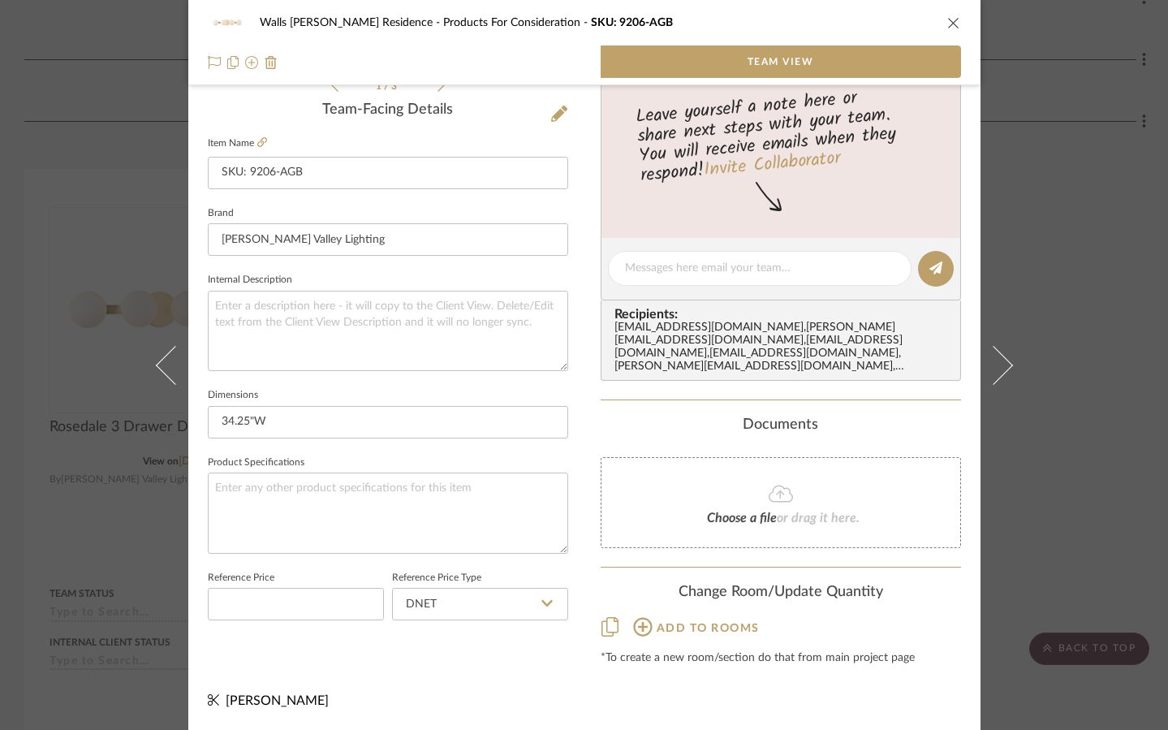
scroll to position [404, 0]
click at [947, 21] on icon "close" at bounding box center [953, 22] width 13 height 13
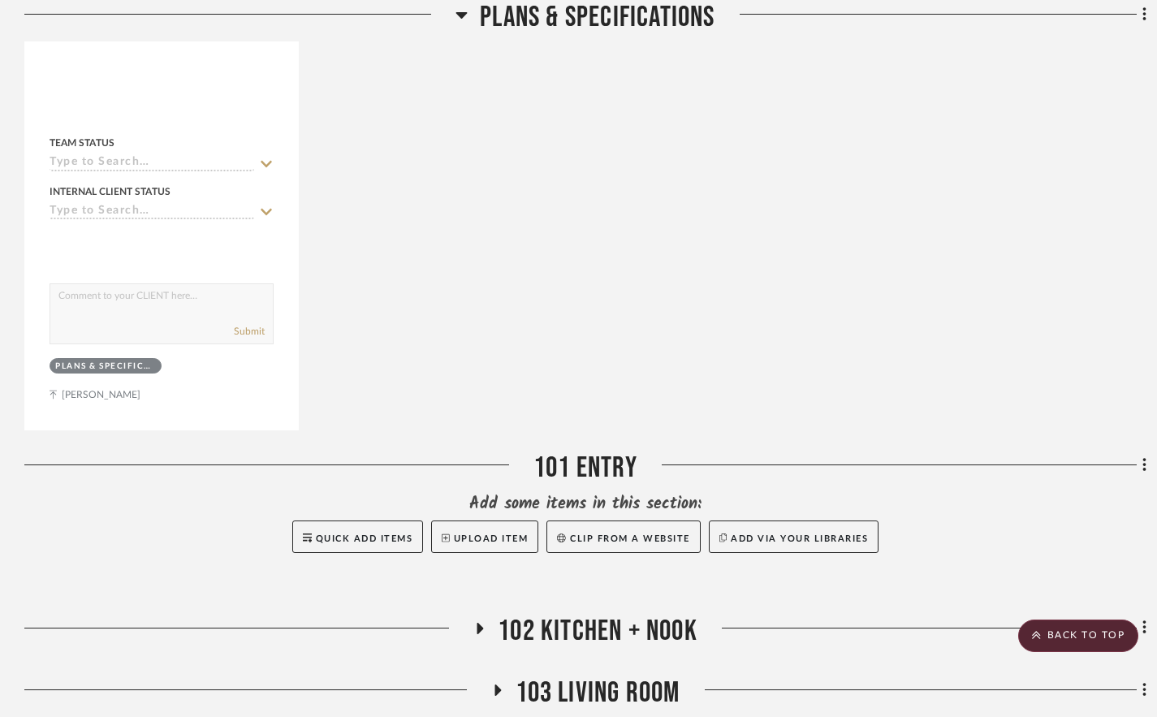
scroll to position [0, 0]
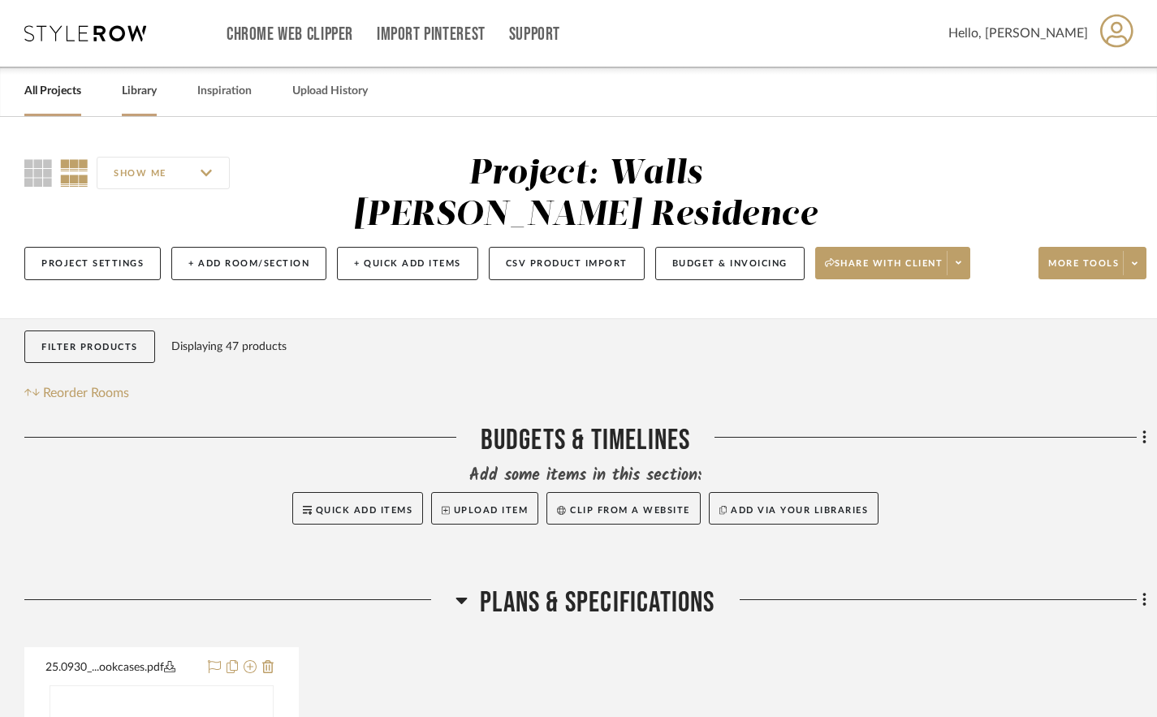
click at [136, 80] on link "Library" at bounding box center [139, 91] width 35 height 22
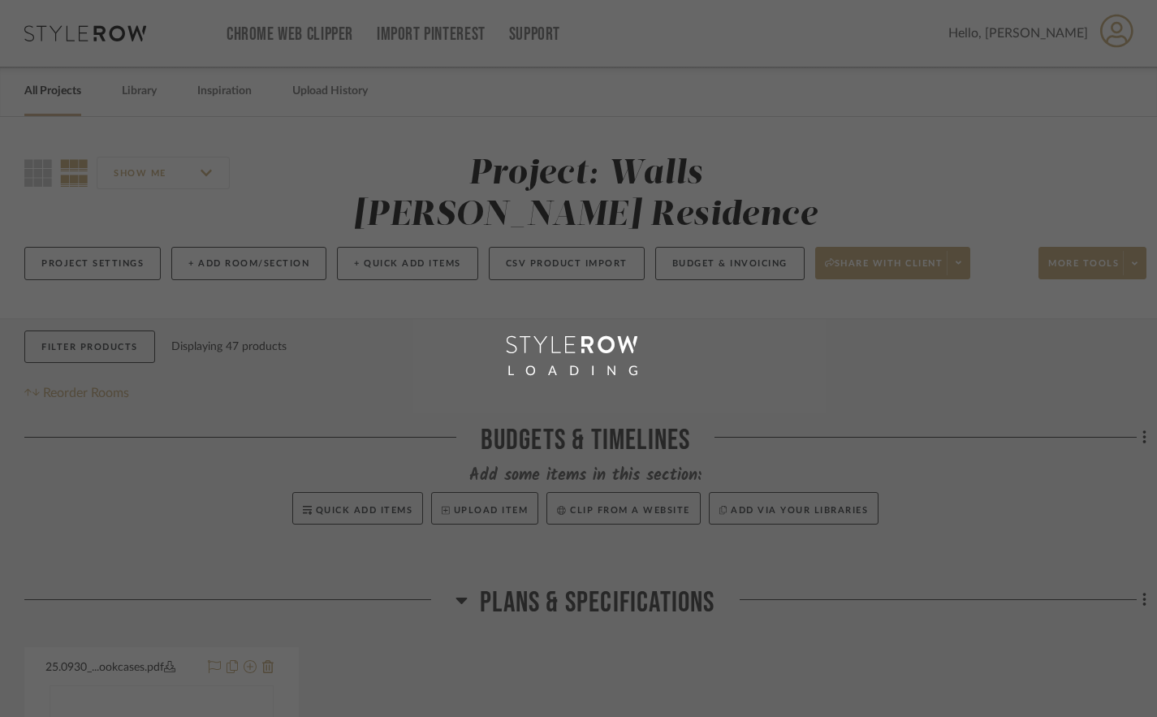
click at [54, 84] on div "LOADING" at bounding box center [578, 358] width 1157 height 717
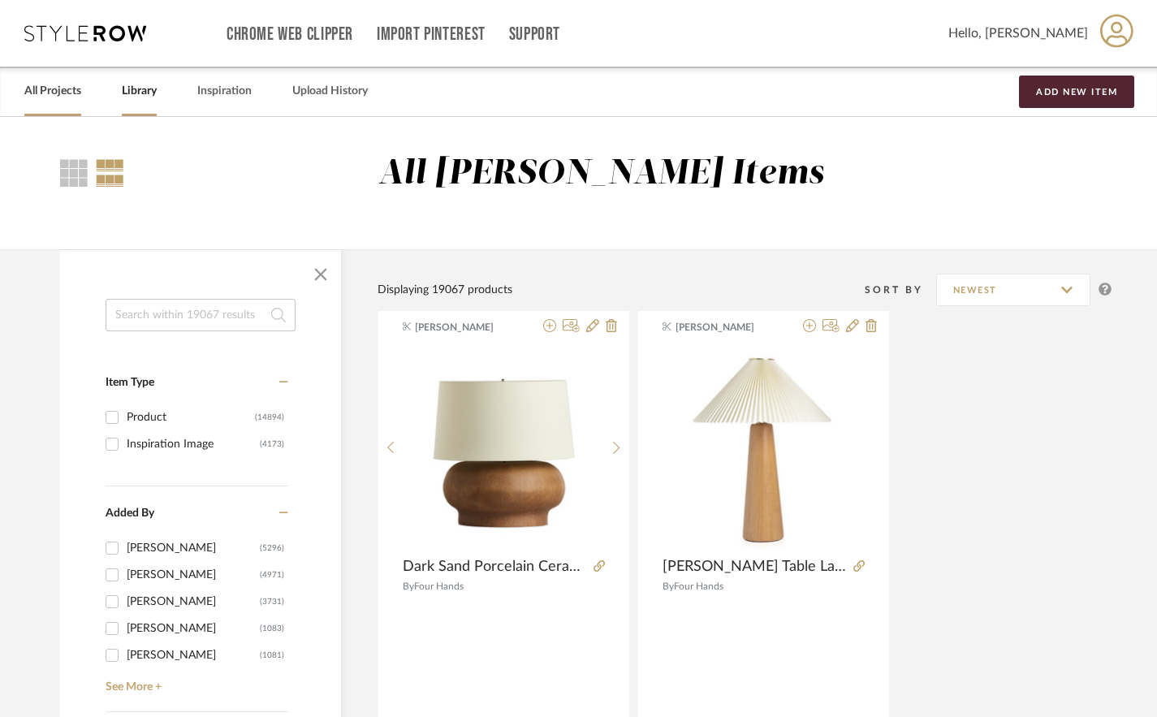
click at [54, 97] on link "All Projects" at bounding box center [52, 91] width 57 height 22
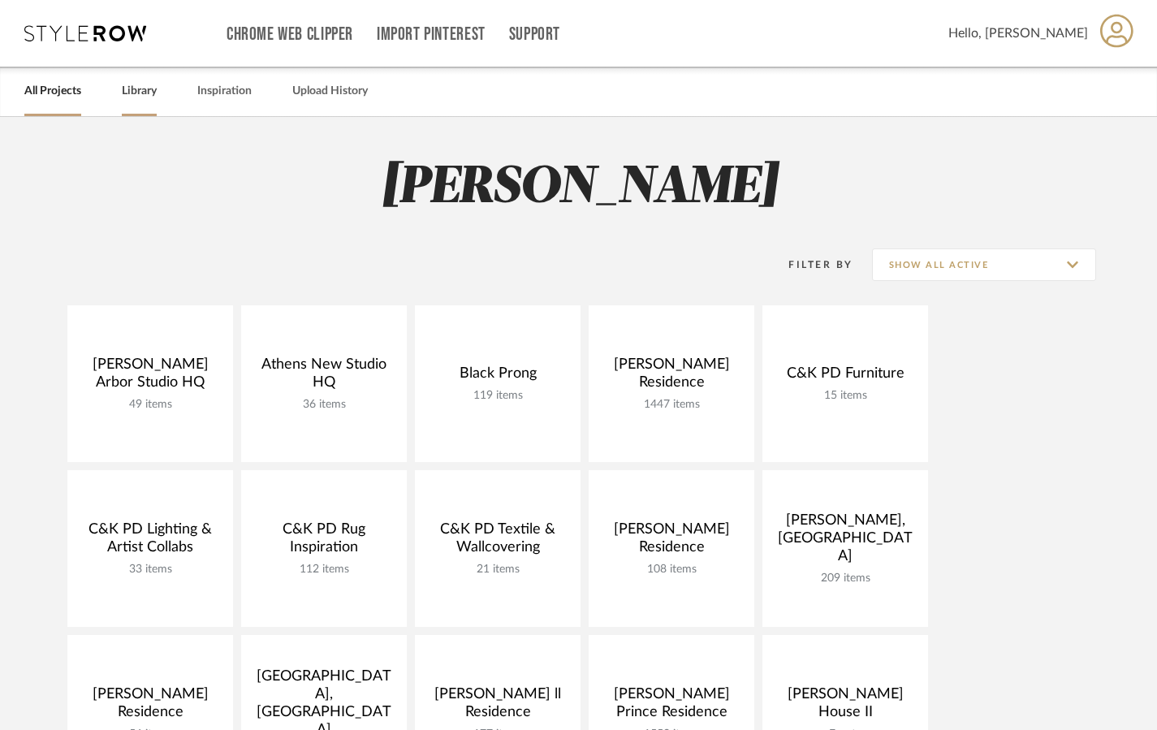
click at [142, 93] on link "Library" at bounding box center [139, 91] width 35 height 22
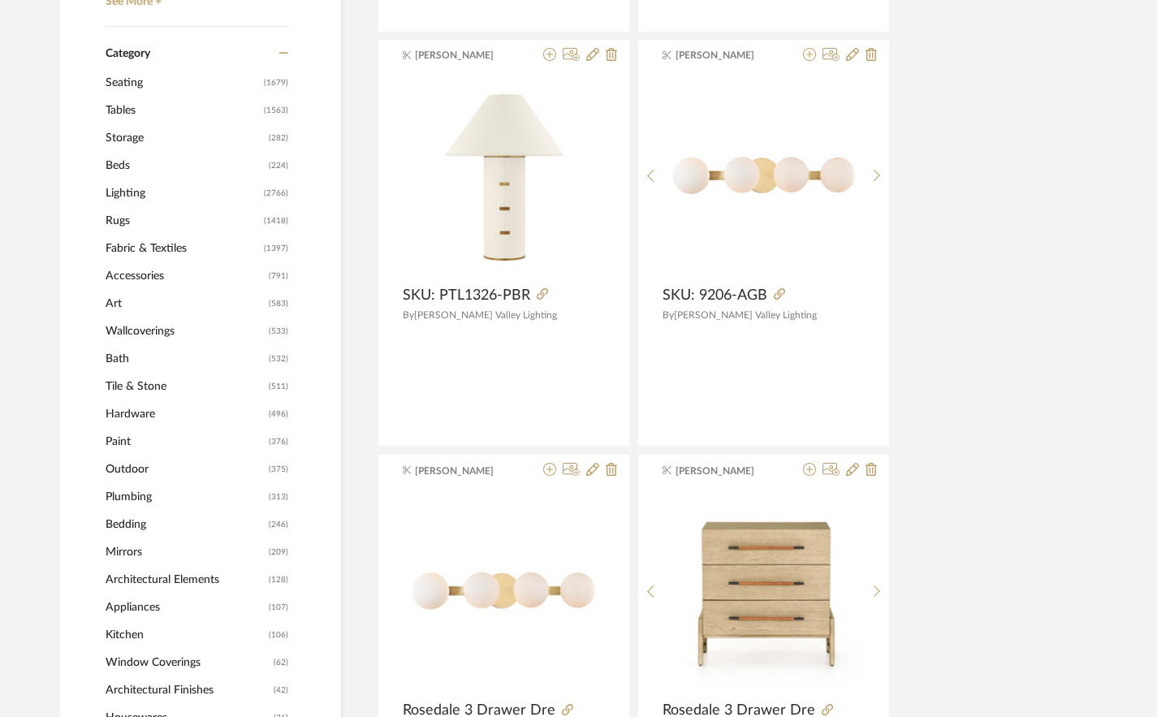
scroll to position [691, 0]
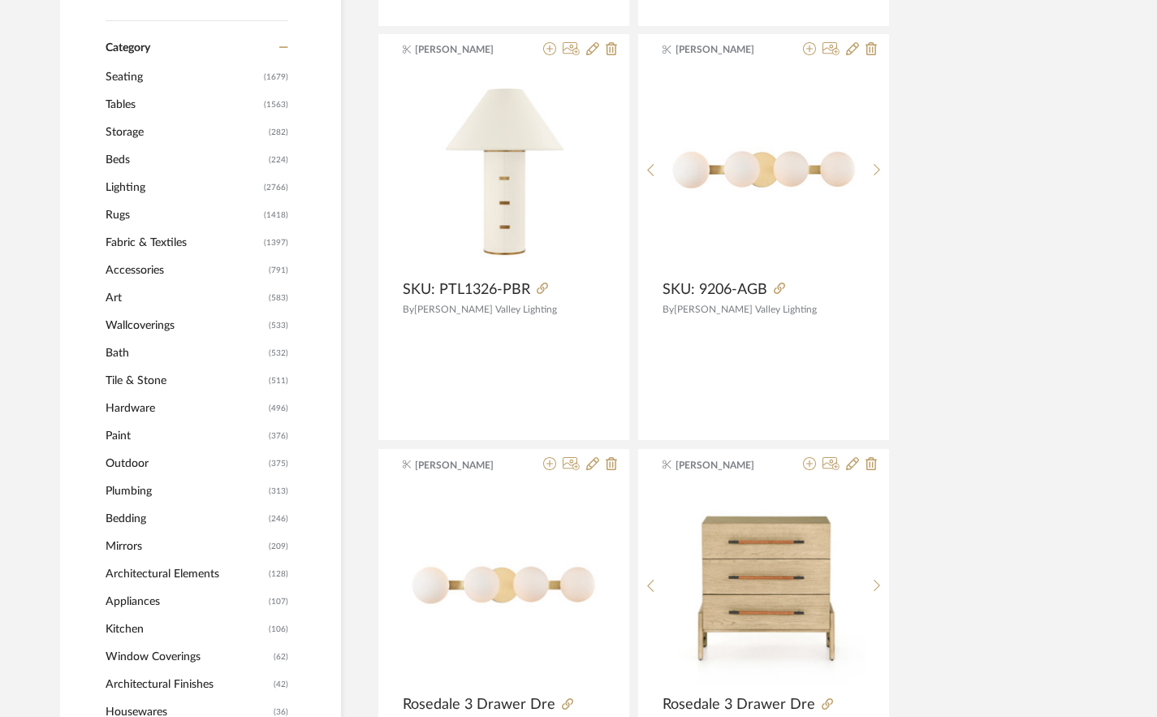
click at [134, 493] on span "Plumbing" at bounding box center [185, 491] width 159 height 28
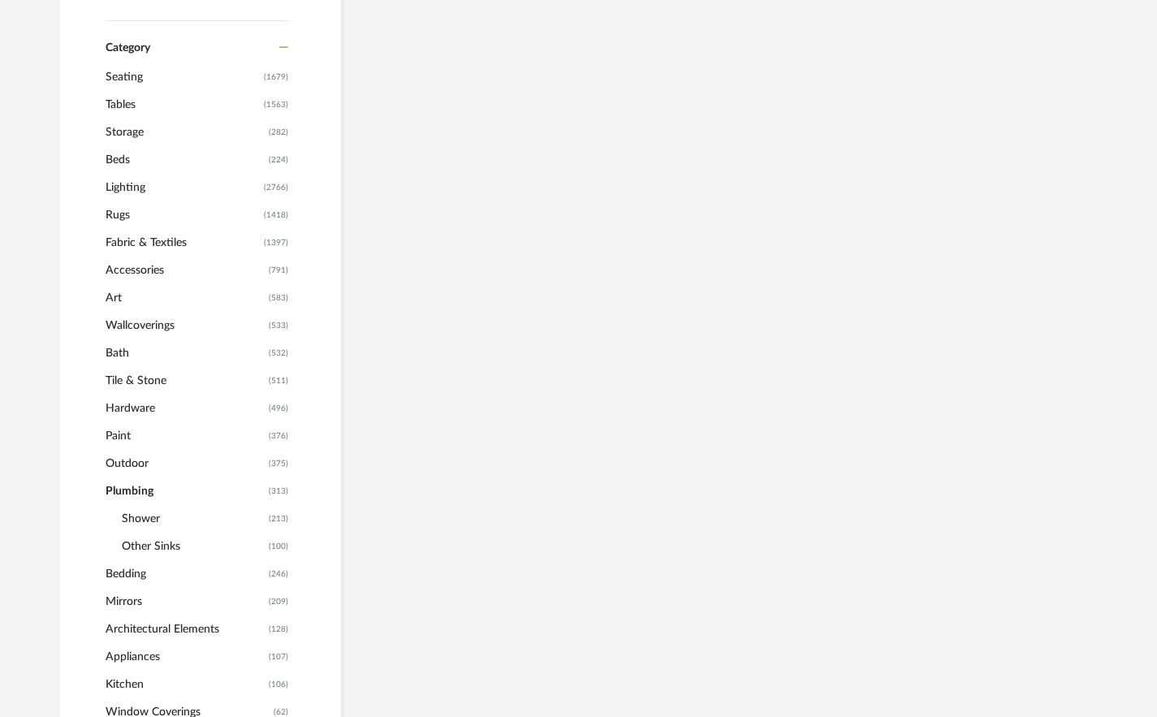
scroll to position [688, 0]
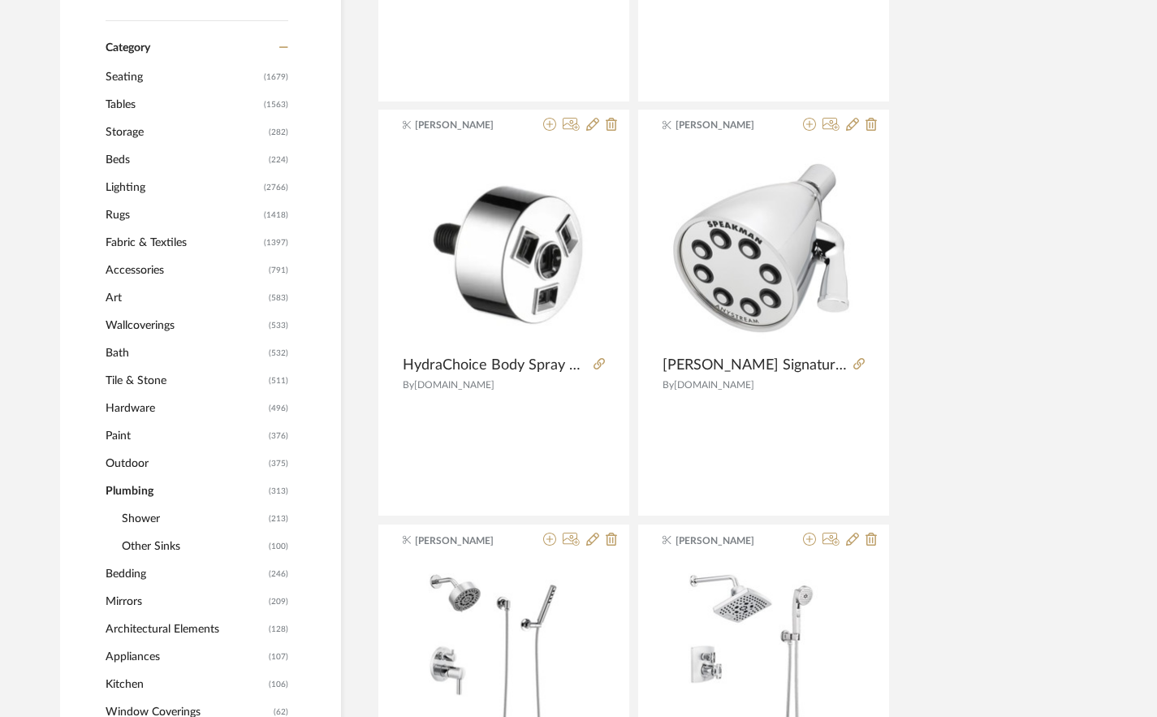
click at [166, 541] on span "Other Sinks" at bounding box center [193, 546] width 143 height 28
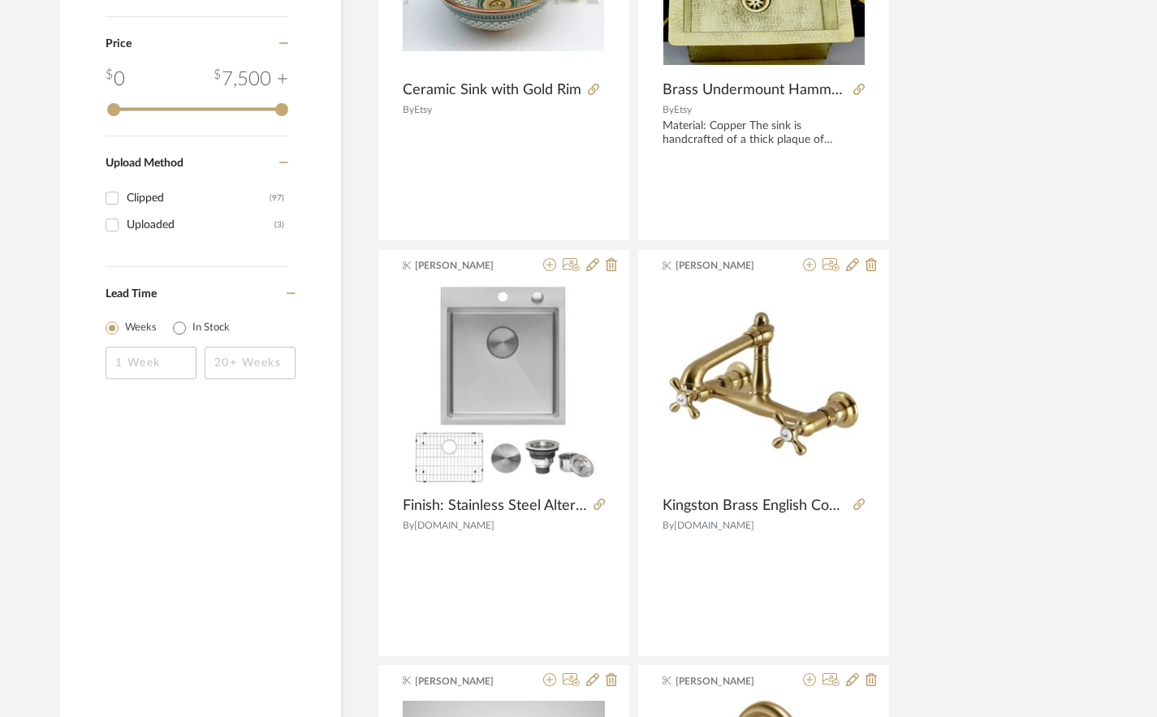
scroll to position [2561, 0]
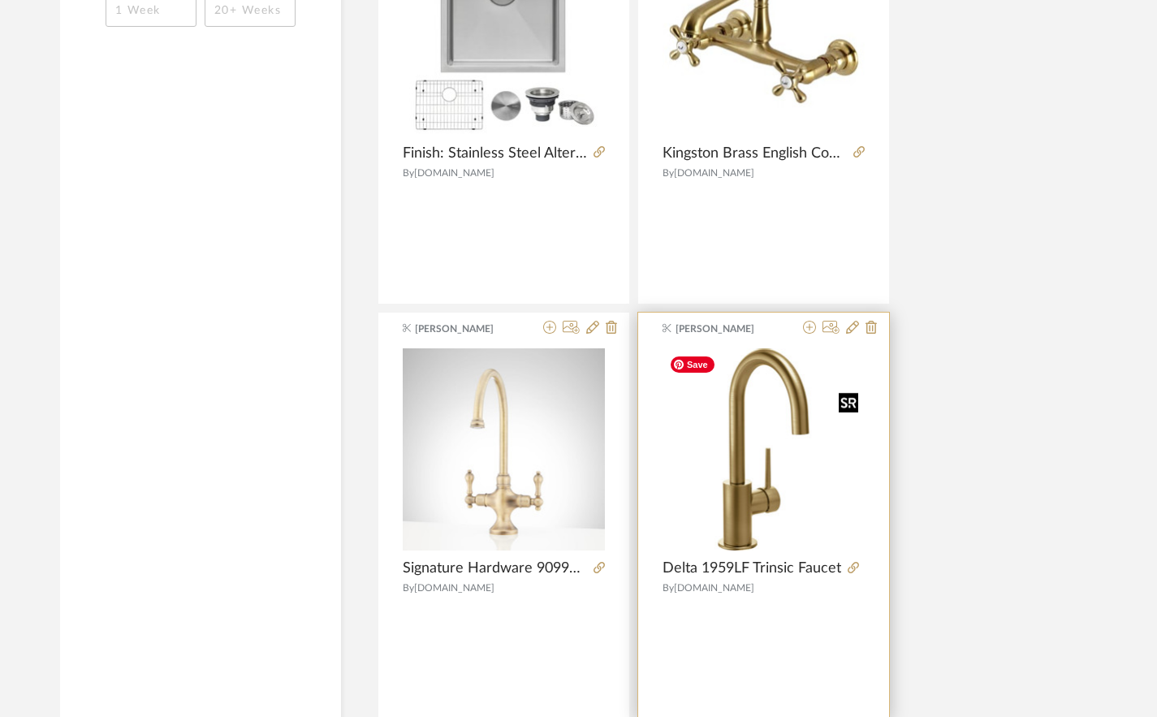
click at [754, 435] on img "0" at bounding box center [763, 449] width 202 height 202
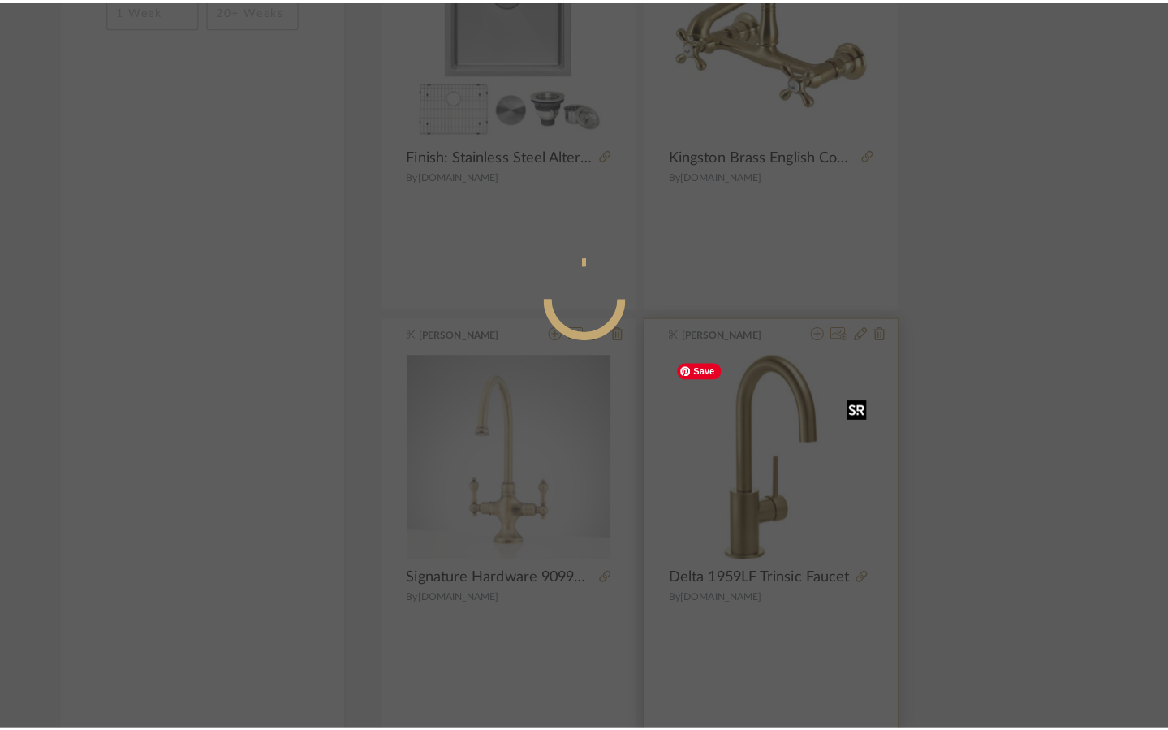
scroll to position [0, 0]
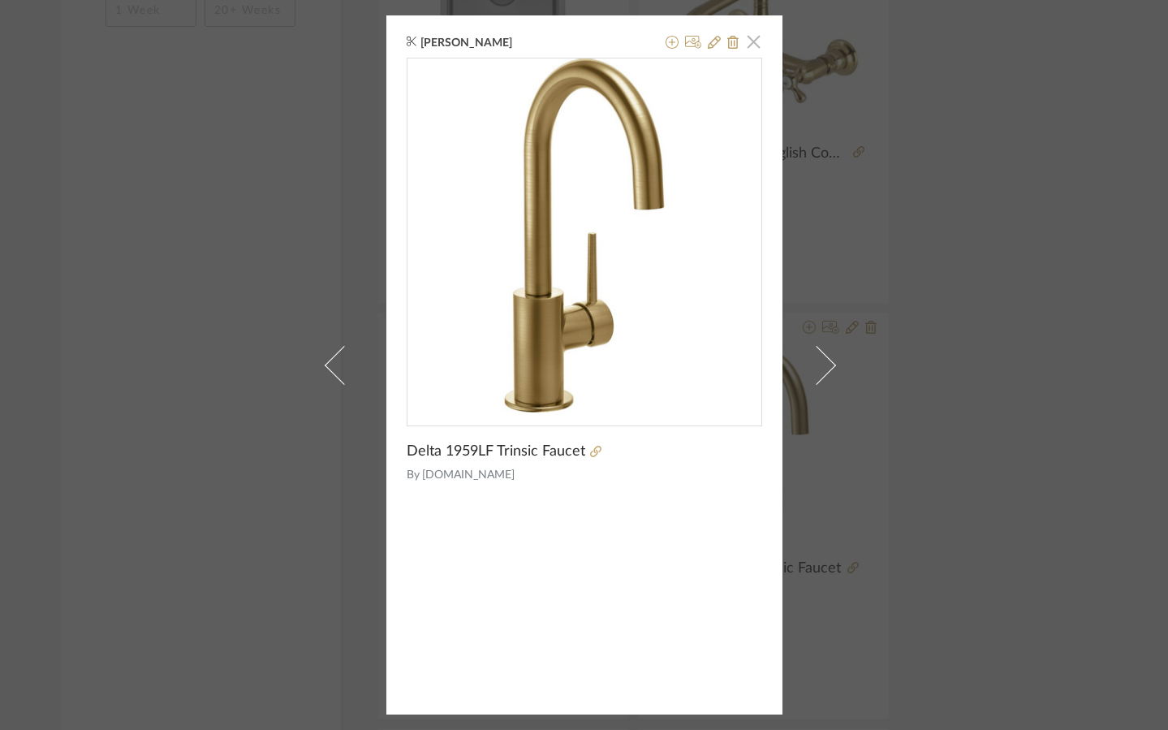
click at [746, 49] on span "button" at bounding box center [754, 41] width 32 height 32
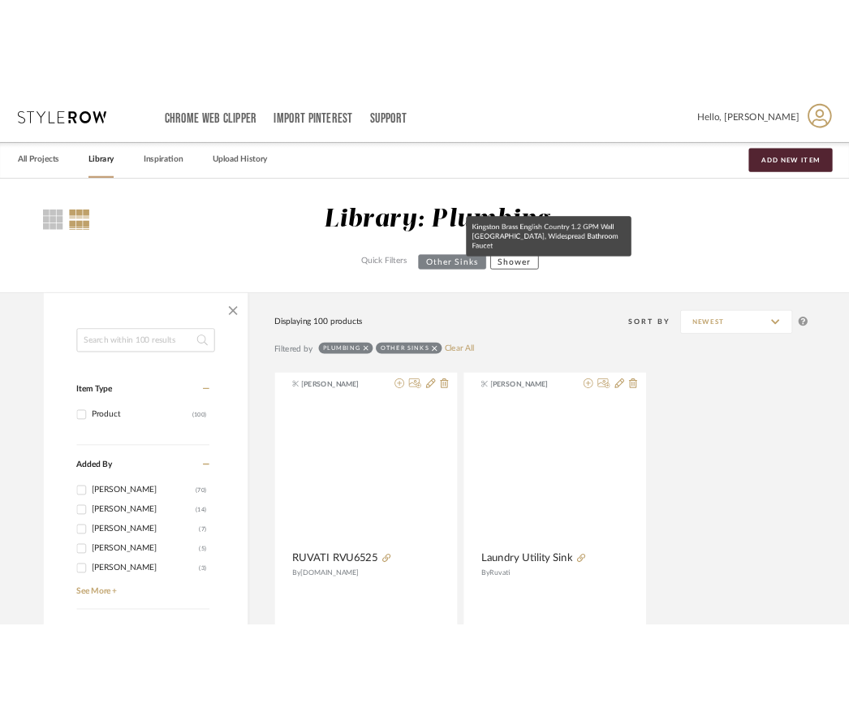
scroll to position [2561, 0]
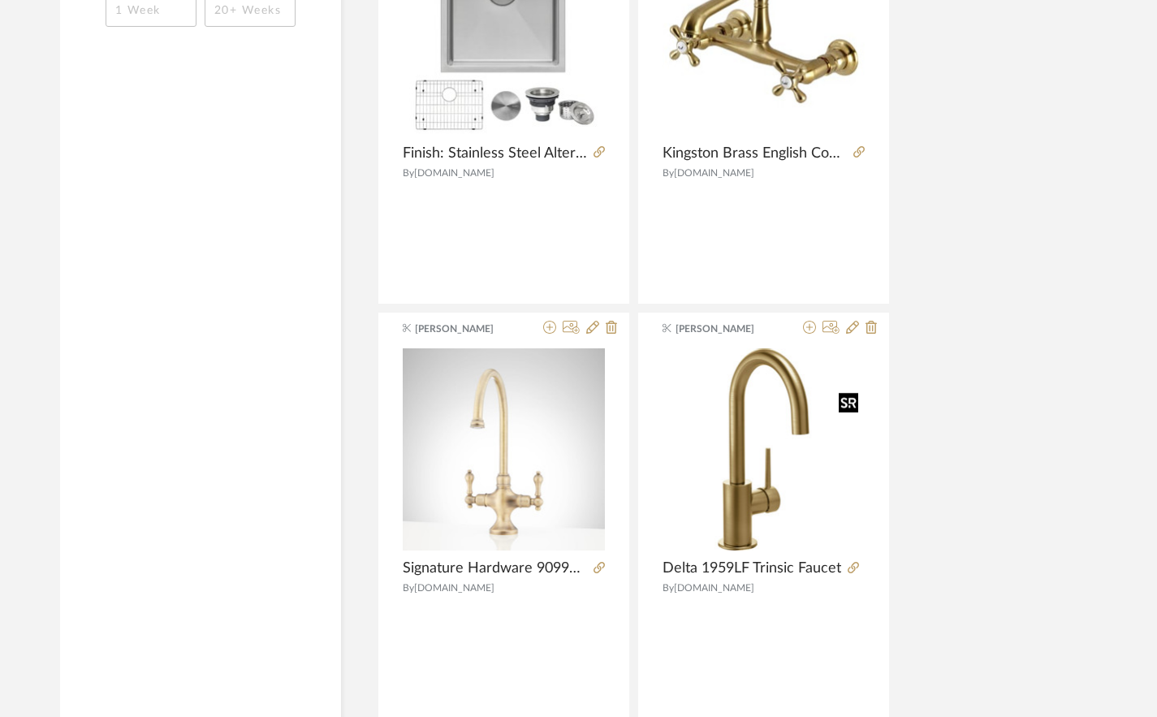
click at [846, 398] on div at bounding box center [847, 402] width 19 height 20
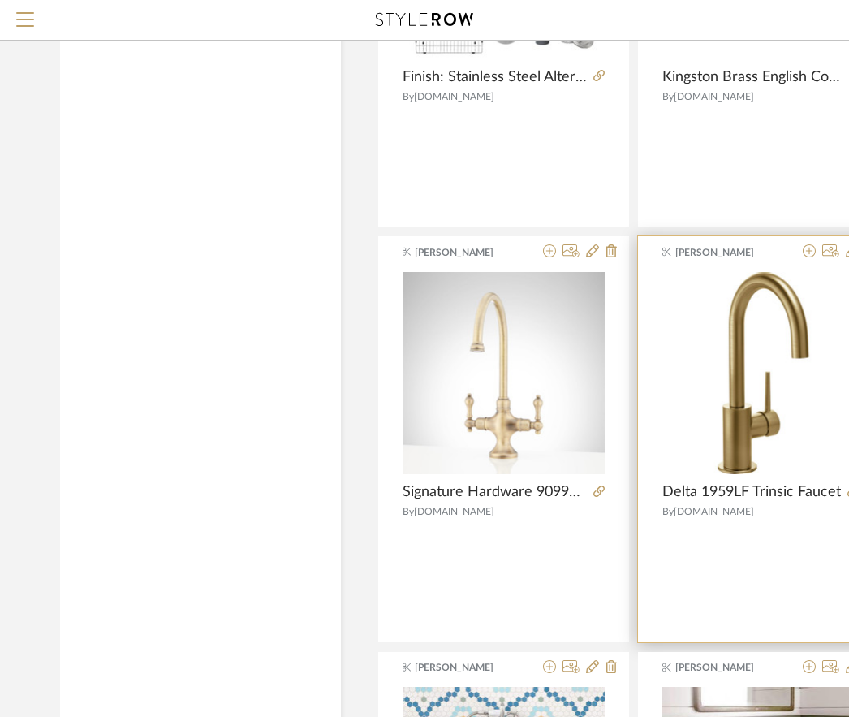
click at [756, 493] on span "Delta 1959LF Trinsic Faucet" at bounding box center [751, 492] width 179 height 18
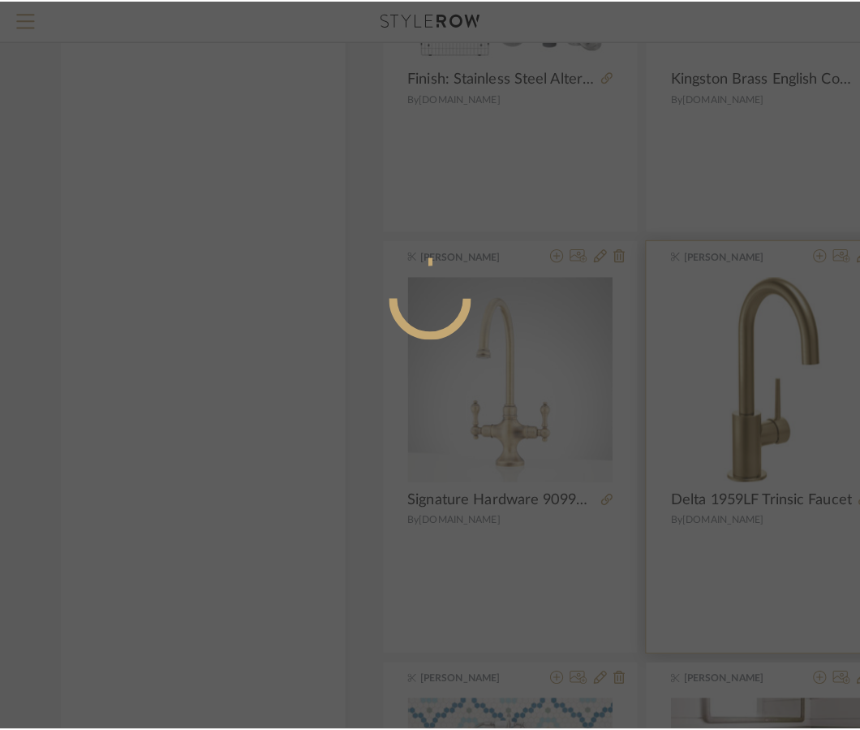
scroll to position [0, 0]
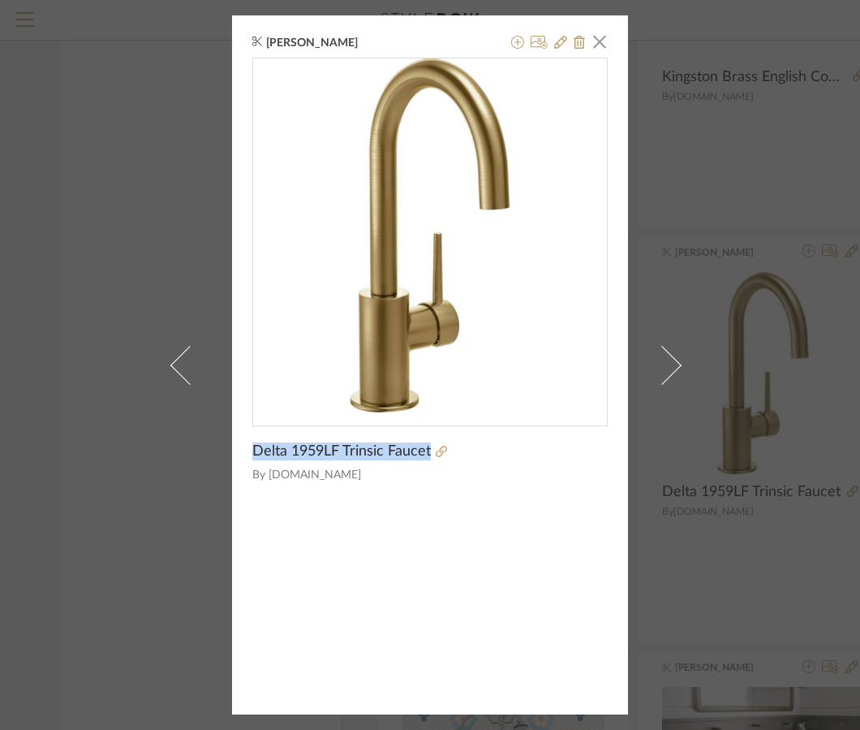
drag, startPoint x: 423, startPoint y: 451, endPoint x: 243, endPoint y: 450, distance: 180.2
click at [243, 450] on div "[PERSON_NAME] × Delta 1959LF Trinsic Faucet By [DOMAIN_NAME]" at bounding box center [430, 364] width 396 height 699
copy span "Delta 1959LF Trinsic Faucet"
click at [595, 45] on span "button" at bounding box center [600, 41] width 32 height 32
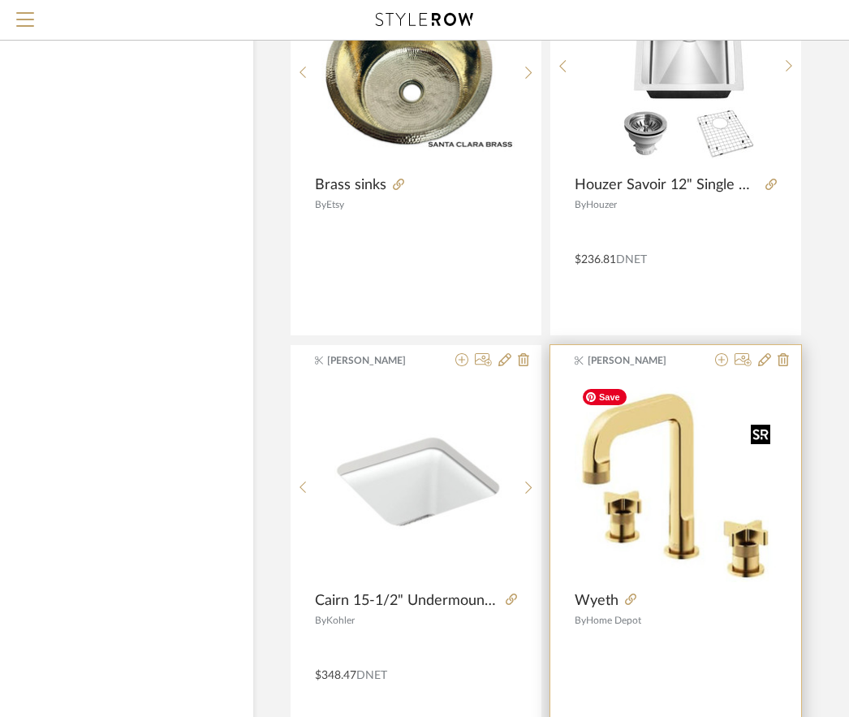
scroll to position [4528, 93]
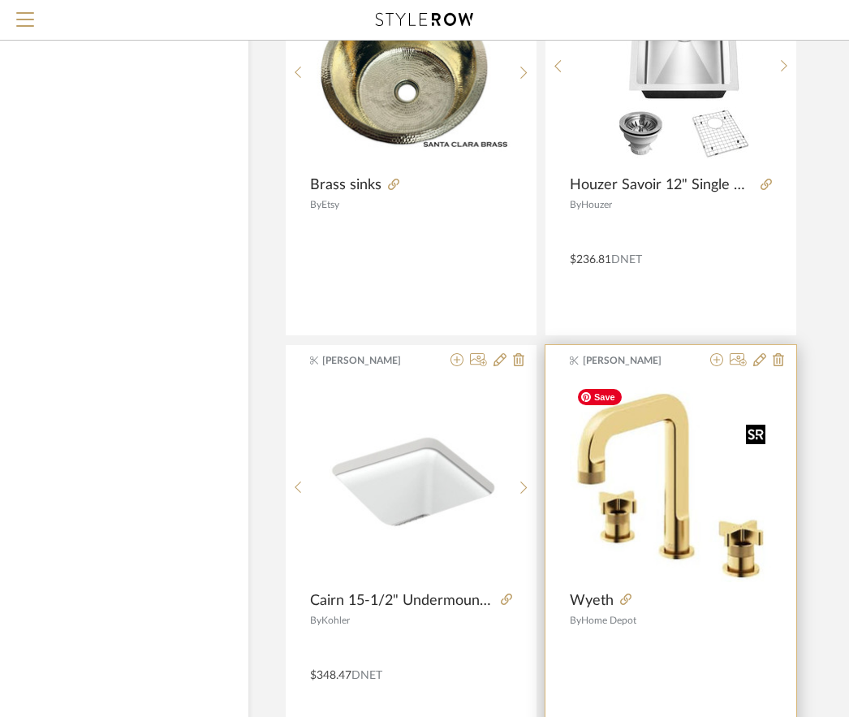
click at [670, 489] on img "0" at bounding box center [671, 481] width 202 height 202
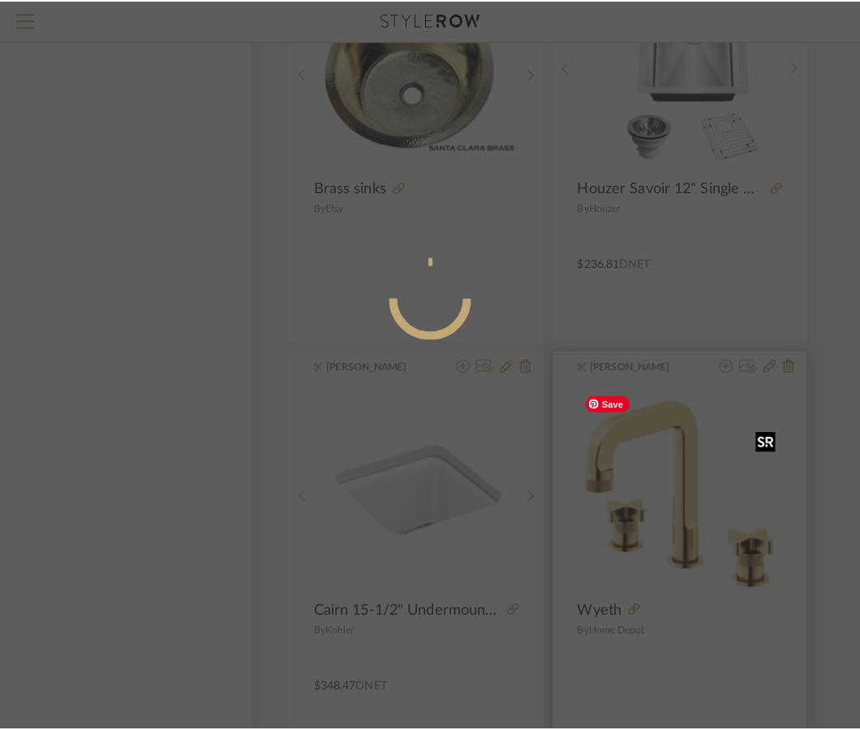
scroll to position [0, 0]
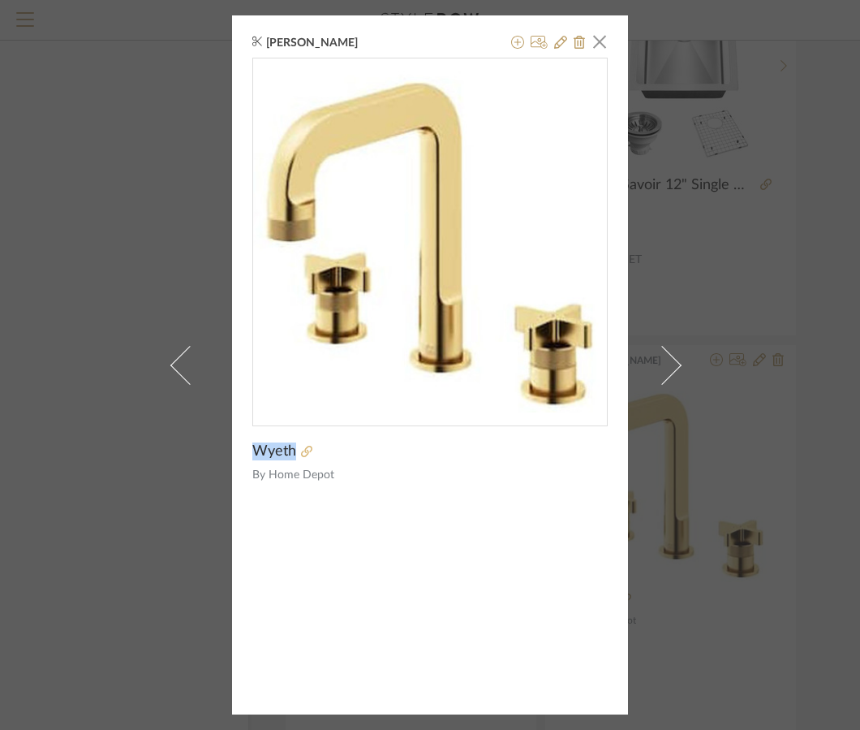
drag, startPoint x: 241, startPoint y: 448, endPoint x: 290, endPoint y: 451, distance: 48.8
click at [290, 451] on div "[PERSON_NAME] × Wyeth By Home Depot" at bounding box center [430, 364] width 396 height 699
copy div "Wyeth"
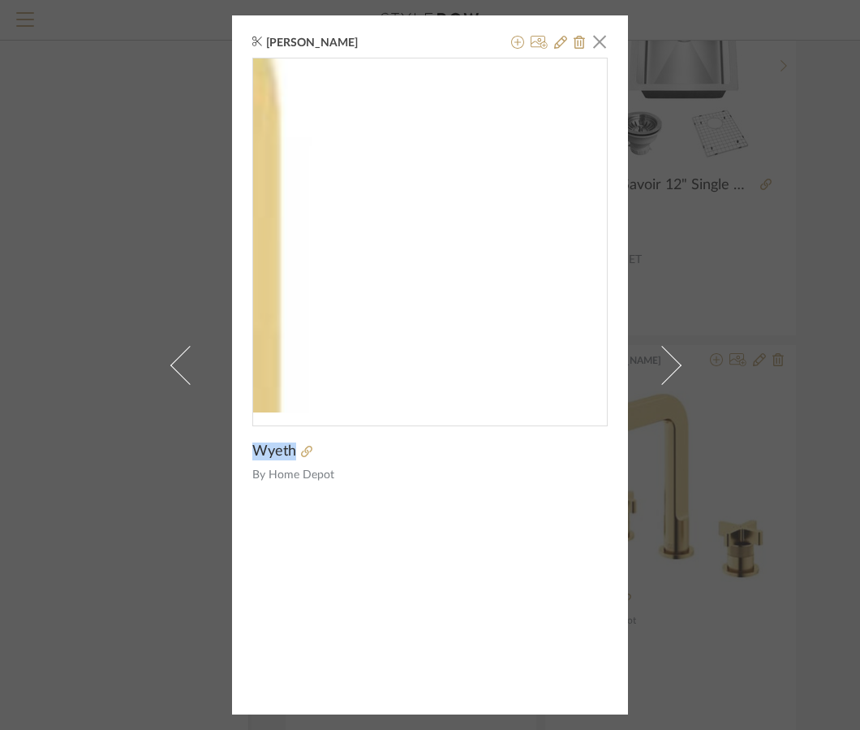
click at [506, 178] on img "0" at bounding box center [430, 235] width 354 height 354
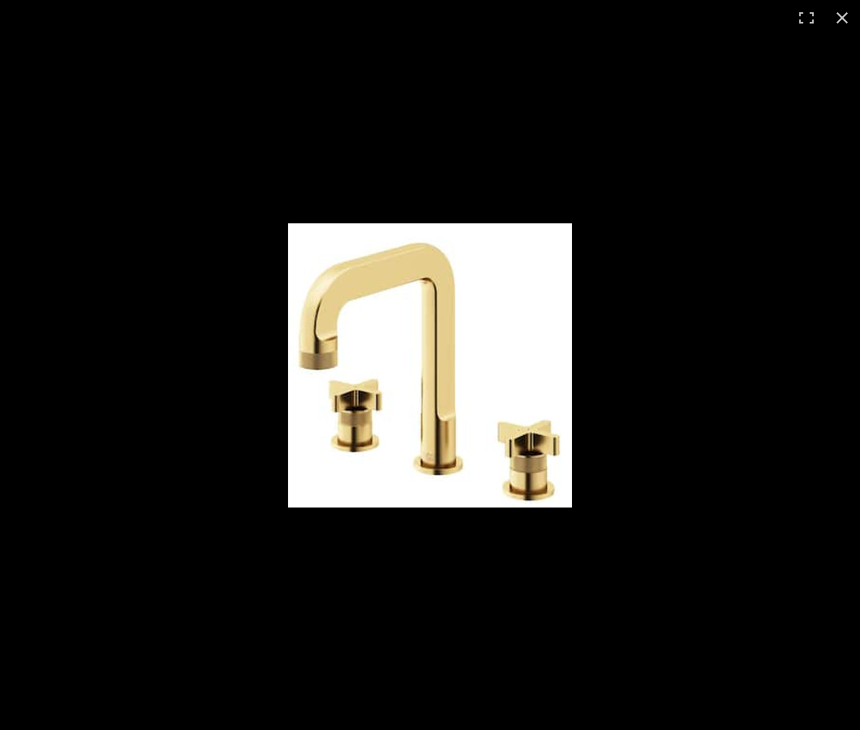
click at [403, 342] on img at bounding box center [430, 365] width 284 height 284
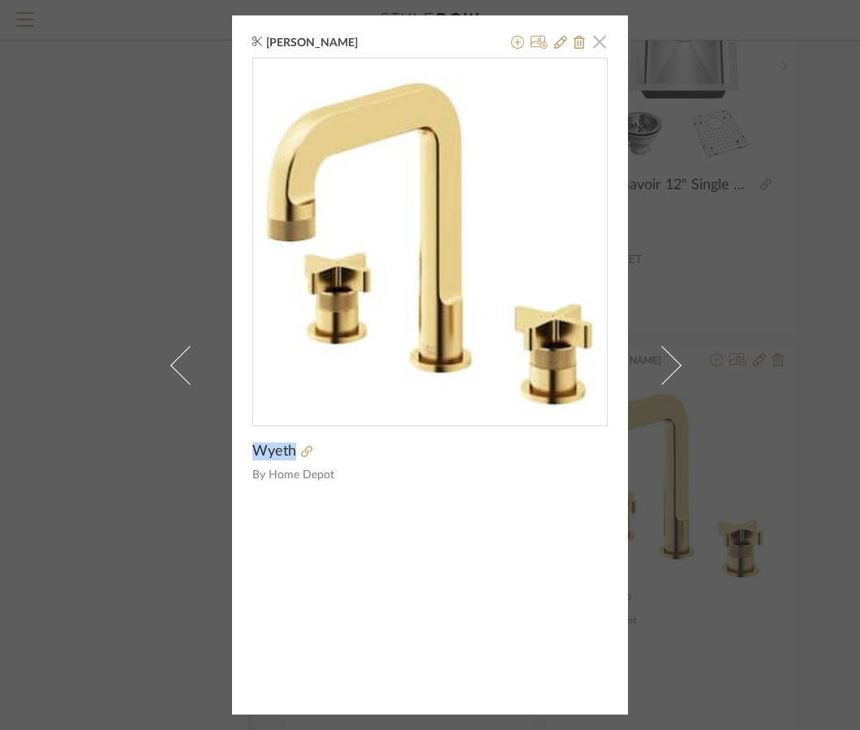
click at [593, 46] on span "button" at bounding box center [600, 41] width 32 height 32
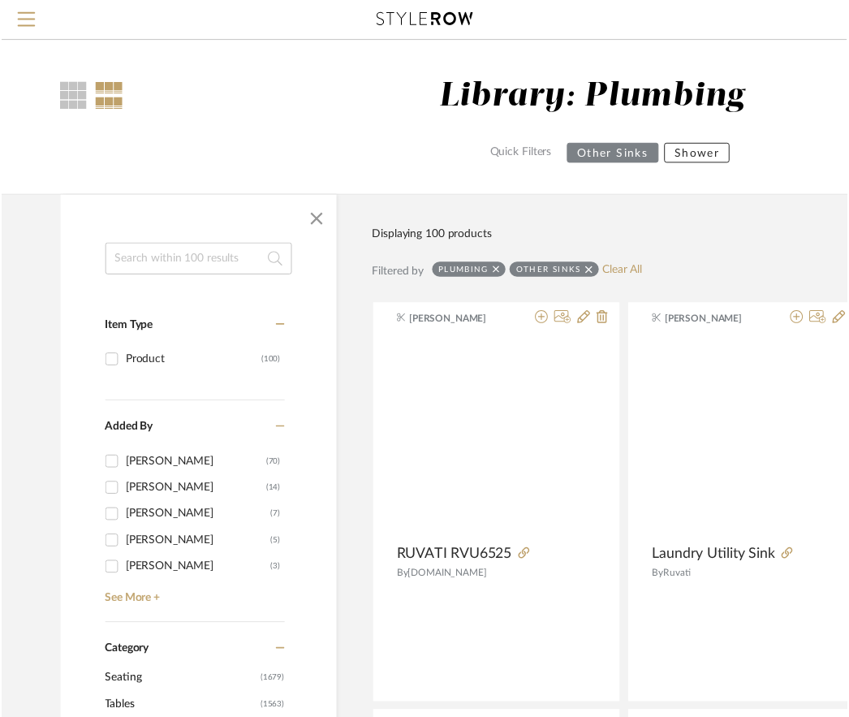
scroll to position [4528, 93]
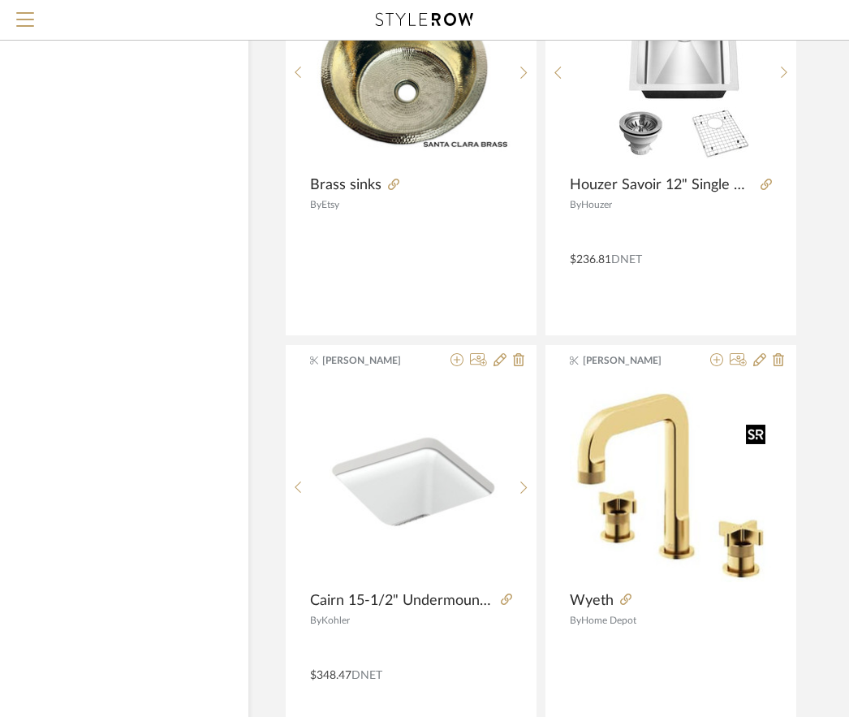
click at [756, 432] on div at bounding box center [755, 434] width 19 height 20
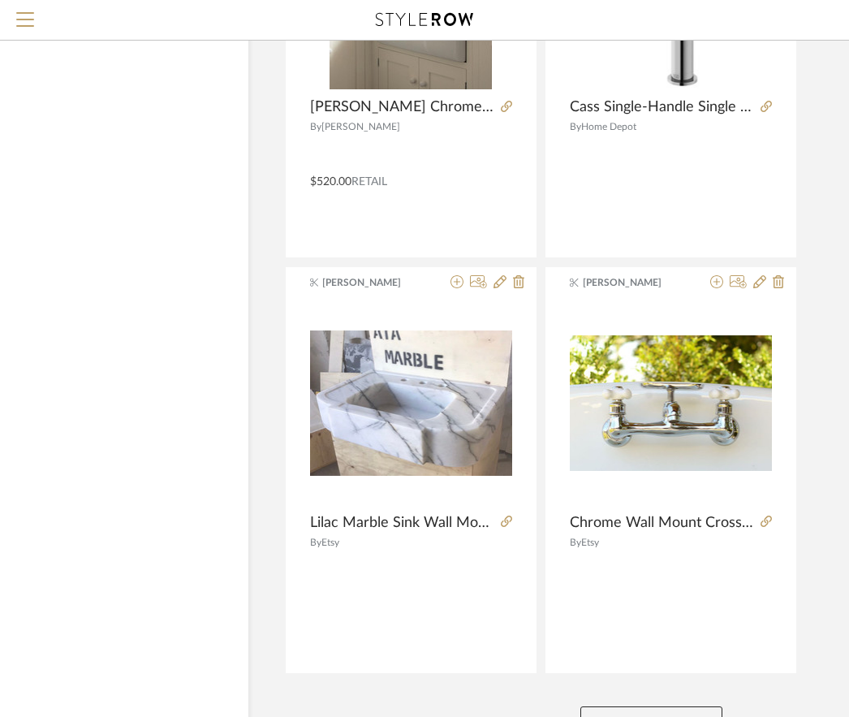
scroll to position [7225, 93]
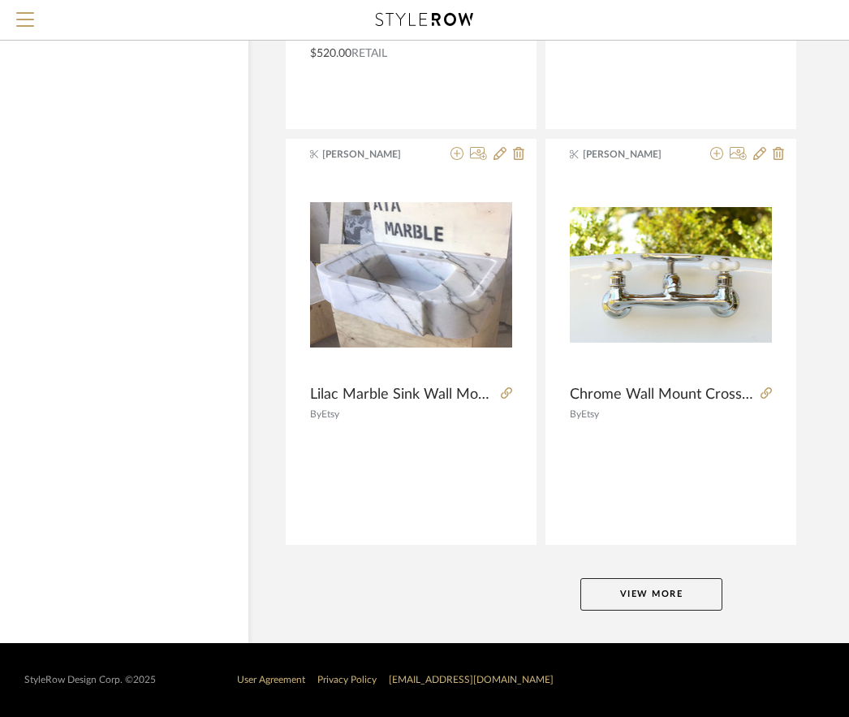
click at [674, 599] on button "View More" at bounding box center [651, 594] width 142 height 32
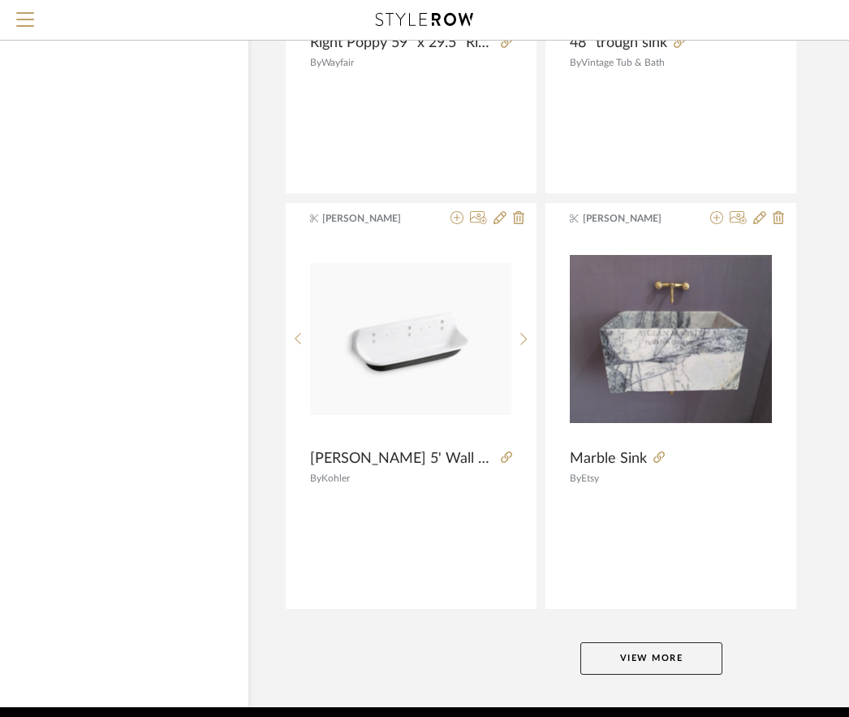
scroll to position [14697, 93]
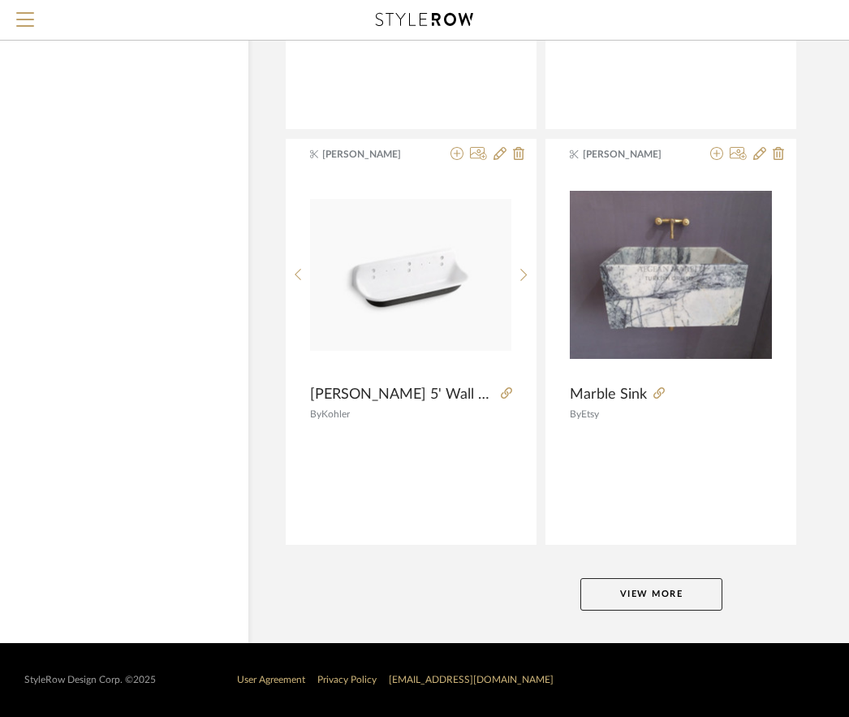
click at [644, 592] on button "View More" at bounding box center [651, 594] width 142 height 32
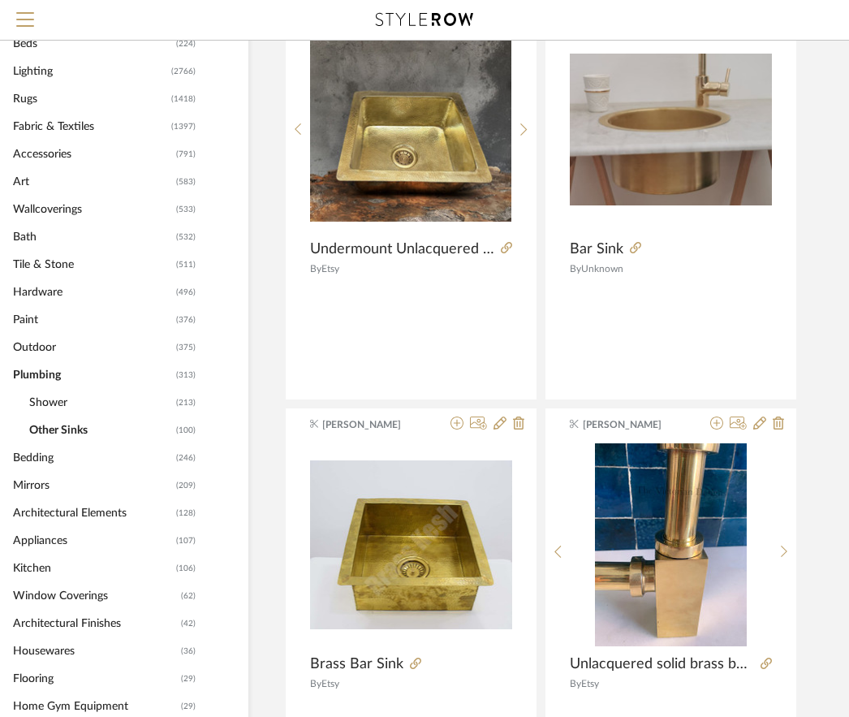
scroll to position [730, 93]
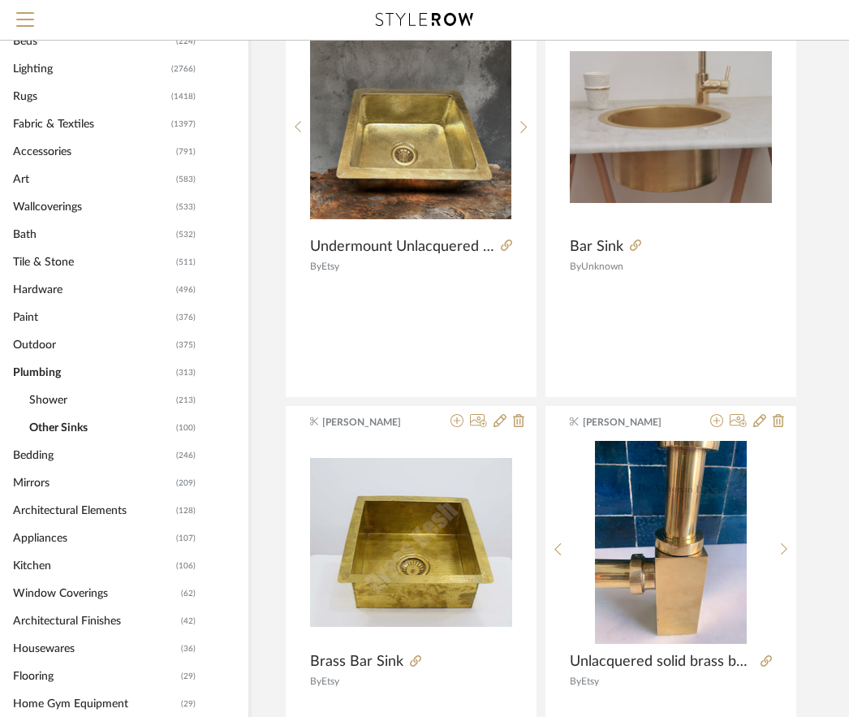
click at [41, 570] on span "Kitchen" at bounding box center [92, 566] width 159 height 28
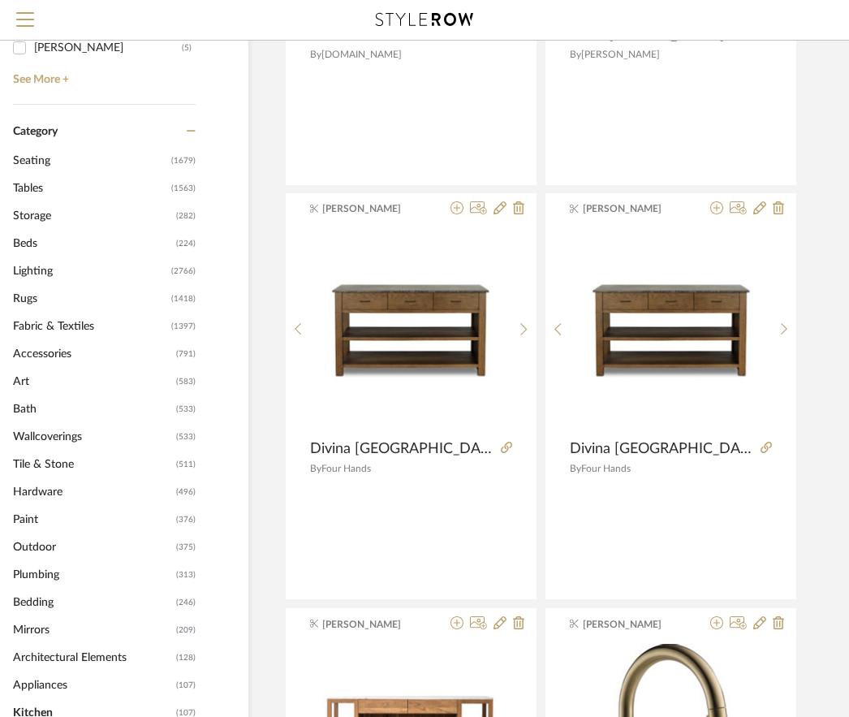
scroll to position [523, 93]
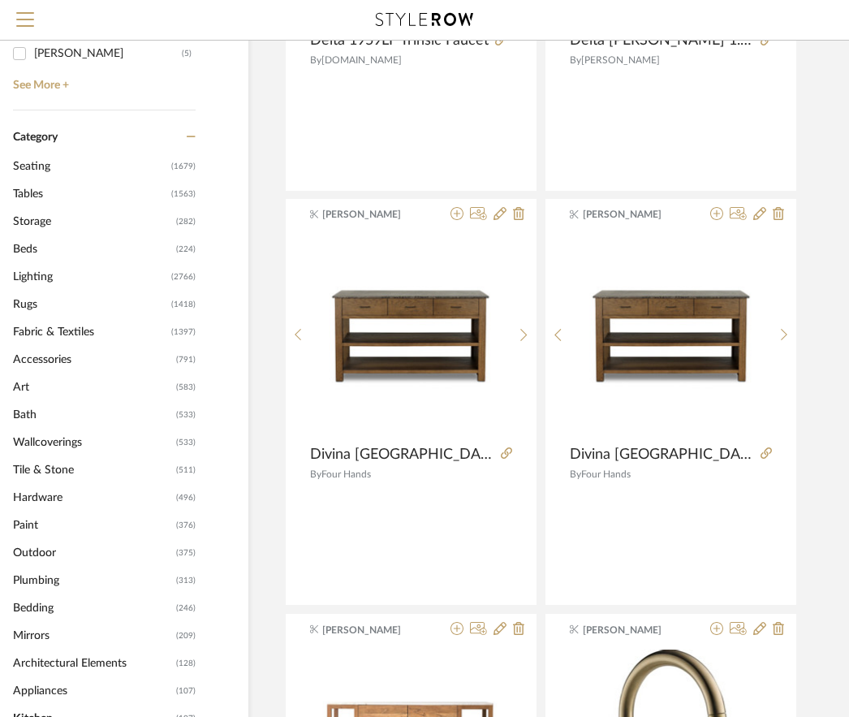
click at [35, 413] on span "Bath" at bounding box center [92, 415] width 159 height 28
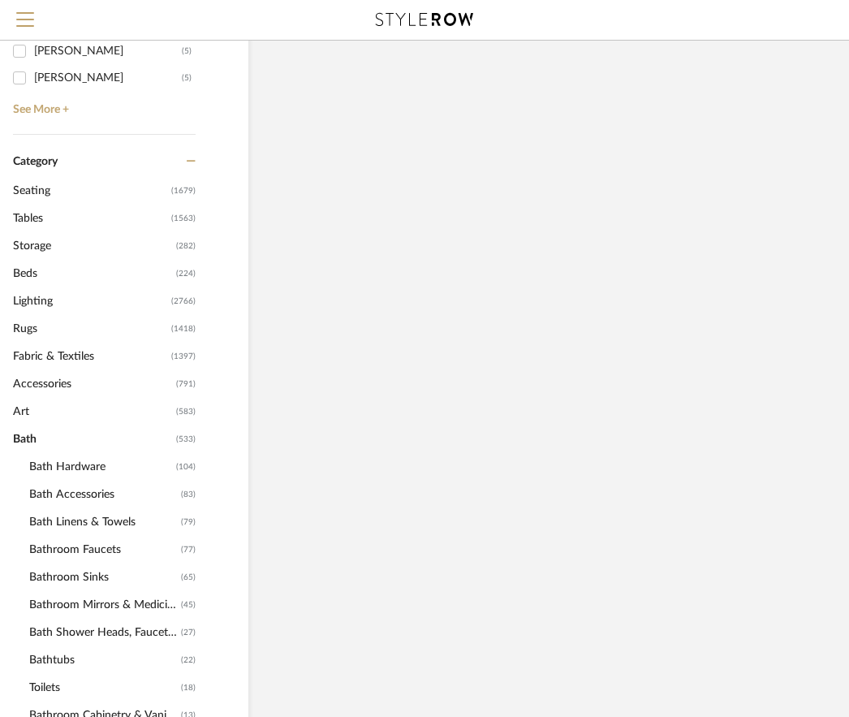
scroll to position [547, 93]
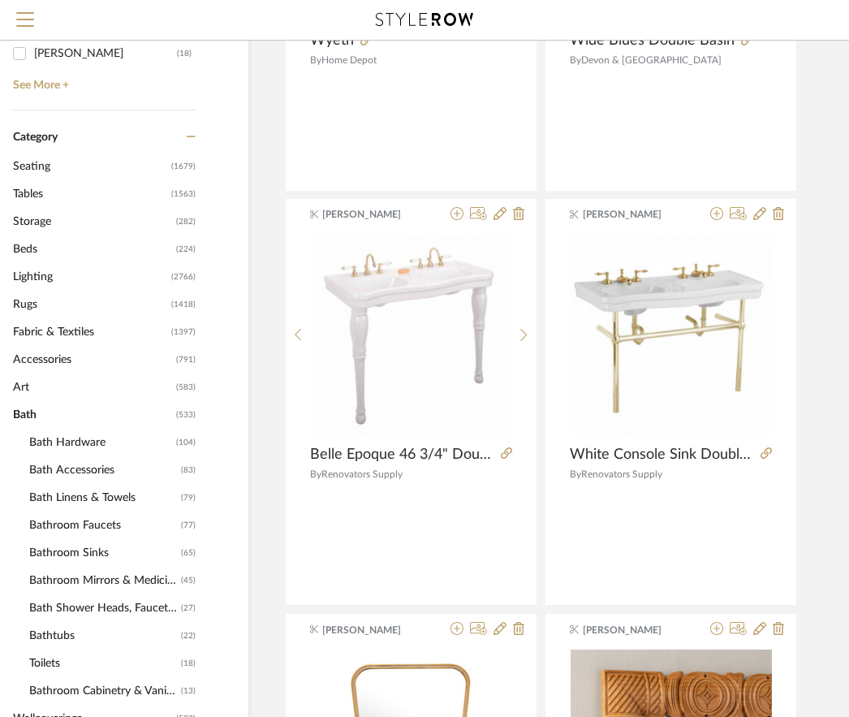
click at [99, 526] on span "Bathroom Faucets" at bounding box center [103, 525] width 148 height 28
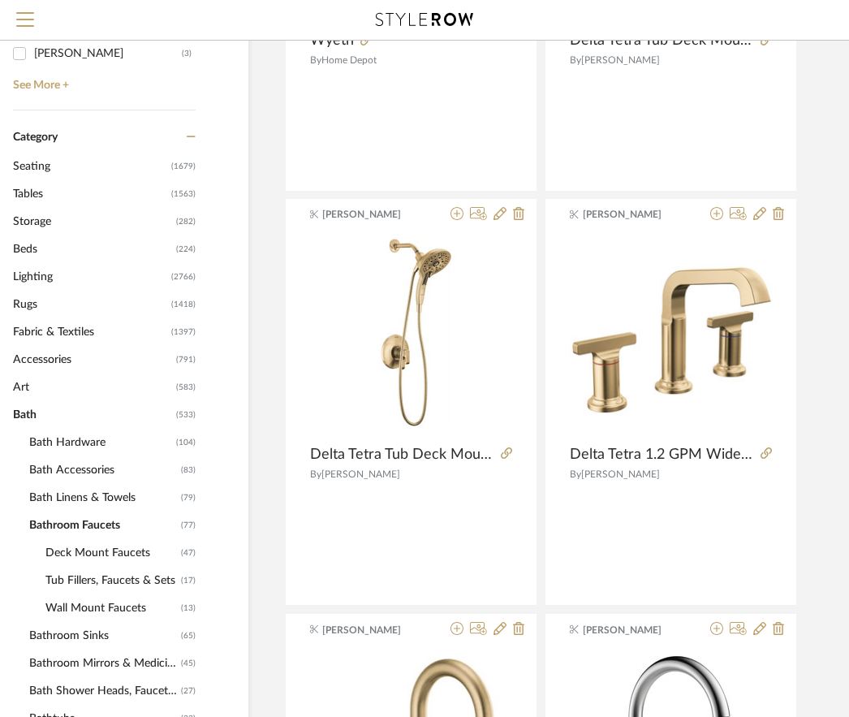
click at [93, 548] on span "Deck Mount Faucets" at bounding box center [110, 553] width 131 height 28
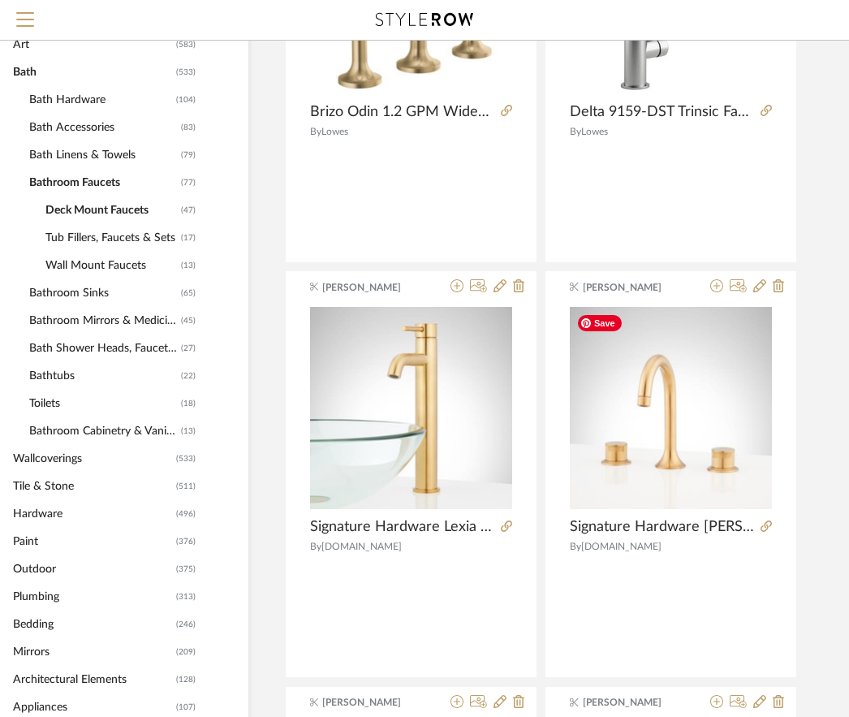
scroll to position [893, 93]
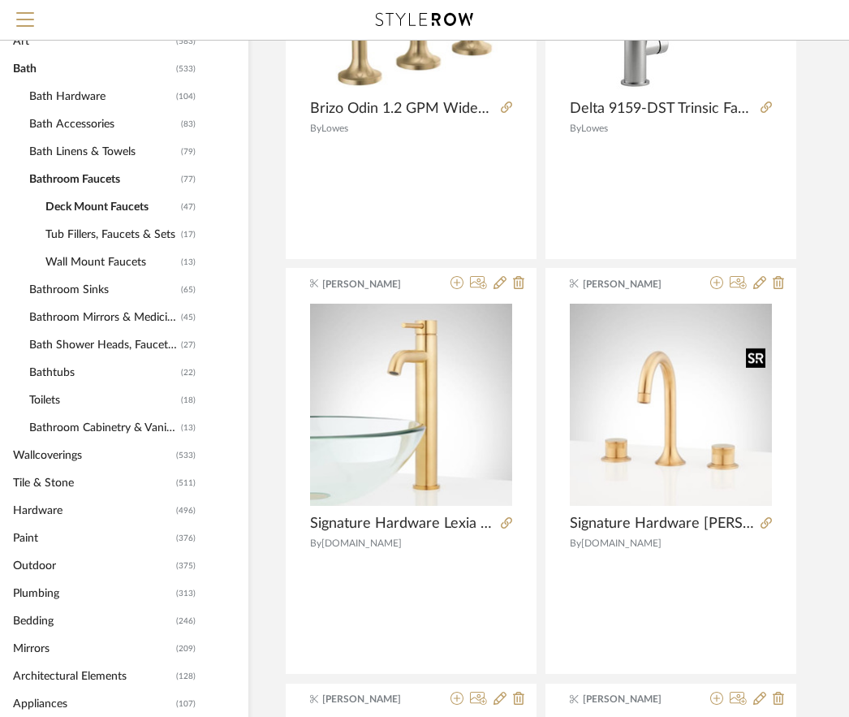
click at [747, 353] on div at bounding box center [755, 357] width 19 height 20
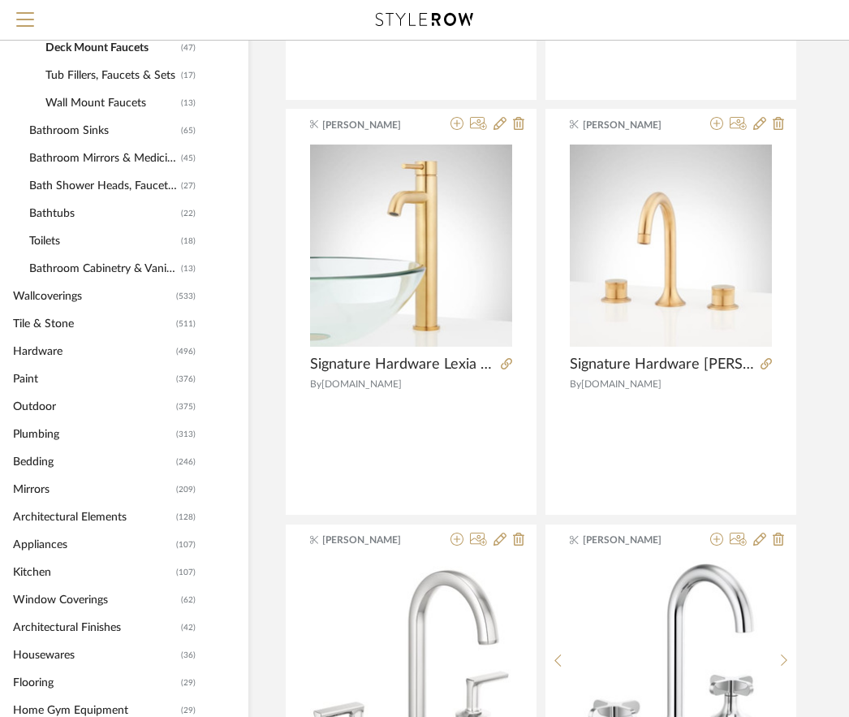
scroll to position [1048, 93]
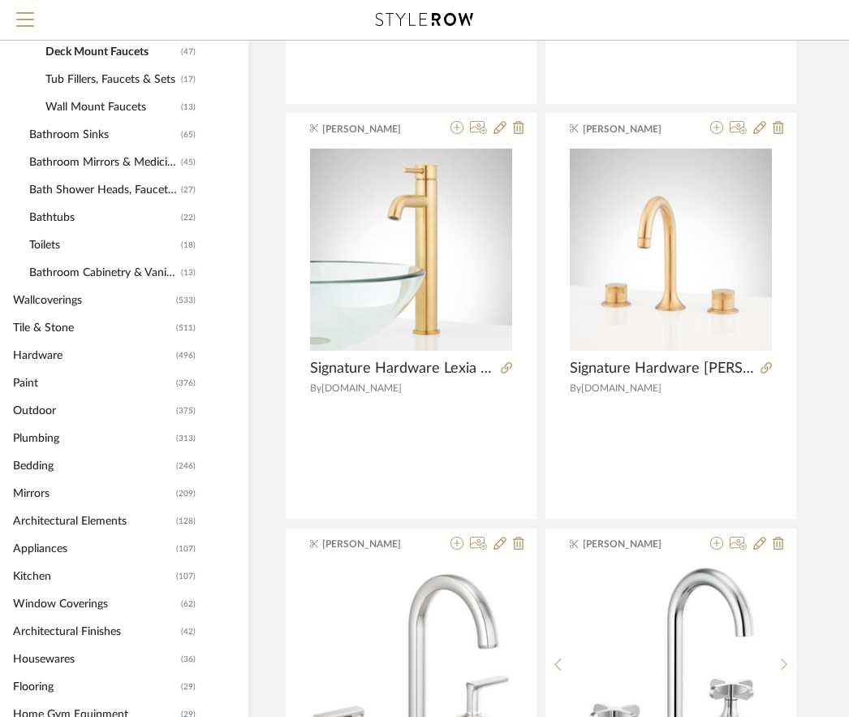
click at [104, 189] on span "Bath Shower Heads, Faucets & Sets" at bounding box center [103, 190] width 148 height 28
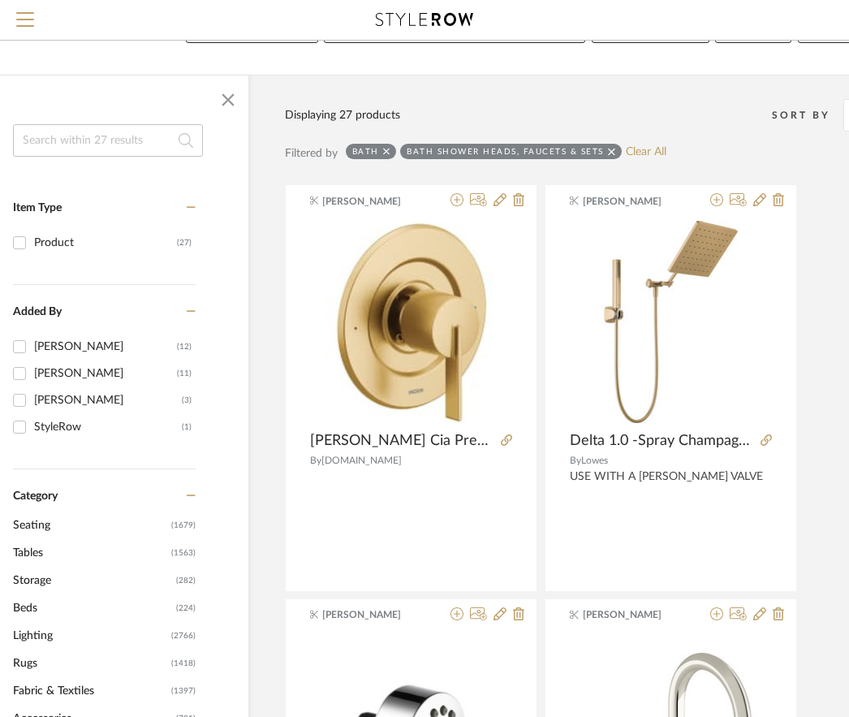
scroll to position [149, 93]
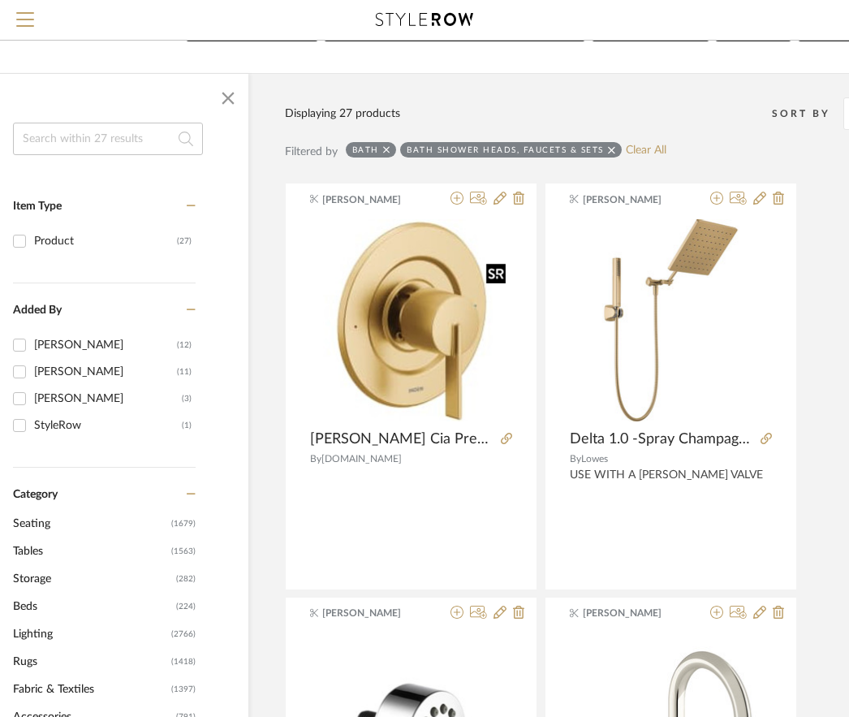
click at [496, 274] on div at bounding box center [495, 273] width 19 height 20
click at [750, 270] on div at bounding box center [755, 273] width 19 height 20
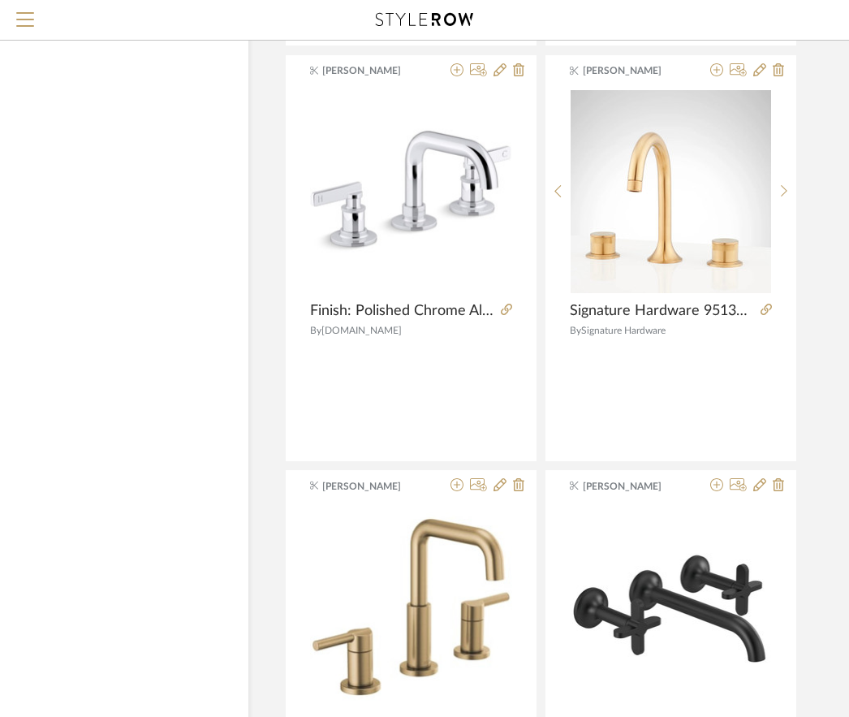
scroll to position [3183, 93]
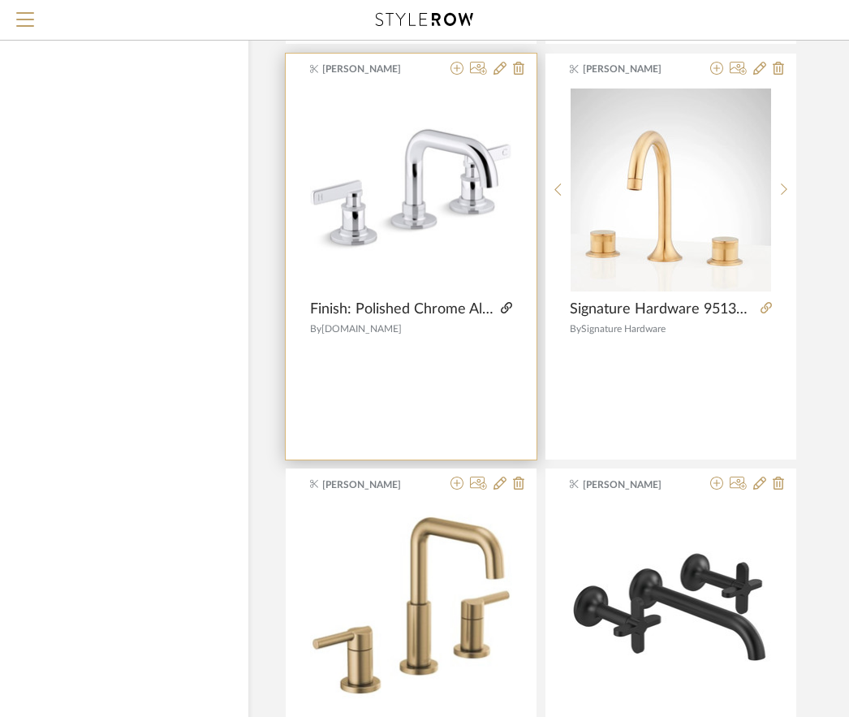
click at [505, 308] on icon at bounding box center [506, 307] width 11 height 11
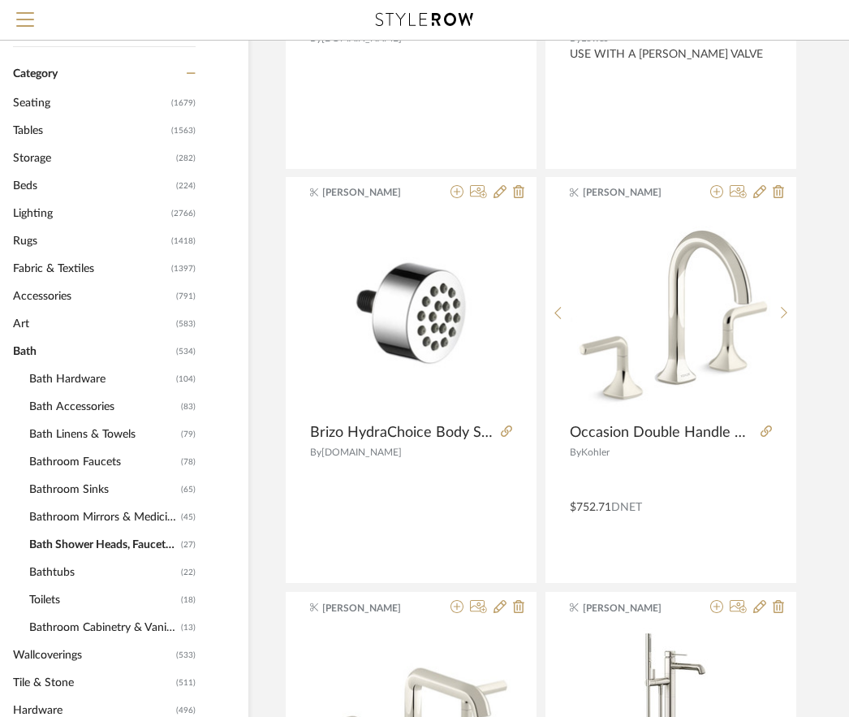
scroll to position [691, 93]
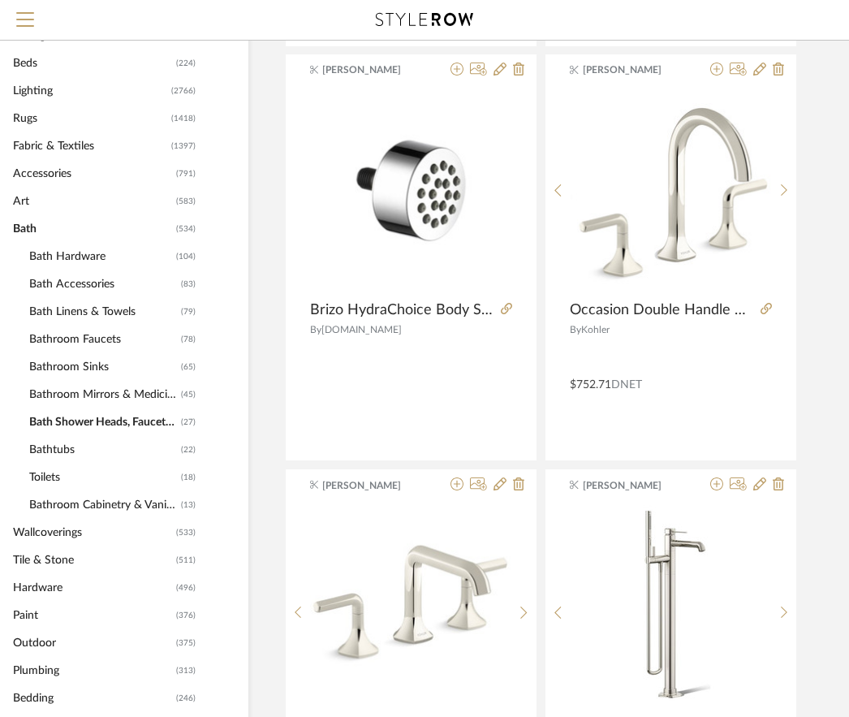
click at [51, 87] on span "Lighting" at bounding box center [90, 91] width 154 height 28
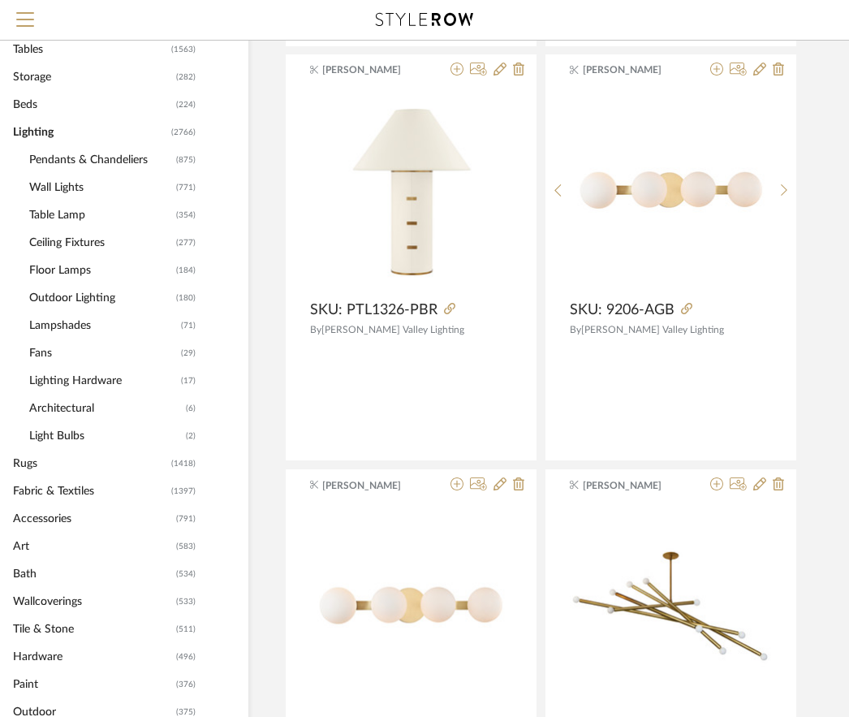
scroll to position [733, 93]
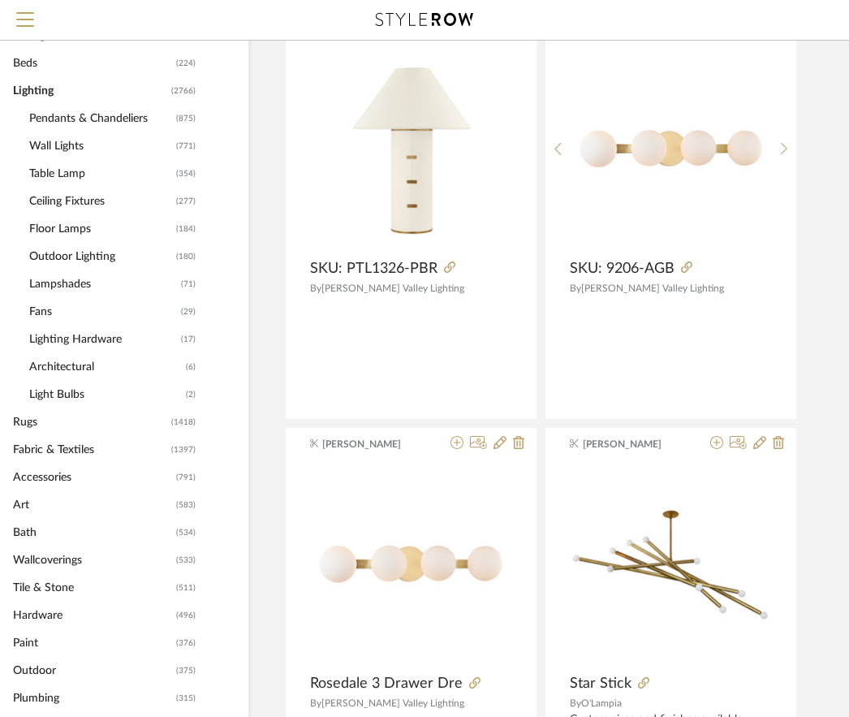
click at [62, 170] on span "Table Lamp" at bounding box center [100, 174] width 143 height 28
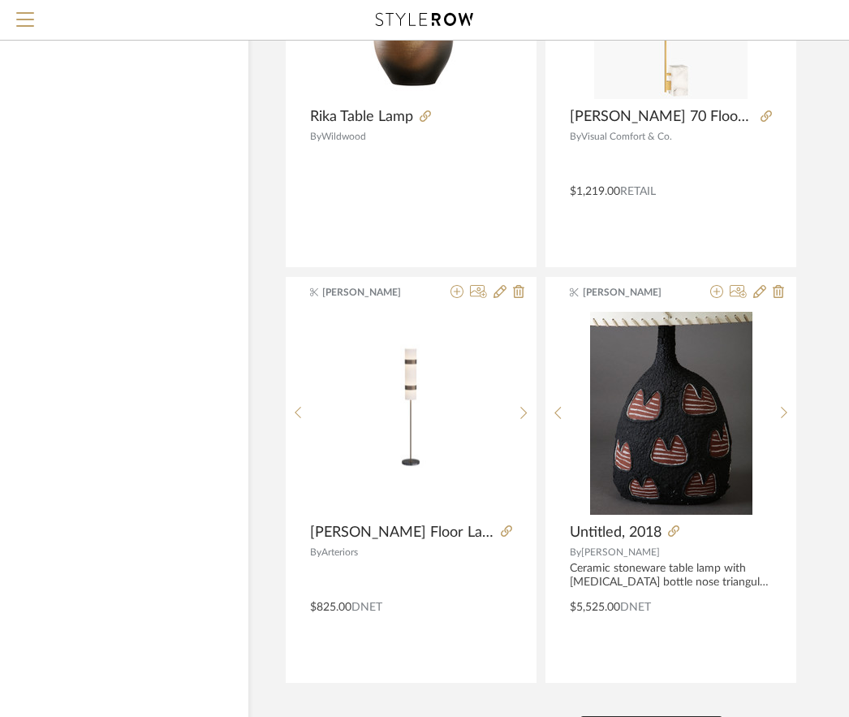
scroll to position [7249, 93]
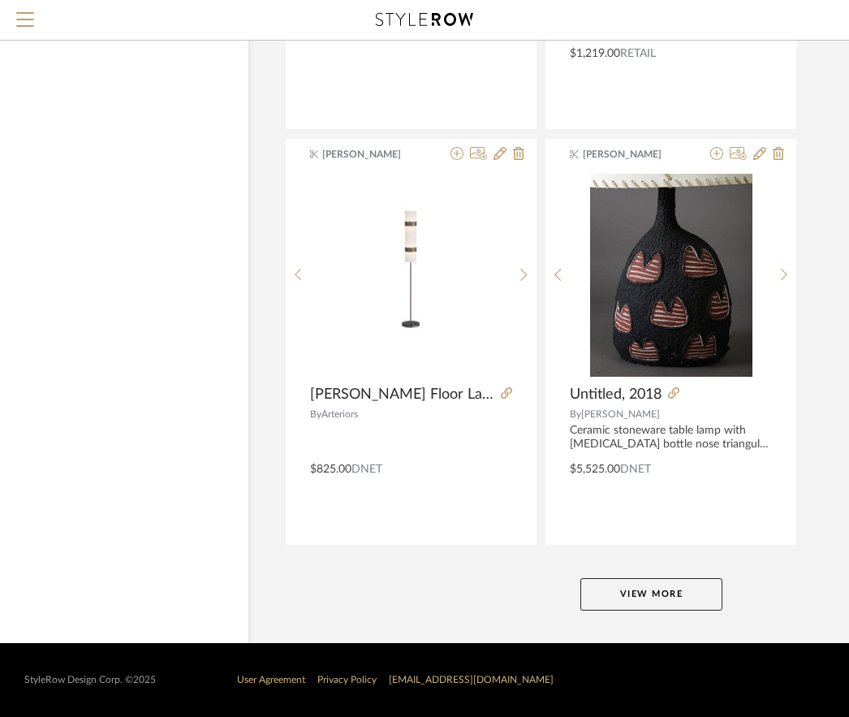
click at [652, 585] on button "View More" at bounding box center [651, 594] width 142 height 32
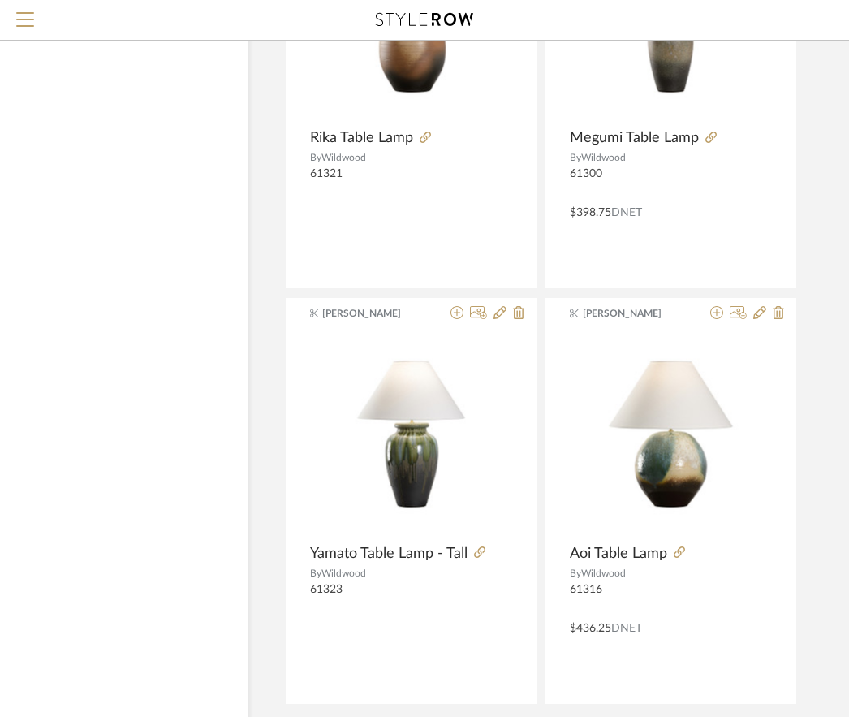
scroll to position [14722, 93]
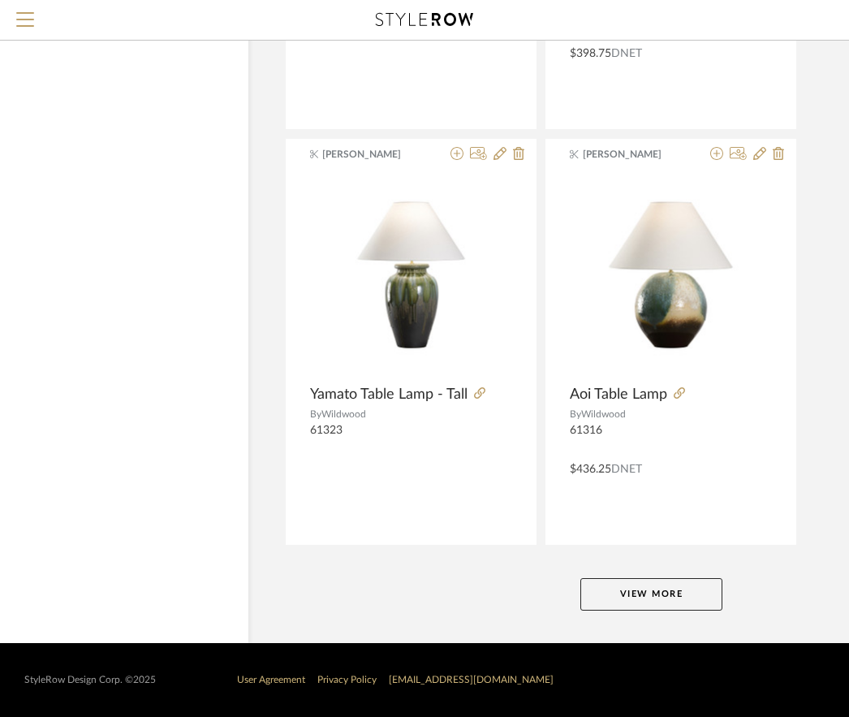
click at [671, 597] on button "View More" at bounding box center [651, 594] width 142 height 32
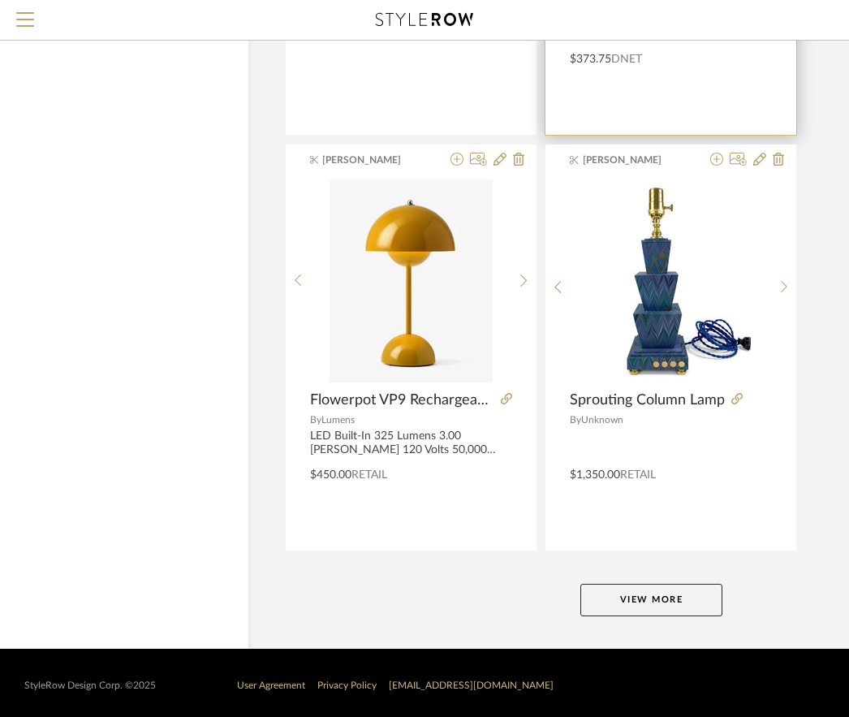
scroll to position [22194, 93]
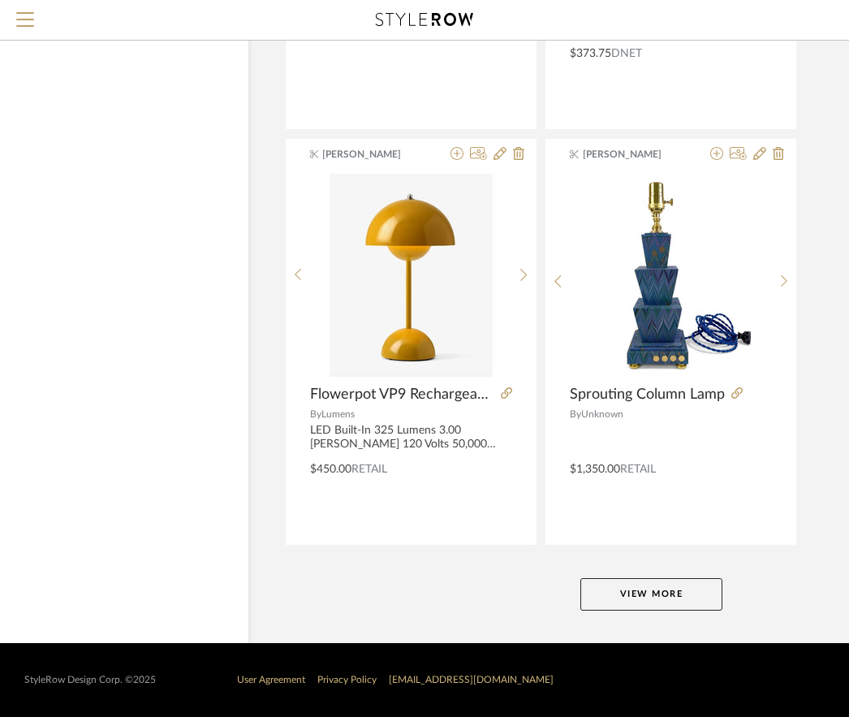
click at [623, 597] on button "View More" at bounding box center [651, 594] width 142 height 32
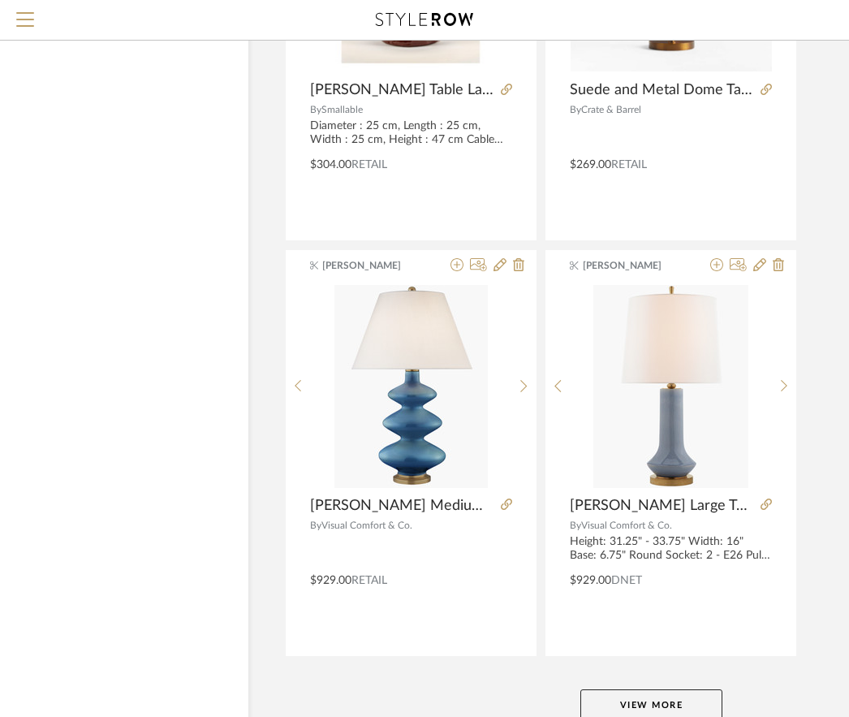
scroll to position [29666, 93]
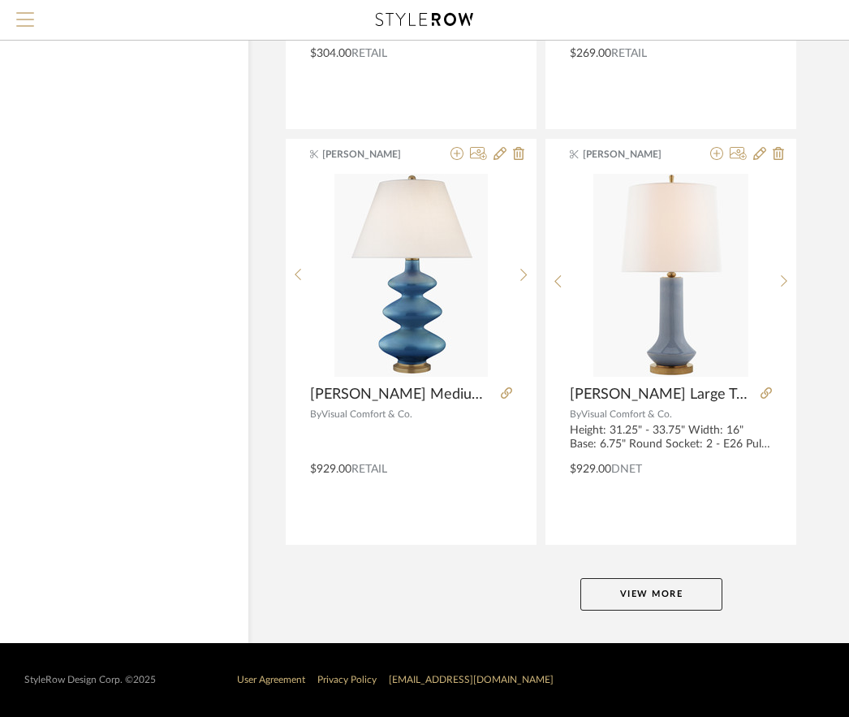
click at [24, 13] on span "Menu" at bounding box center [25, 13] width 18 height 2
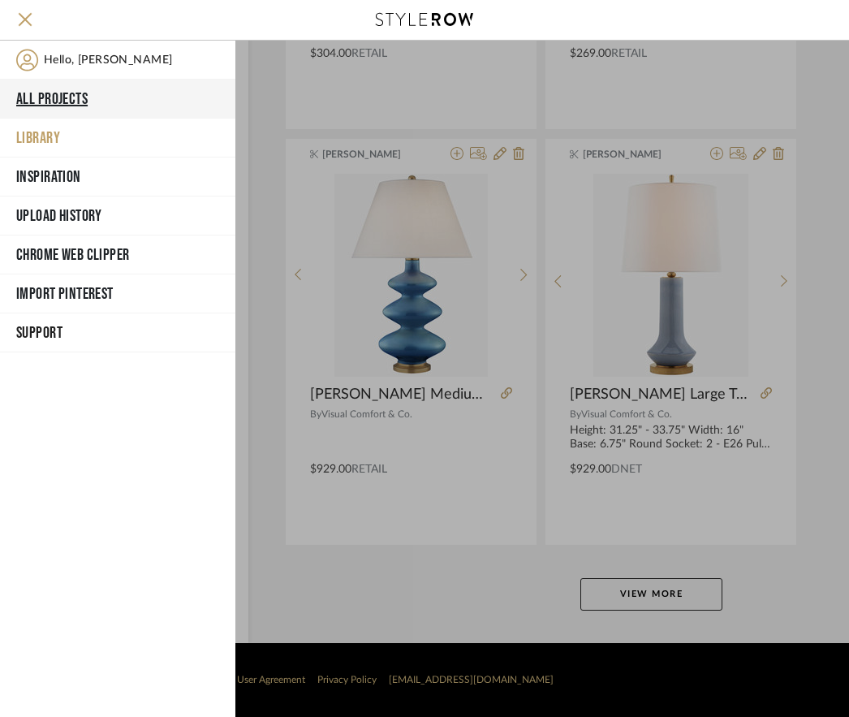
click at [57, 100] on button "All Projects" at bounding box center [117, 99] width 235 height 39
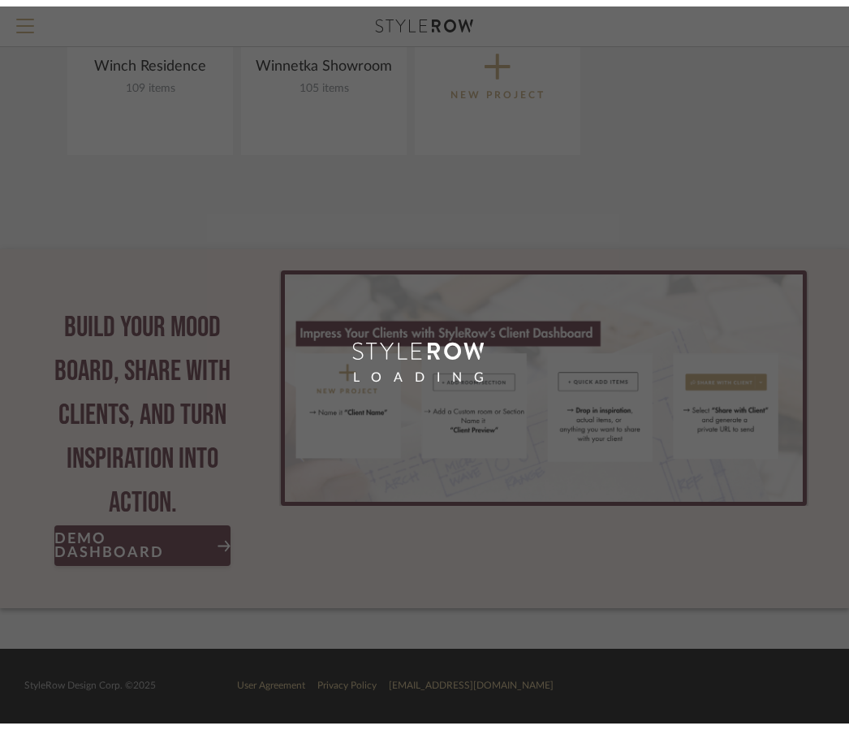
scroll to position [1395, 0]
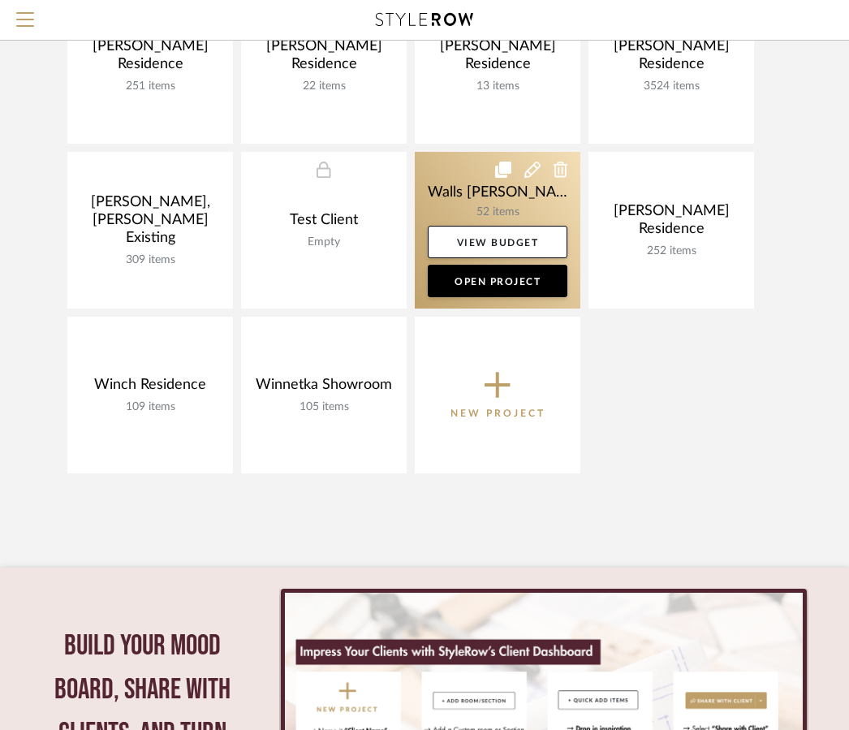
click at [470, 202] on link at bounding box center [498, 230] width 166 height 157
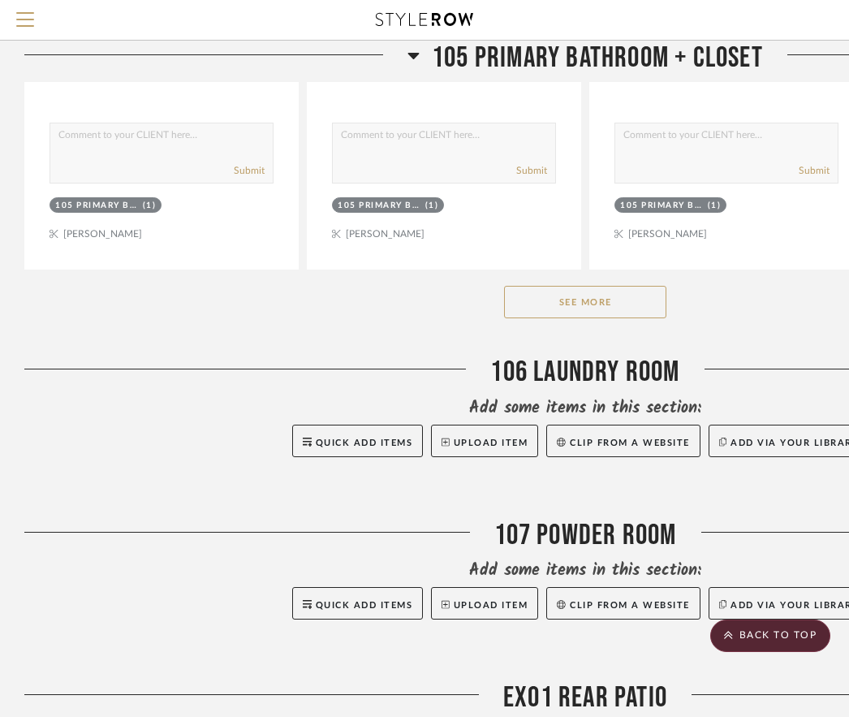
scroll to position [2172, 0]
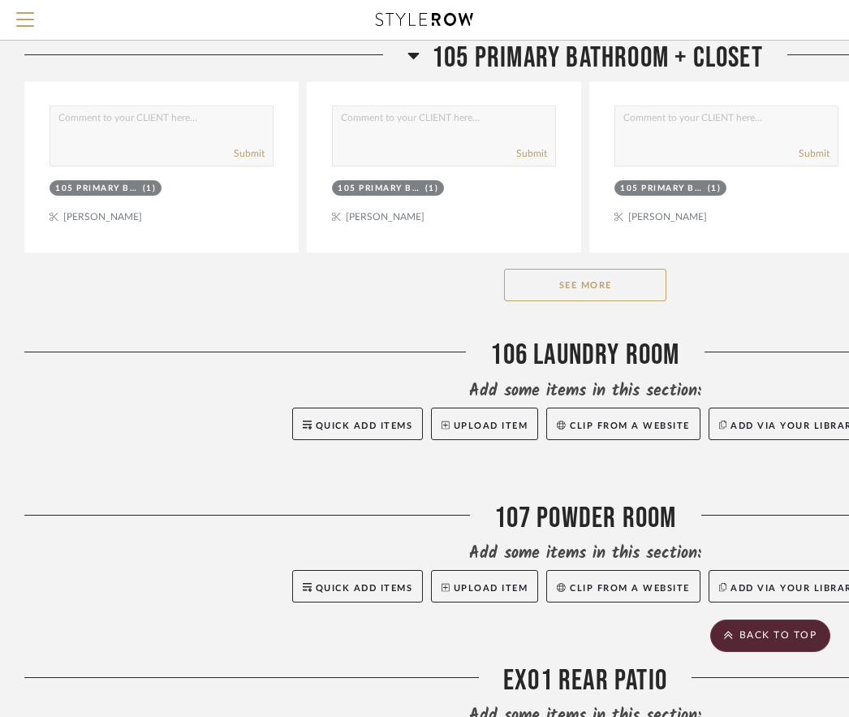
click at [596, 291] on button "See More" at bounding box center [585, 285] width 162 height 32
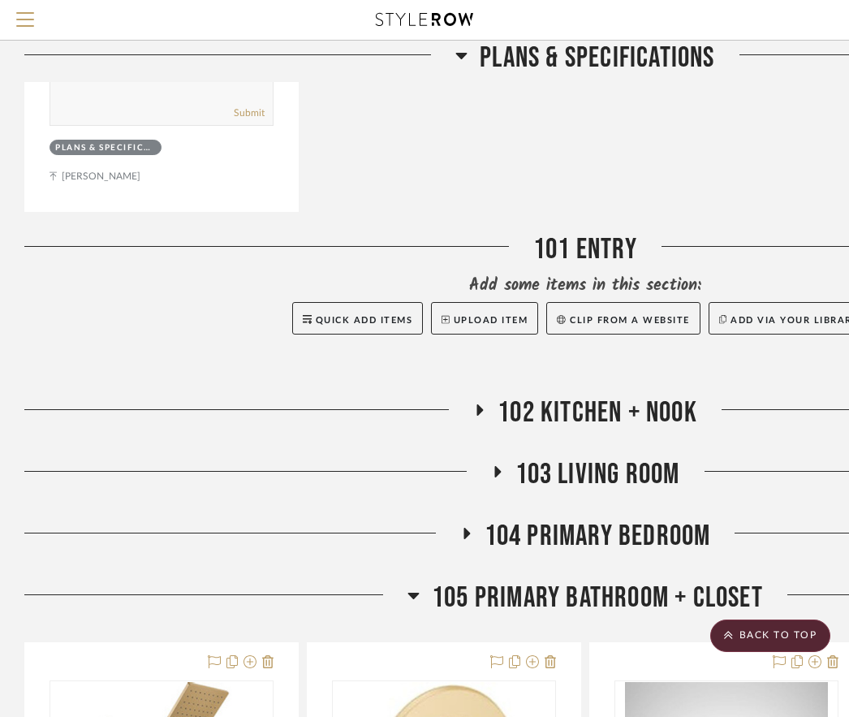
scroll to position [1085, 0]
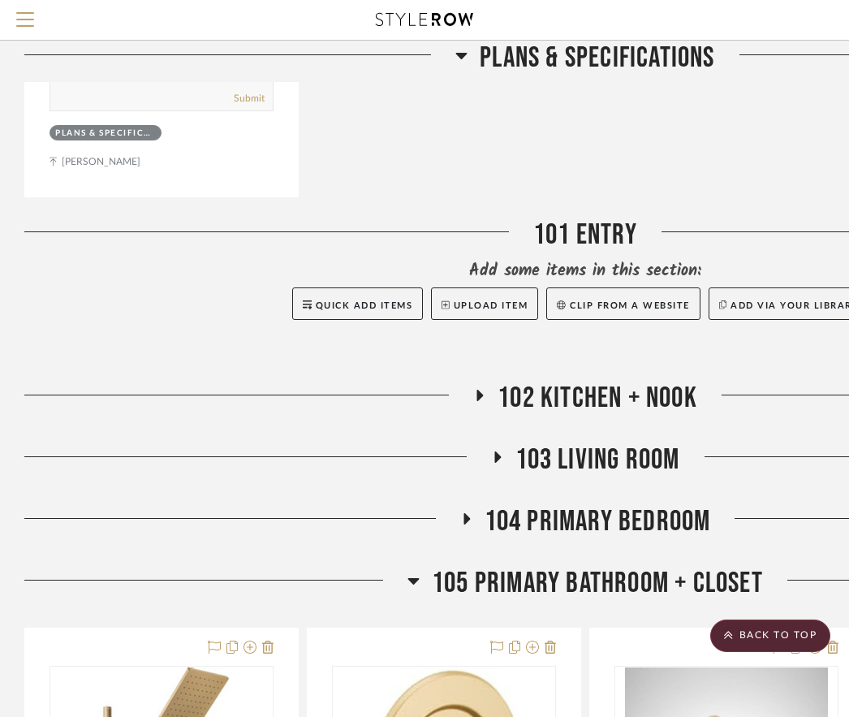
click at [559, 454] on span "103 Living Room" at bounding box center [597, 459] width 165 height 35
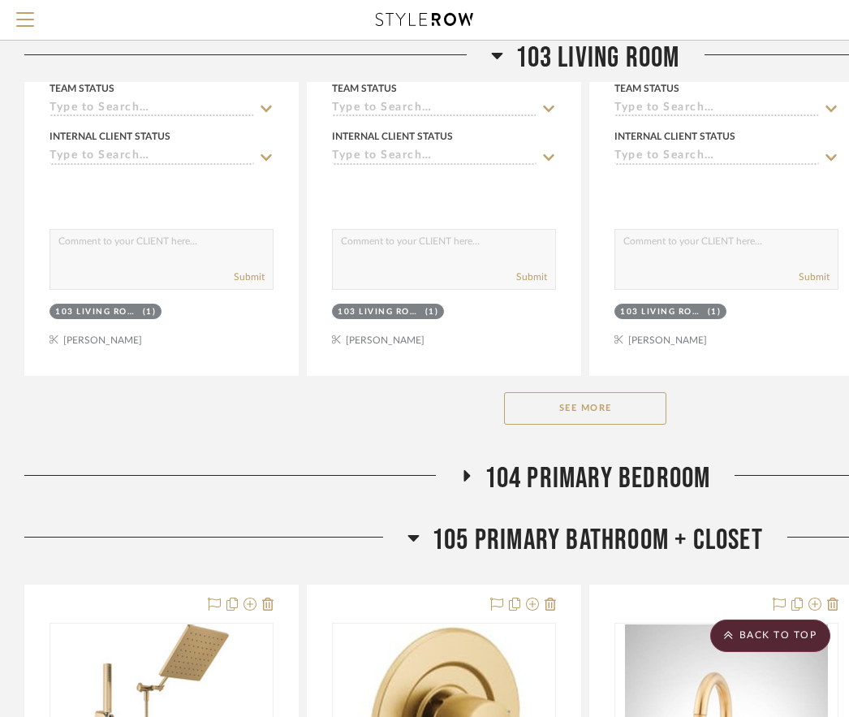
scroll to position [1927, 0]
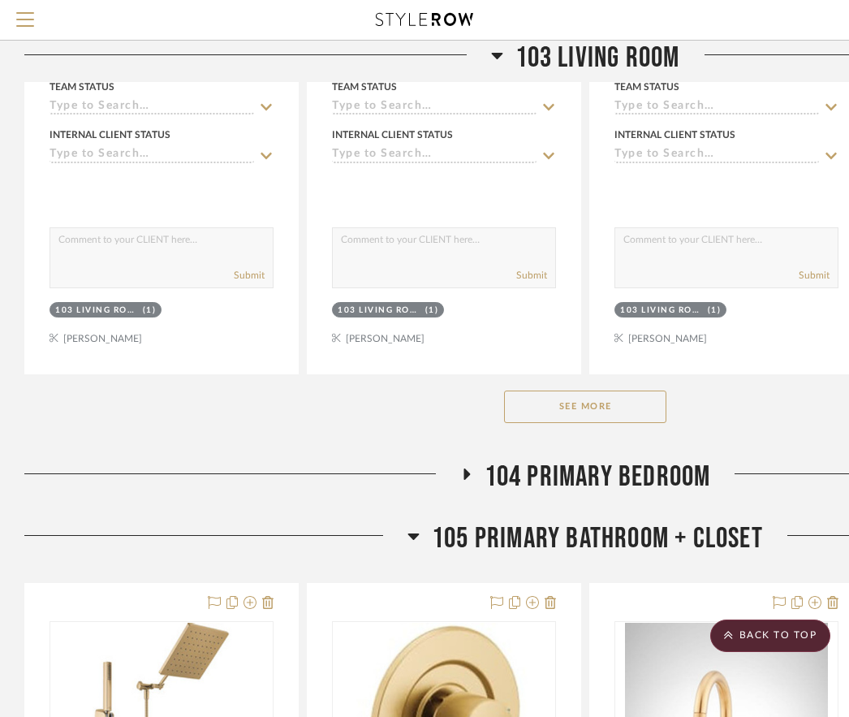
click at [603, 408] on button "See More" at bounding box center [585, 406] width 162 height 32
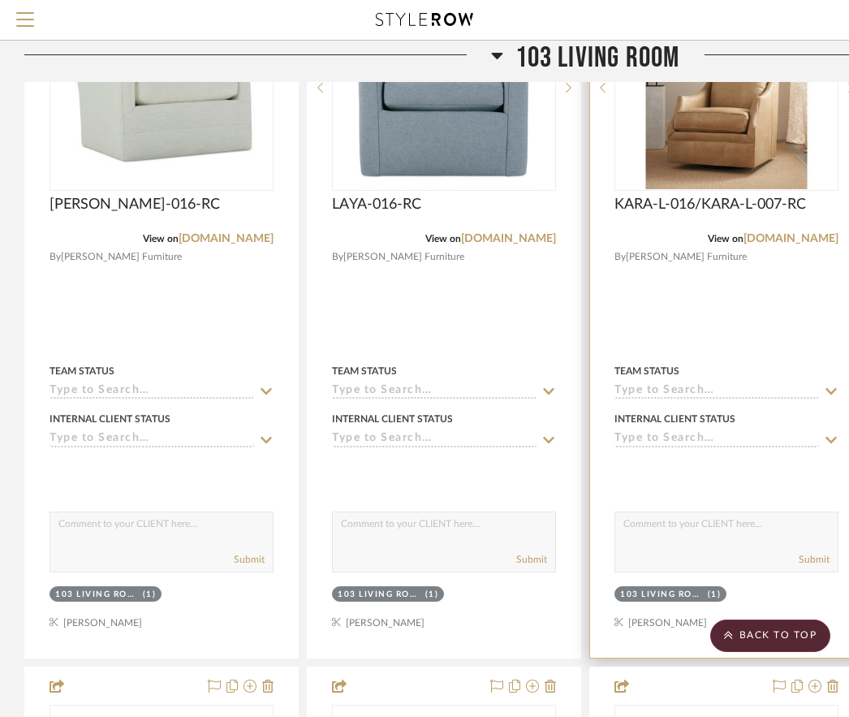
scroll to position [3089, 0]
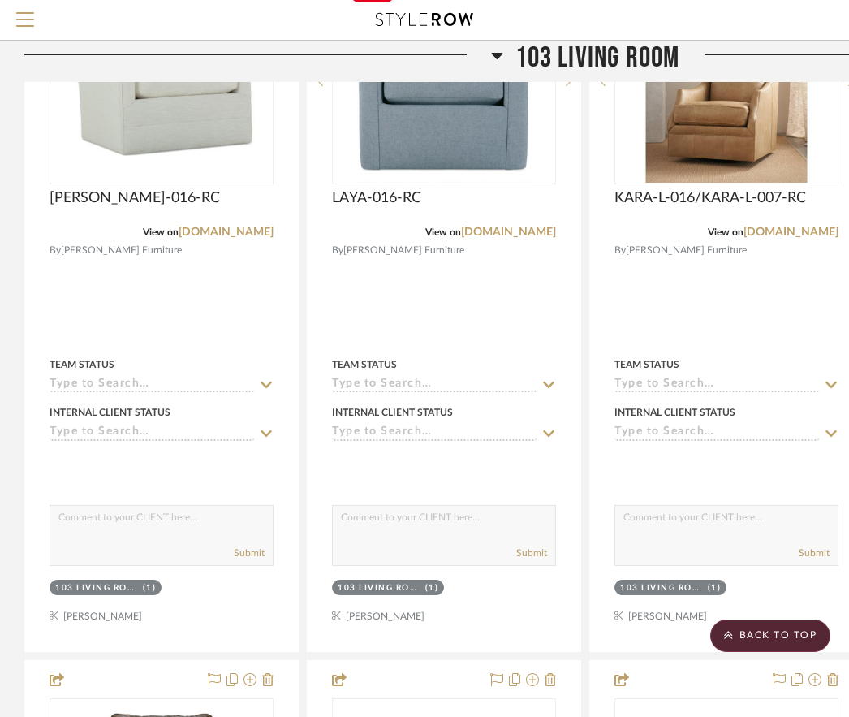
click at [498, 50] on icon at bounding box center [497, 54] width 12 height 19
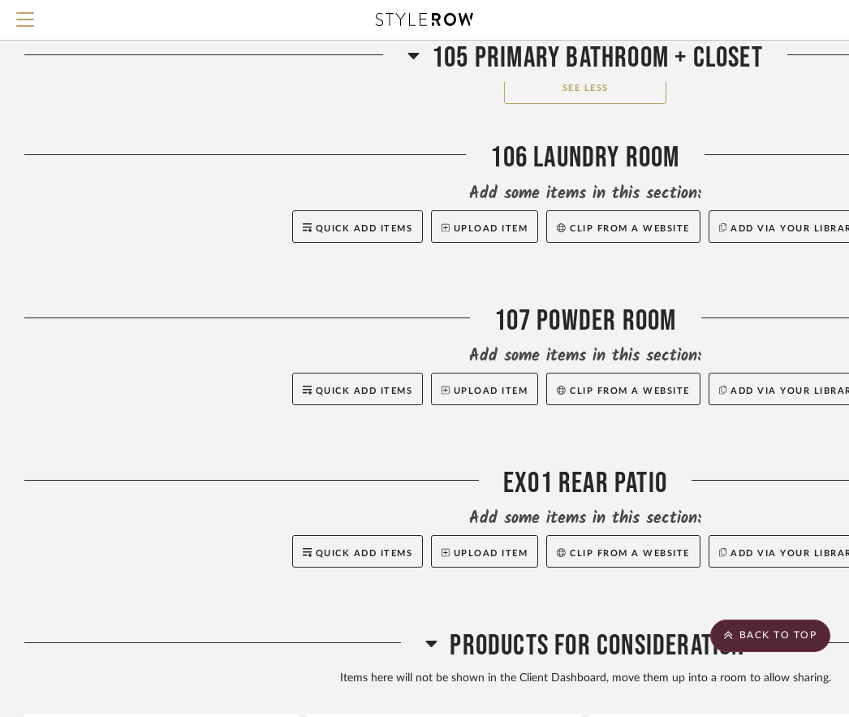
click at [571, 62] on span "105 Primary Bathroom + Closet" at bounding box center [597, 58] width 331 height 35
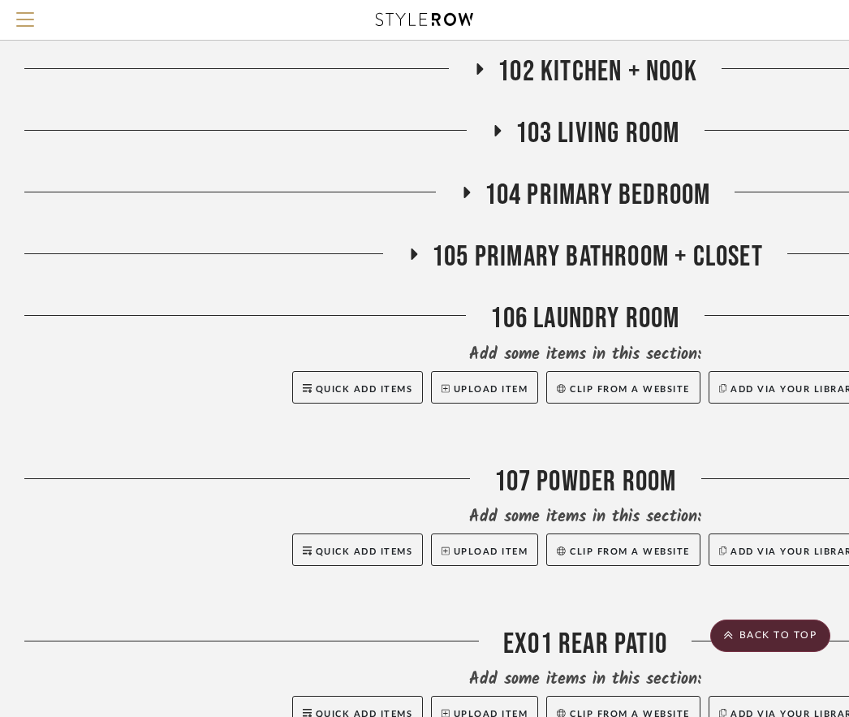
scroll to position [1412, 0]
click at [595, 252] on span "105 Primary Bathroom + Closet" at bounding box center [597, 256] width 331 height 35
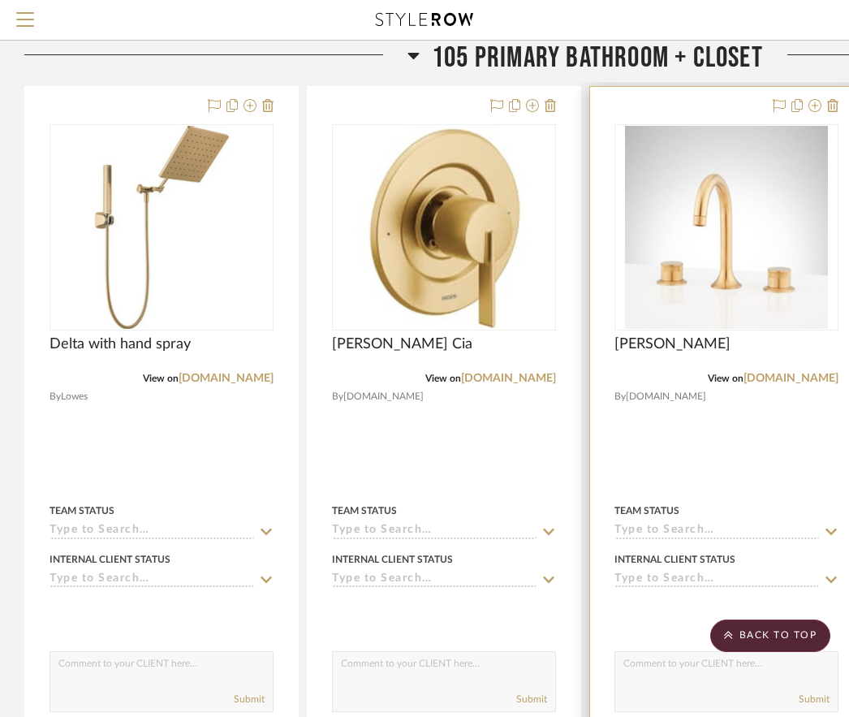
scroll to position [1631, 0]
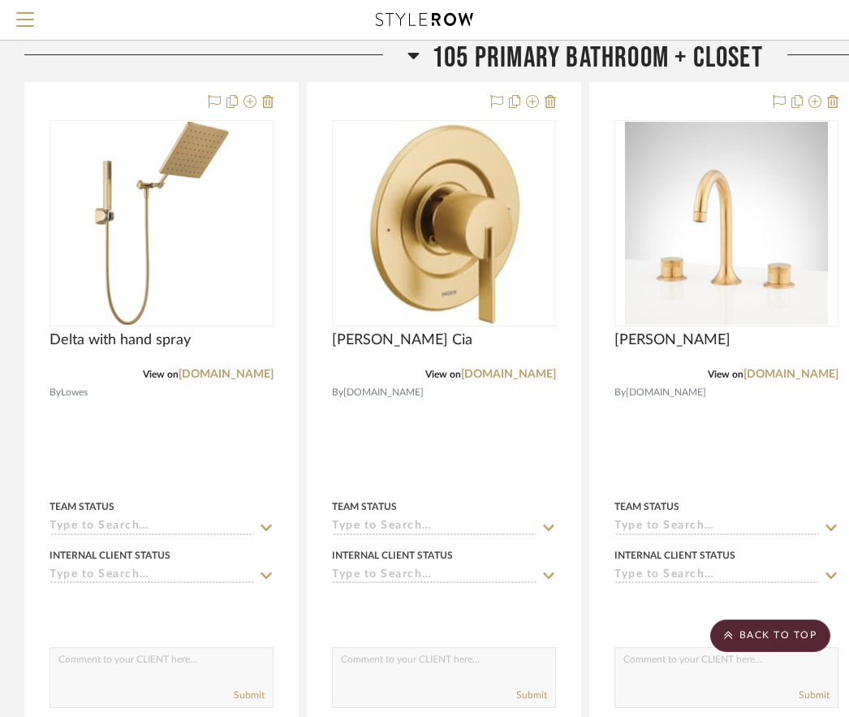
click at [417, 55] on icon at bounding box center [413, 54] width 12 height 19
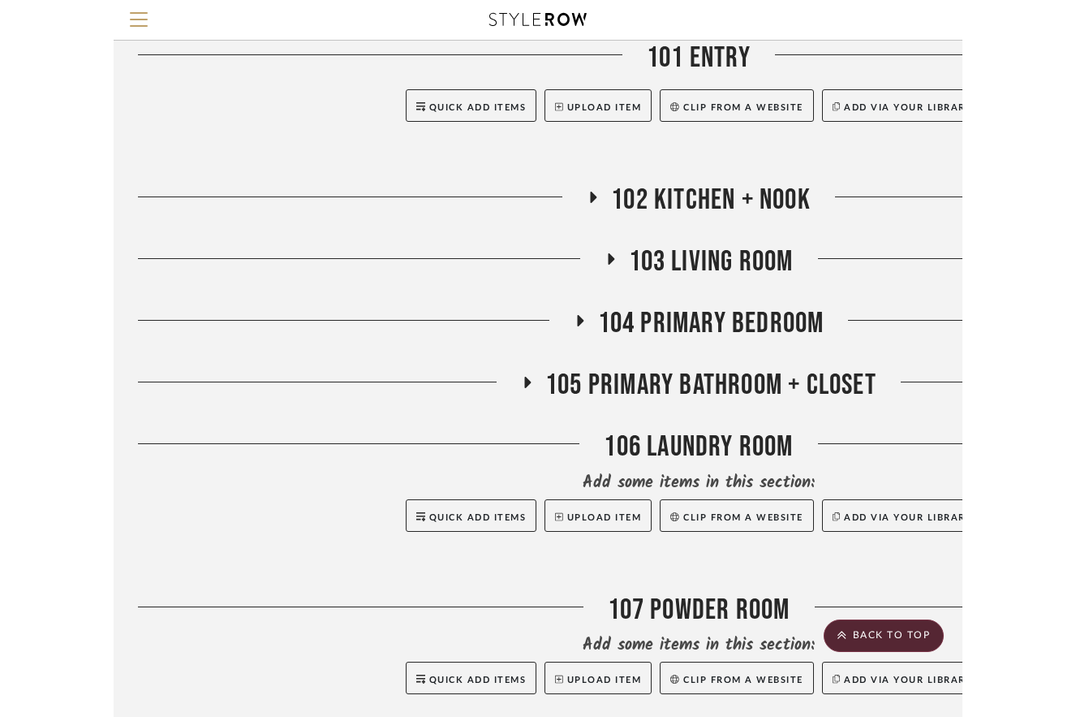
scroll to position [1243, 0]
